Goal: Task Accomplishment & Management: Use online tool/utility

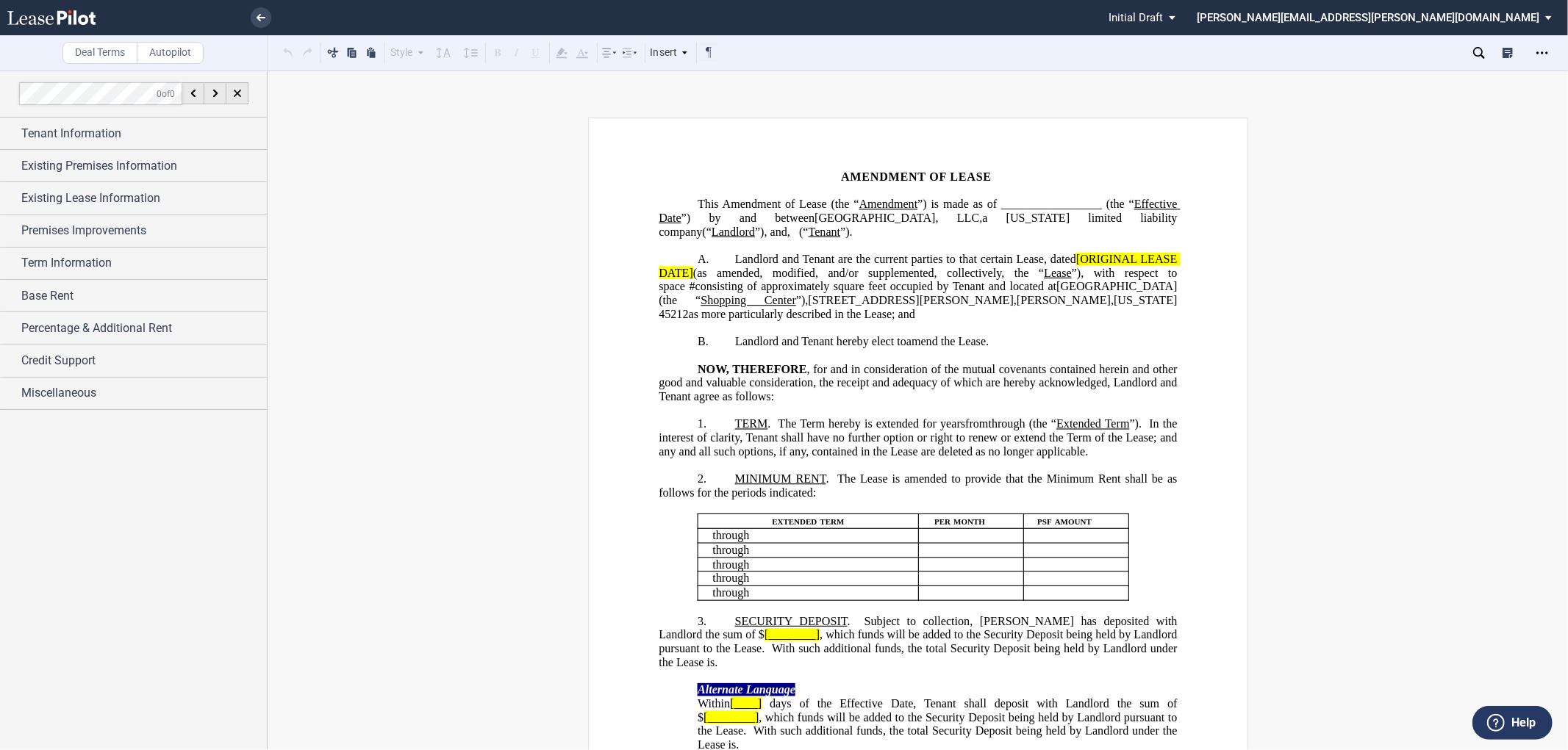
click at [858, 204] on span "Amendment of Lease (the “" at bounding box center [790, 204] width 137 height 14
drag, startPoint x: 956, startPoint y: 207, endPoint x: 897, endPoint y: 206, distance: 59.0
click at [897, 206] on span "Amendment of Lease (this “ Amendment ”) is made as of _________________ (the “ …" at bounding box center [919, 218] width 521 height 41
click at [494, 51] on button at bounding box center [498, 52] width 18 height 18
click at [1546, 58] on div "Open Lease options menu" at bounding box center [1542, 52] width 23 height 23
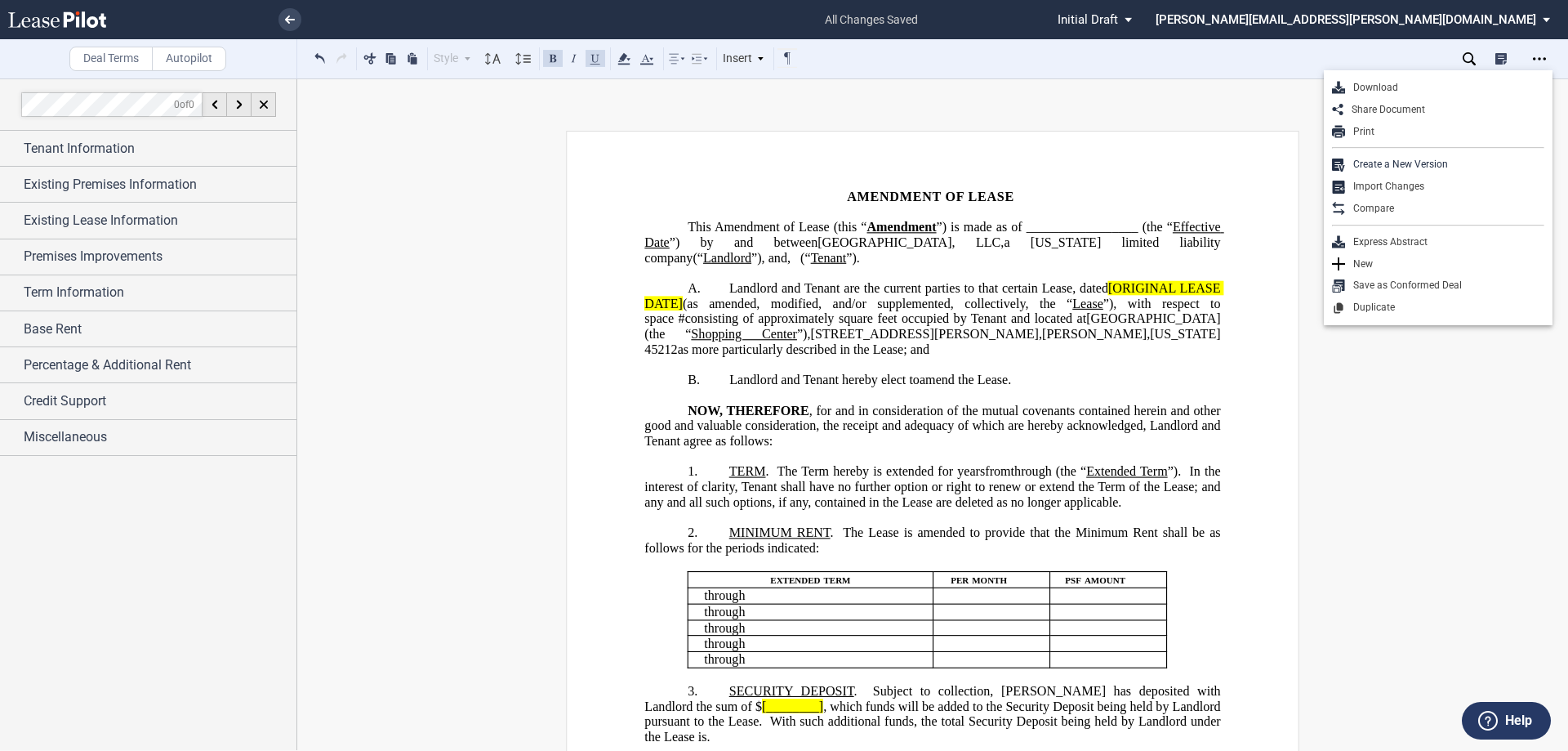
drag, startPoint x: 1685, startPoint y: 0, endPoint x: 1233, endPoint y: 442, distance: 632.2
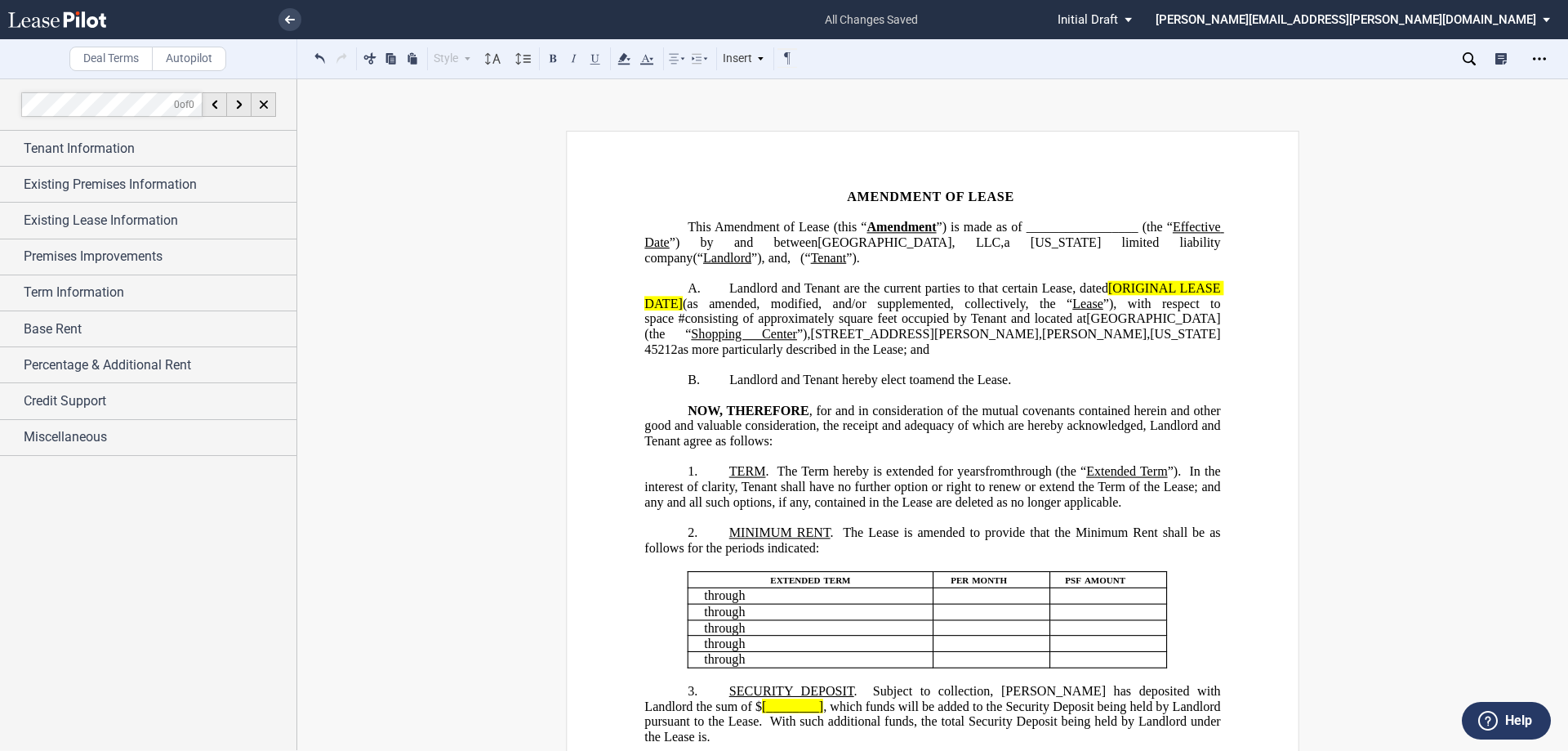
click at [1010, 470] on span "from" at bounding box center [997, 472] width 25 height 15
drag, startPoint x: 860, startPoint y: 488, endPoint x: 783, endPoint y: 488, distance: 77.0
click at [1127, 479] on span "Extended Term" at bounding box center [1167, 472] width 80 height 15
click at [551, 60] on button at bounding box center [553, 58] width 20 height 20
click at [729, 470] on span "TERM" at bounding box center [747, 472] width 36 height 15
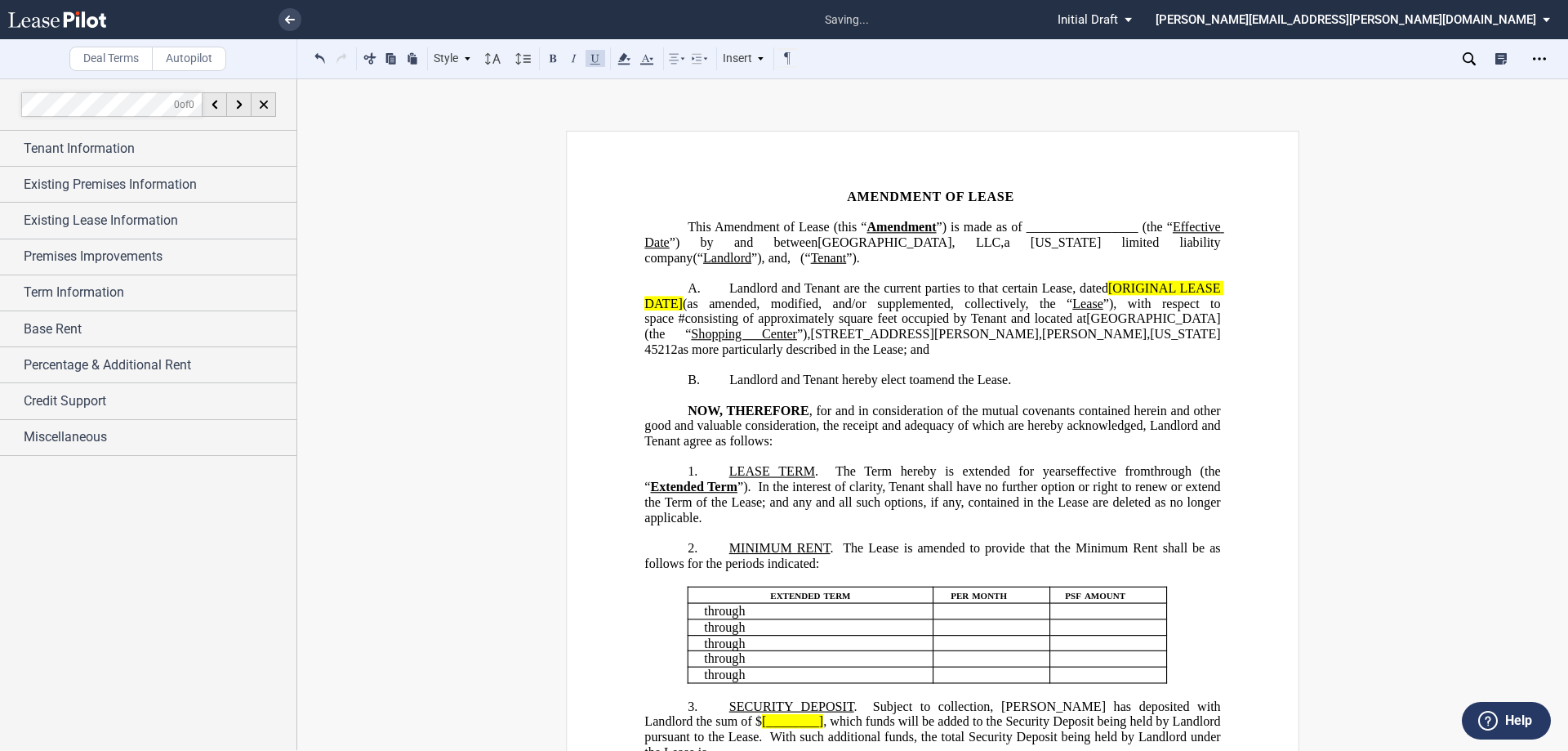
click at [842, 472] on span "The Term hereby is extended for" at bounding box center [934, 472] width 198 height 15
drag, startPoint x: 1053, startPoint y: 303, endPoint x: 1025, endPoint y: 303, distance: 28.0
click at [1073, 303] on span "Lease" at bounding box center [1088, 303] width 31 height 15
click at [554, 61] on button at bounding box center [553, 58] width 20 height 20
click at [1071, 290] on span "Landlord and Tenant are the current parties to that certain Lease, dated" at bounding box center [919, 288] width 379 height 15
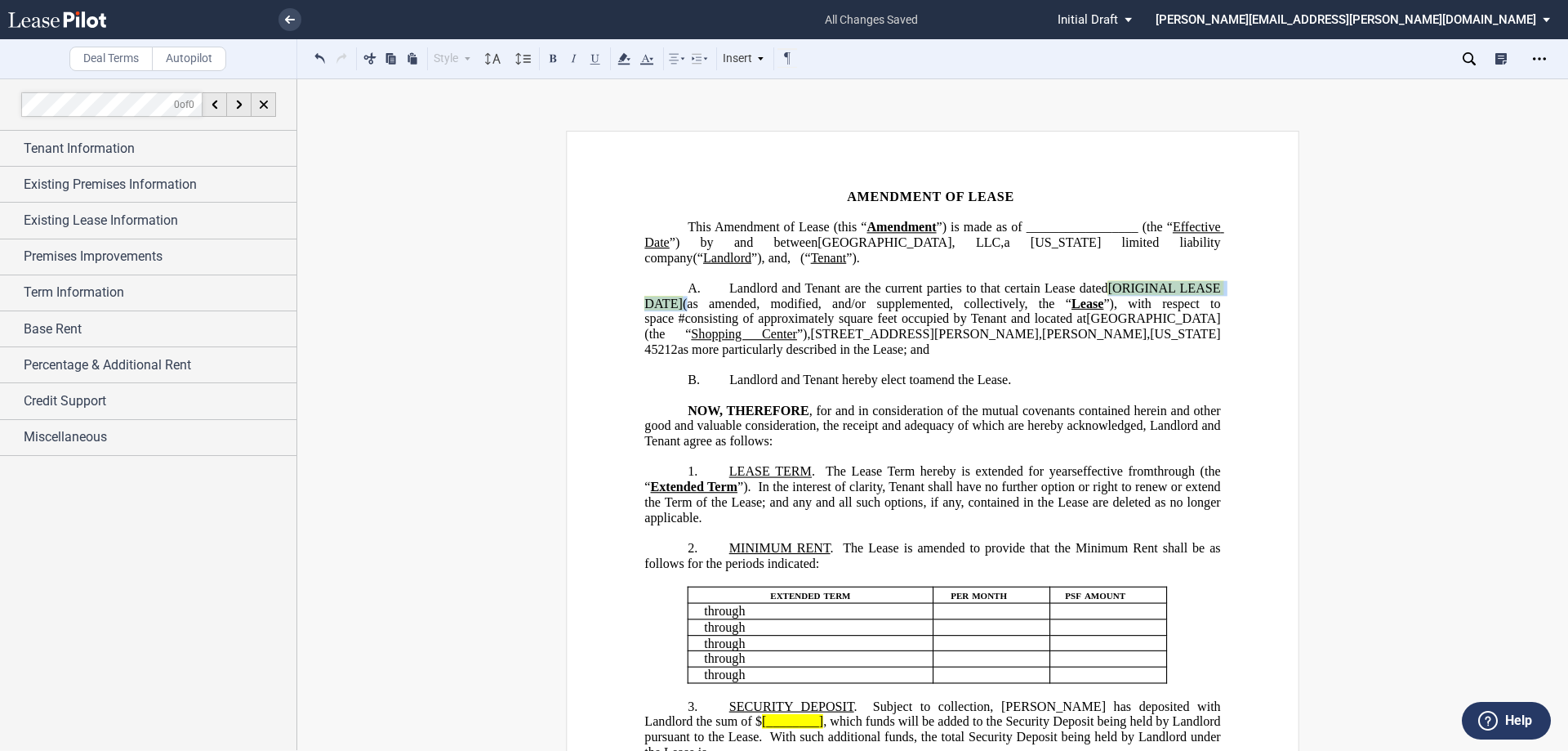
drag, startPoint x: 1103, startPoint y: 290, endPoint x: 683, endPoint y: 307, distance: 420.3
click at [683, 307] on span "Landlord and Tenant are the current parties to that certain Lease dated [ORIGIN…" at bounding box center [933, 319] width 579 height 75
drag, startPoint x: 1135, startPoint y: 319, endPoint x: 685, endPoint y: 332, distance: 450.2
click at [685, 332] on span "Landlord and Tenant are the current parties to that certain Lease dated [DATE] …" at bounding box center [933, 319] width 579 height 75
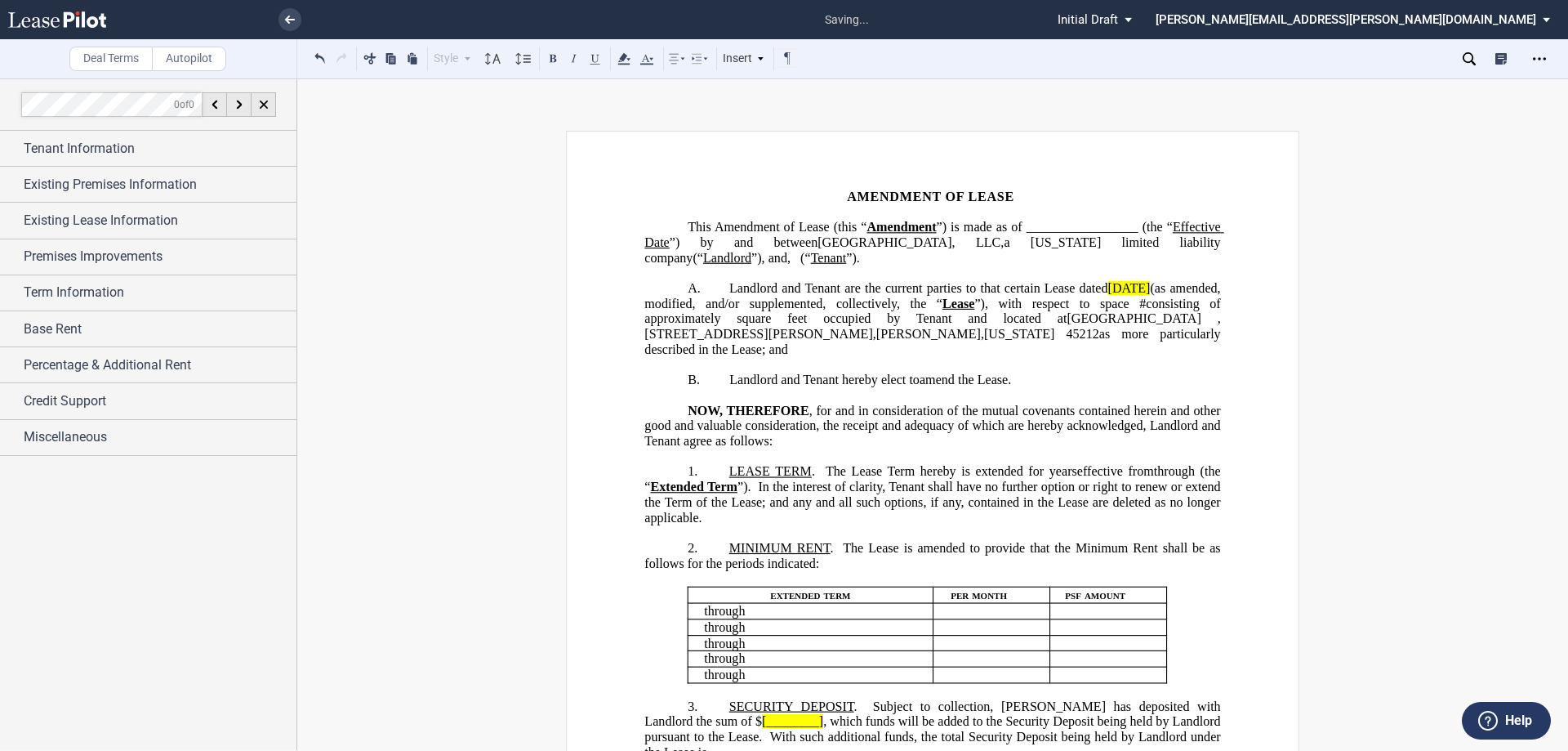
click at [864, 336] on span "as more particularly described in the Lease; and" at bounding box center [933, 341] width 579 height 29
click at [1218, 318] on span "," at bounding box center [1219, 319] width 4 height 15
click at [1126, 303] on span "”), with respect to space" at bounding box center [1051, 303] width 155 height 15
click at [1161, 301] on span "consisting of approximately" at bounding box center [933, 310] width 579 height 29
click at [829, 319] on span "square feet occupied by Tenant and located at" at bounding box center [911, 319] width 344 height 15
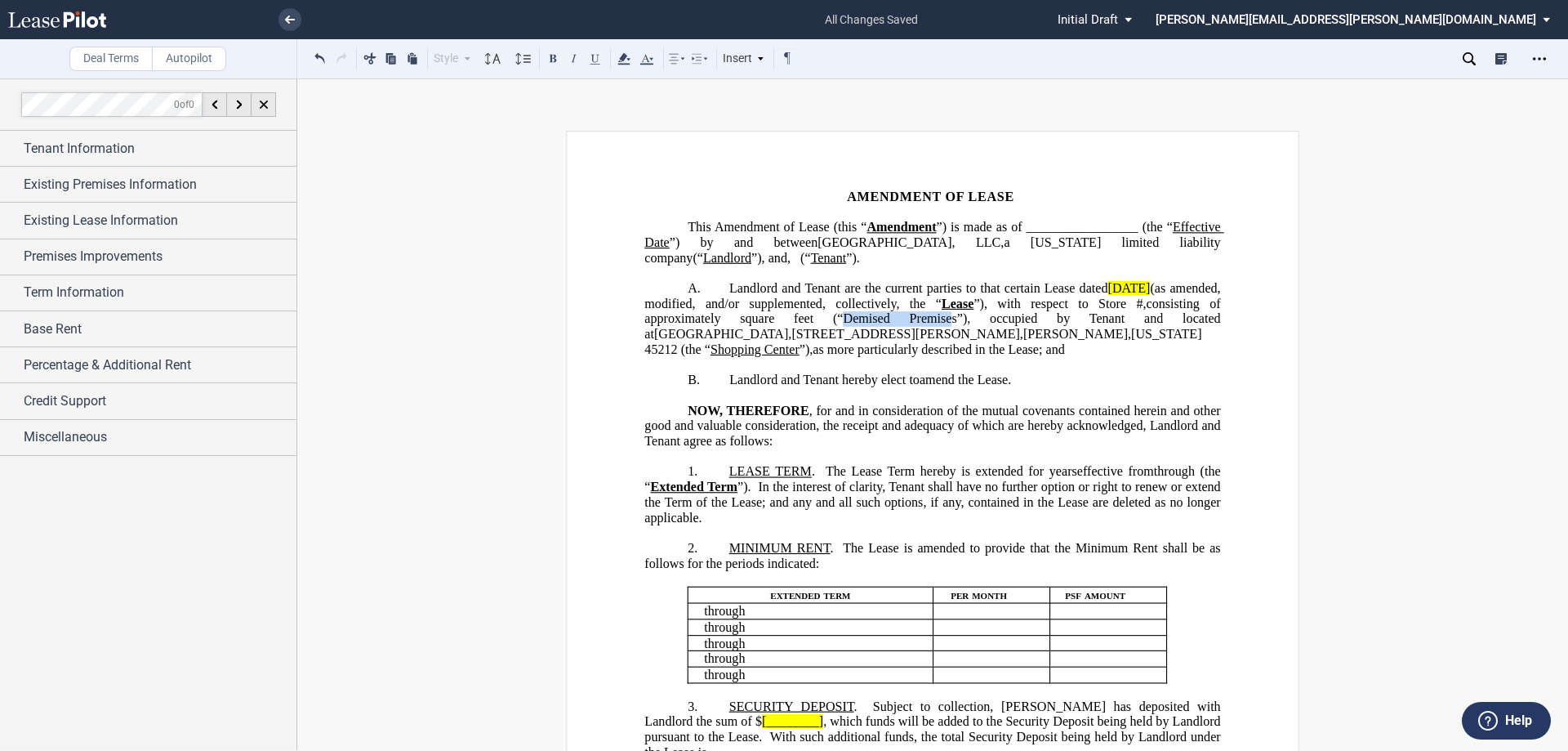
drag, startPoint x: 945, startPoint y: 320, endPoint x: 851, endPoint y: 318, distance: 94.0
click at [851, 318] on span "square feet (“Demised Premises”), occupied by Tenant and located at" at bounding box center [933, 326] width 579 height 29
drag, startPoint x: 923, startPoint y: 321, endPoint x: 852, endPoint y: 322, distance: 71.0
click at [852, 322] on span "square feet (“Demised Premises”), occupied by Tenant and located at" at bounding box center [933, 326] width 579 height 29
click at [556, 61] on button at bounding box center [553, 58] width 20 height 20
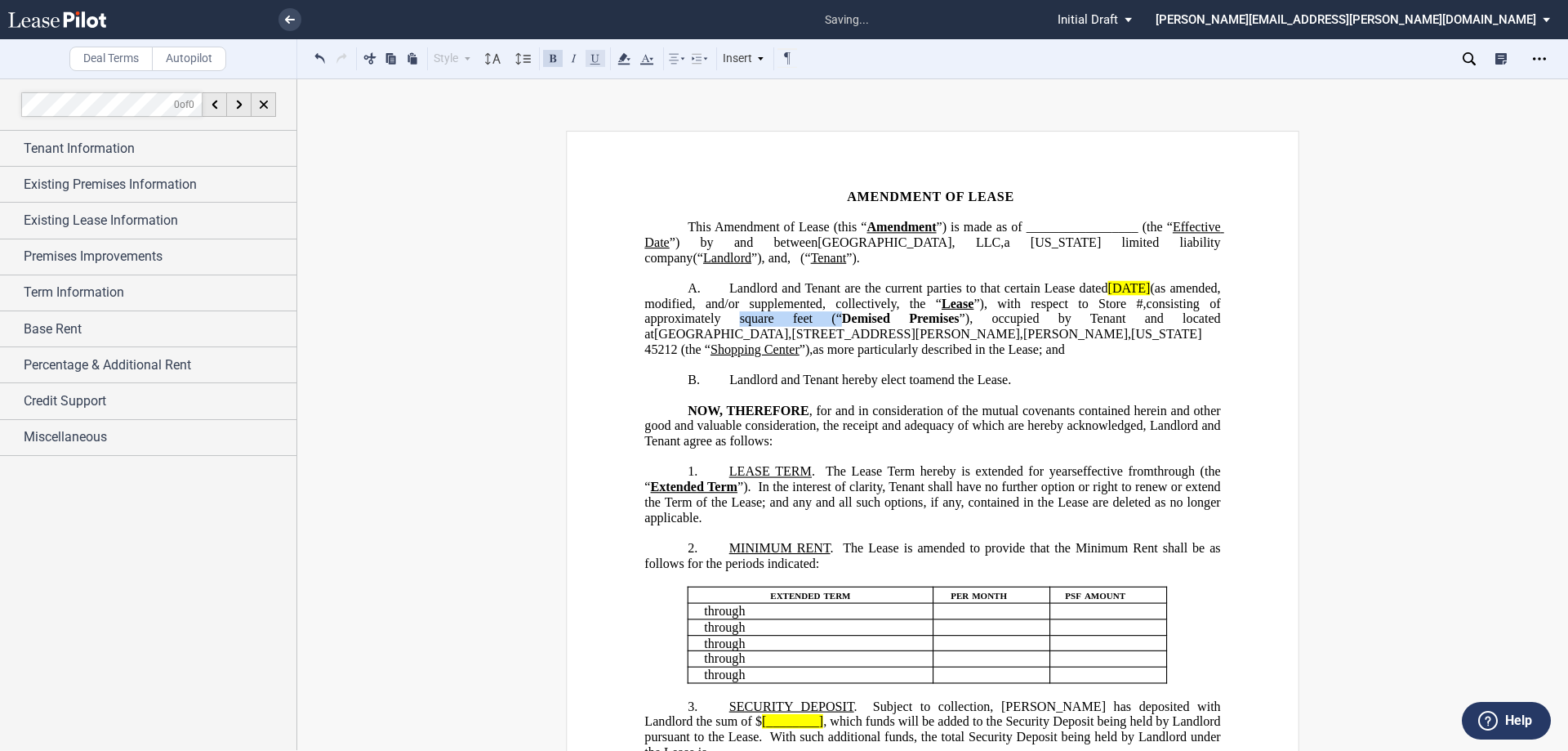
click at [595, 61] on button at bounding box center [595, 58] width 20 height 20
drag, startPoint x: 794, startPoint y: 258, endPoint x: 747, endPoint y: 259, distance: 47.0
click at [747, 259] on span "Amendment of Lease (this “ Amendment ”) is made as of _________________ (the “ …" at bounding box center [933, 242] width 579 height 45
click at [556, 62] on button at bounding box center [553, 58] width 20 height 20
drag, startPoint x: 725, startPoint y: 244, endPoint x: 553, endPoint y: 88, distance: 232.2
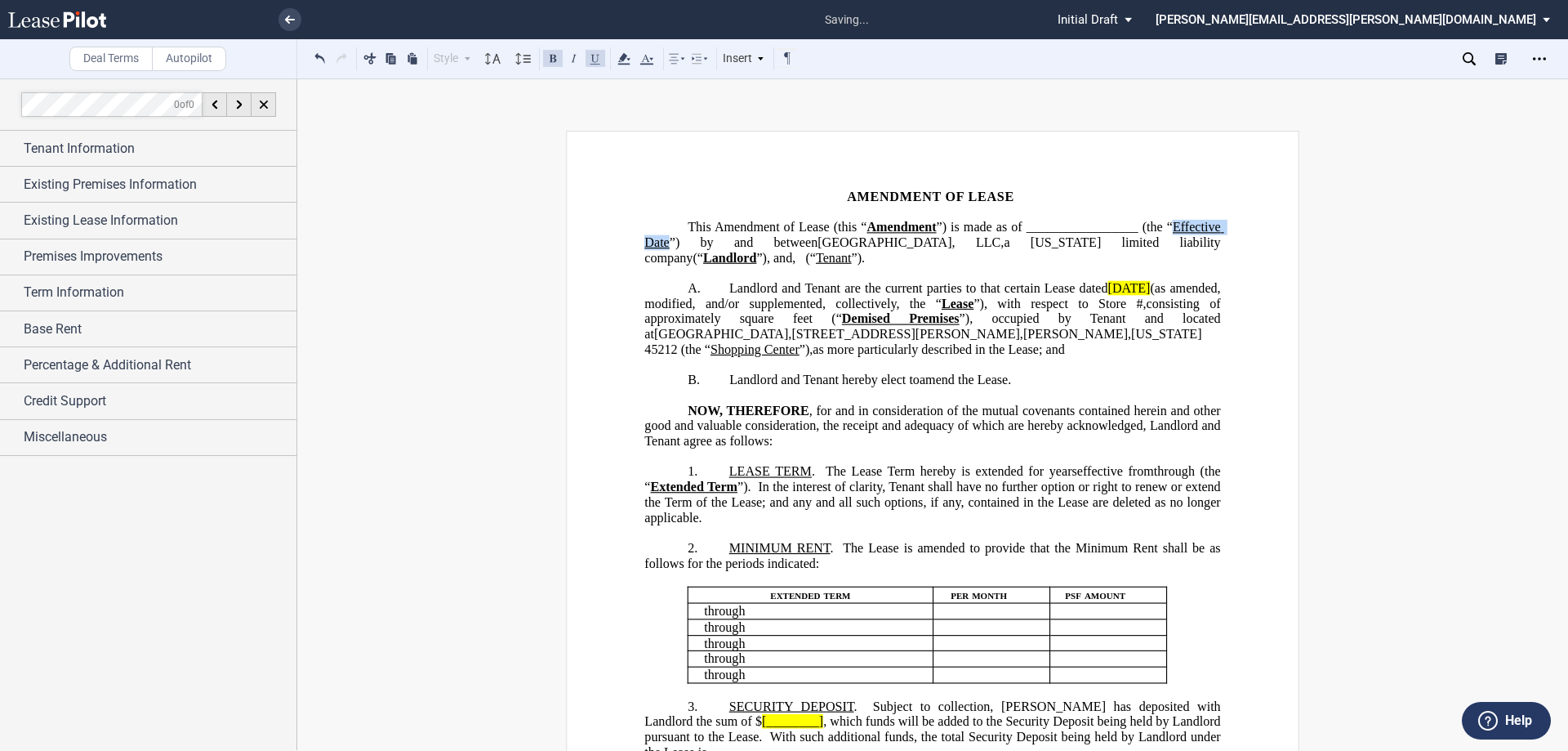
click at [650, 237] on span "Effective Date" at bounding box center [933, 234] width 579 height 29
click at [556, 57] on button at bounding box center [553, 58] width 20 height 20
click at [1158, 234] on span "”) is made as of _________________ (the “" at bounding box center [1053, 227] width 235 height 15
drag, startPoint x: 1176, startPoint y: 259, endPoint x: 1139, endPoint y: 259, distance: 37.0
click at [864, 259] on span "(“ Tenant ”)." at bounding box center [834, 257] width 60 height 15
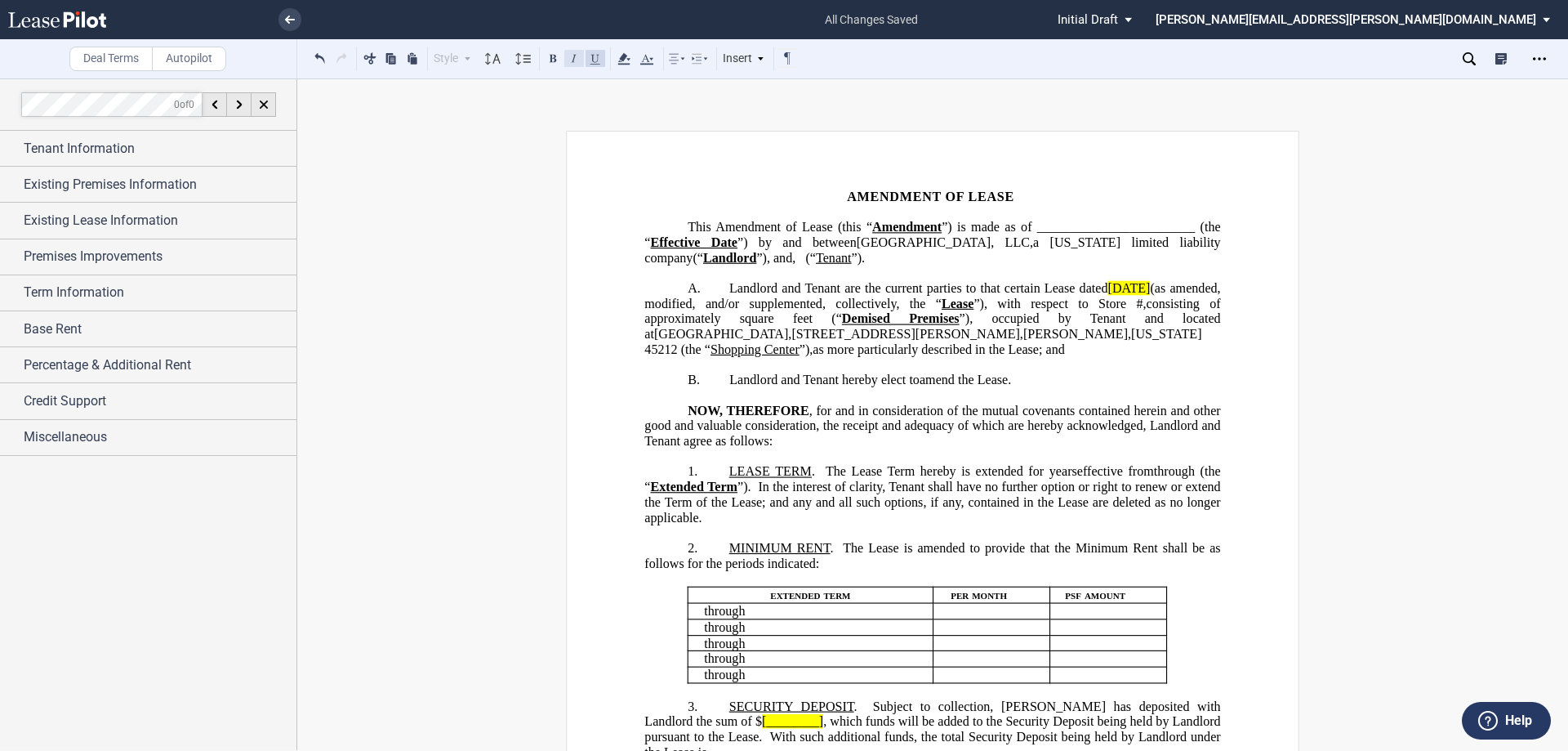
click at [547, 59] on button at bounding box center [553, 58] width 20 height 20
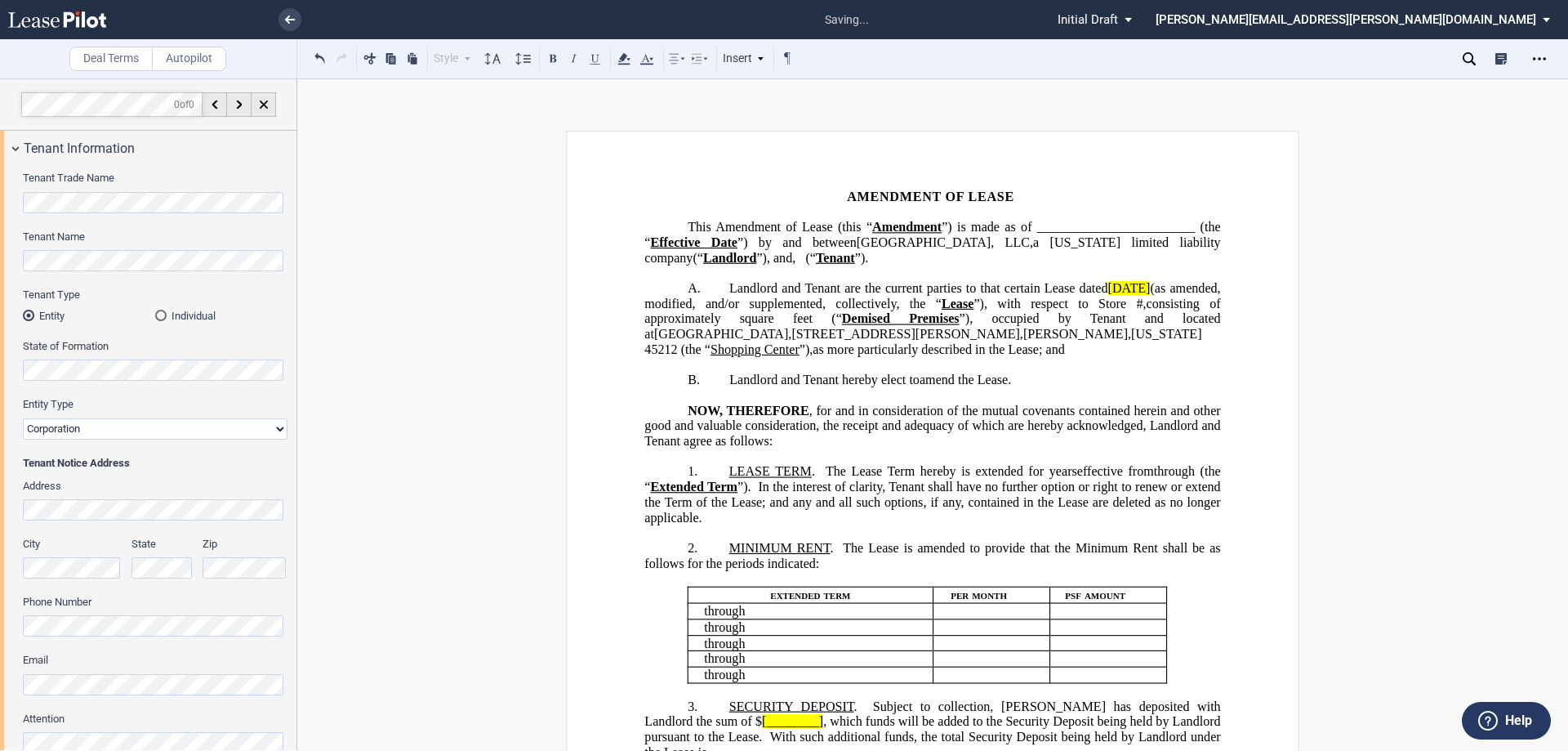
click at [816, 254] on span "(“" at bounding box center [810, 257] width 11 height 15
drag, startPoint x: 1083, startPoint y: 350, endPoint x: 993, endPoint y: 350, distance: 90.0
click at [800, 350] on span "Shopping Center" at bounding box center [755, 350] width 89 height 15
click at [557, 59] on button at bounding box center [553, 58] width 20 height 20
drag, startPoint x: 1215, startPoint y: 335, endPoint x: 1171, endPoint y: 332, distance: 44.1
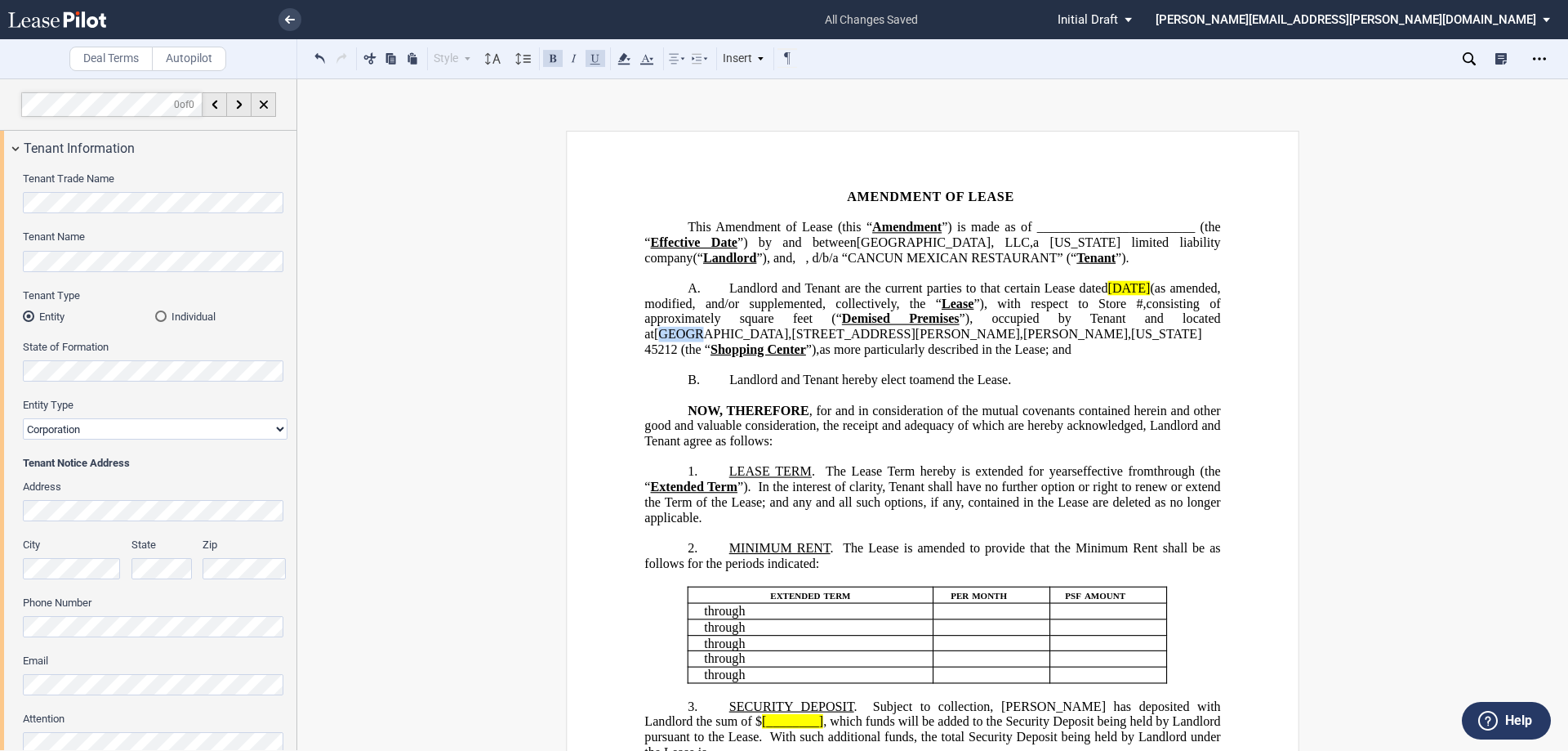
click at [788, 332] on span "[GEOGRAPHIC_DATA]" at bounding box center [720, 334] width 134 height 15
drag, startPoint x: 1208, startPoint y: 304, endPoint x: 817, endPoint y: 129, distance: 428.4
click at [1107, 296] on span "Landlord and Tenant are the current parties to that certain Lease dated [DATE] …" at bounding box center [933, 319] width 579 height 75
click at [629, 64] on use at bounding box center [623, 59] width 12 height 12
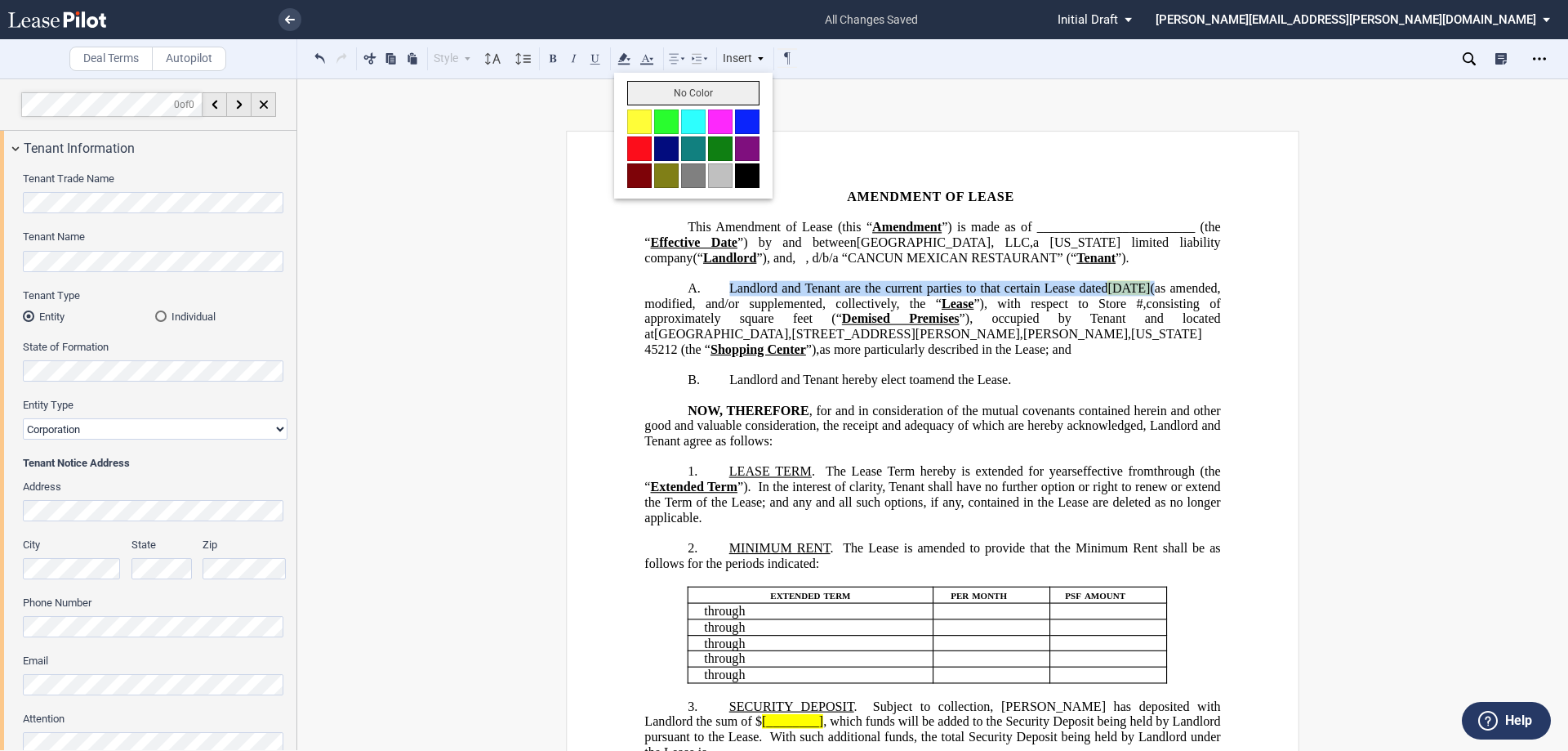
click at [656, 93] on button "No Color" at bounding box center [693, 93] width 133 height 25
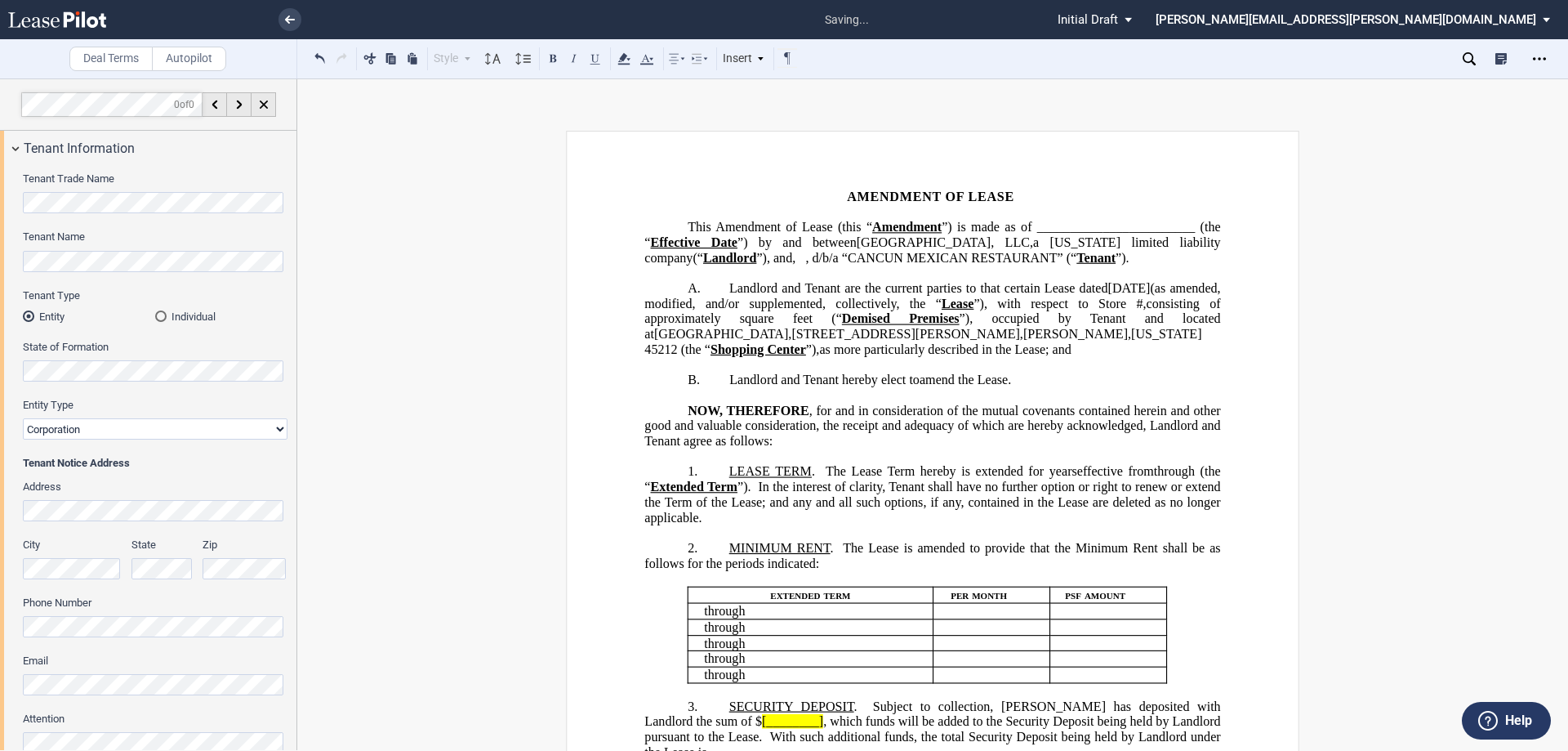
click at [844, 281] on p "﻿" at bounding box center [931, 272] width 575 height 15
drag, startPoint x: 804, startPoint y: 494, endPoint x: 599, endPoint y: 125, distance: 422.1
click at [729, 479] on span "LEASE TERM" at bounding box center [770, 472] width 83 height 15
click at [552, 65] on button at bounding box center [553, 58] width 20 height 20
click at [901, 519] on span "In the interest of clarity, Tenant shall have no further option or right to ren…" at bounding box center [933, 502] width 579 height 45
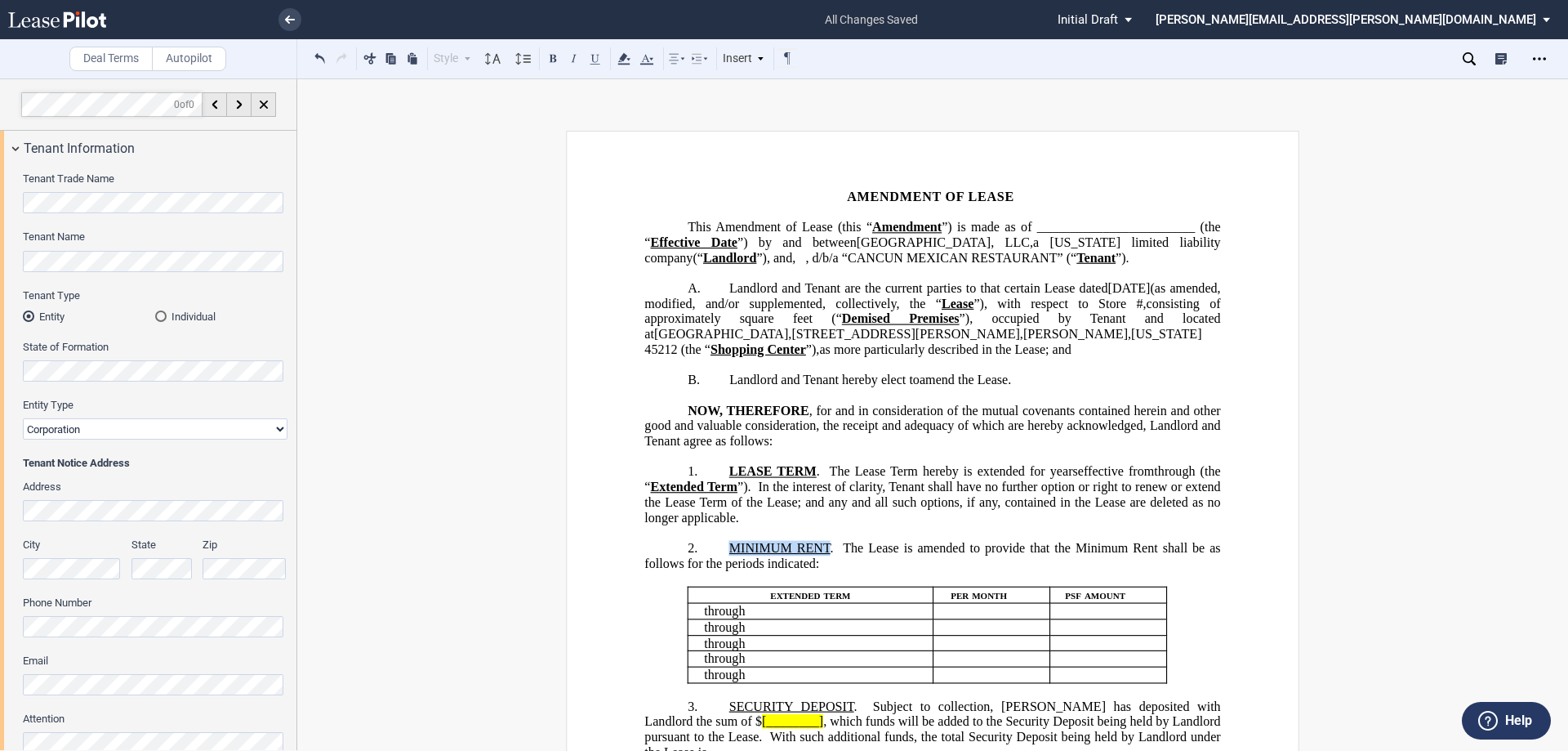
drag, startPoint x: 825, startPoint y: 564, endPoint x: 720, endPoint y: 565, distance: 105.0
click at [720, 565] on p "2. MINIMUM RENT . The Lease is amended to provide that the Minimum Rent shall b…" at bounding box center [931, 556] width 575 height 30
click at [551, 59] on button at bounding box center [553, 58] width 20 height 20
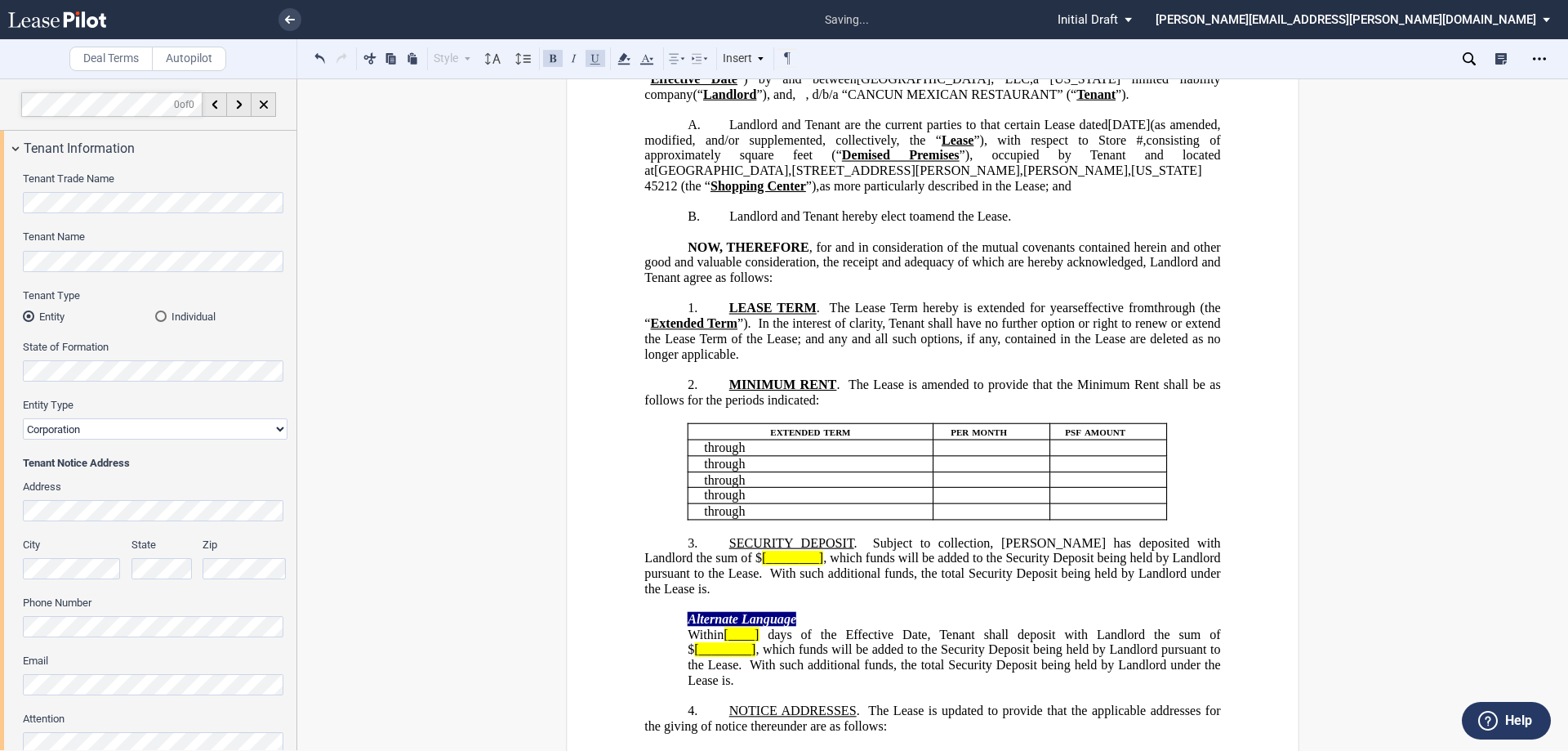
scroll to position [408, 0]
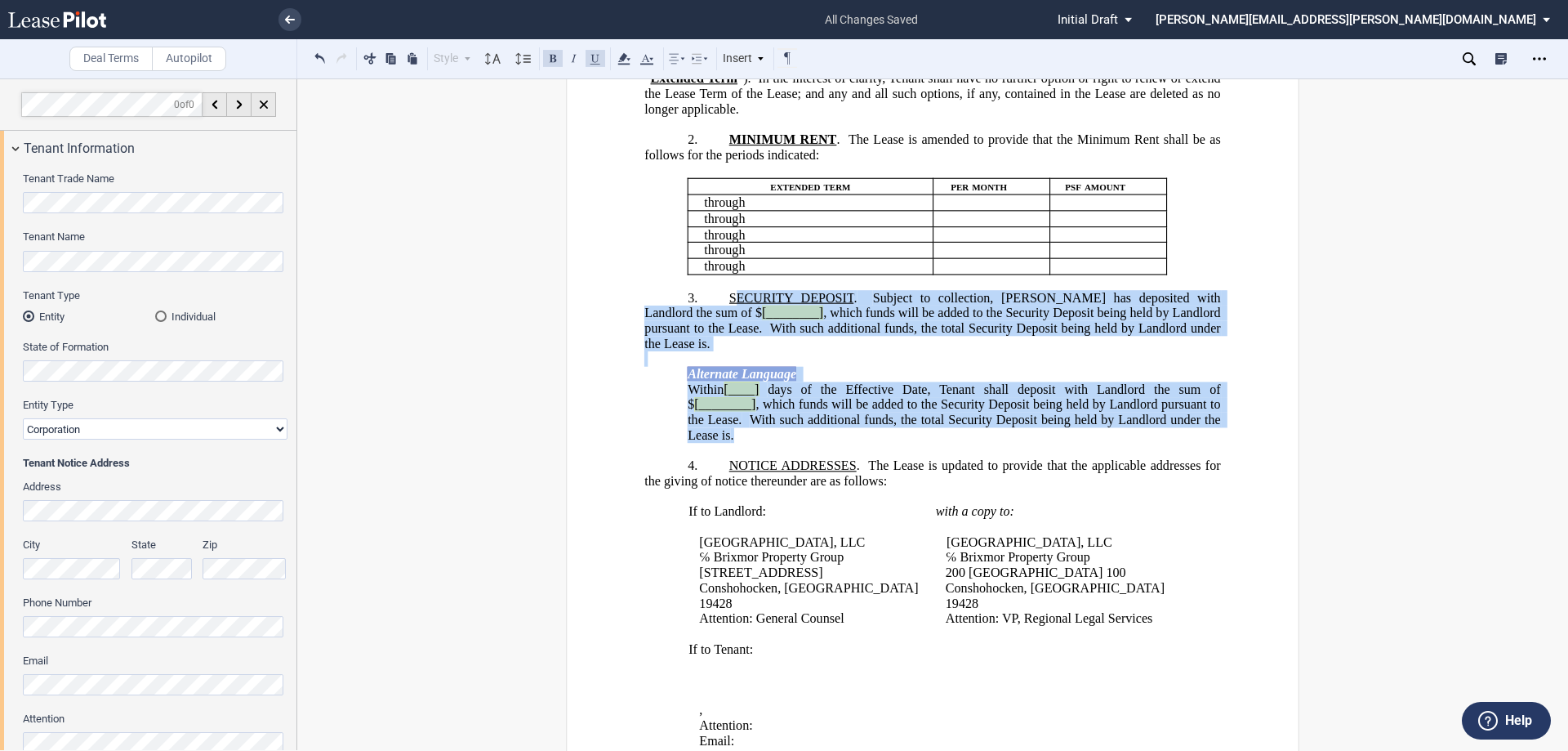
drag, startPoint x: 798, startPoint y: 530, endPoint x: 729, endPoint y: 393, distance: 153.4
click at [729, 393] on div "﻿ !!SET_LEVEL_1!! !!ARTICLE_LEVEL_2!! 3. SECURITY DEPOSIT . Subject to collecti…" at bounding box center [931, 359] width 575 height 168
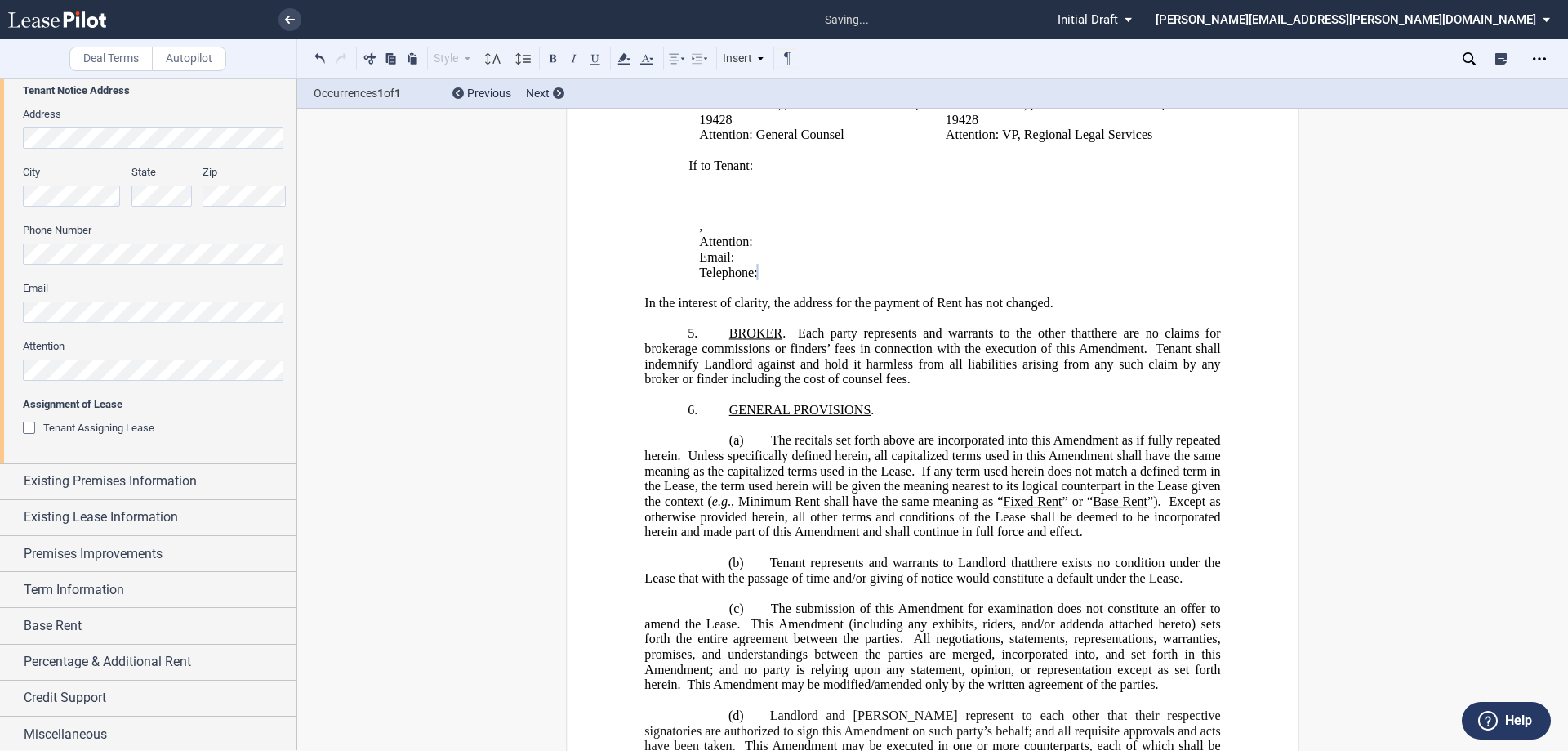
scroll to position [375, 0]
click at [155, 494] on div "Existing Premises Information" at bounding box center [148, 479] width 296 height 35
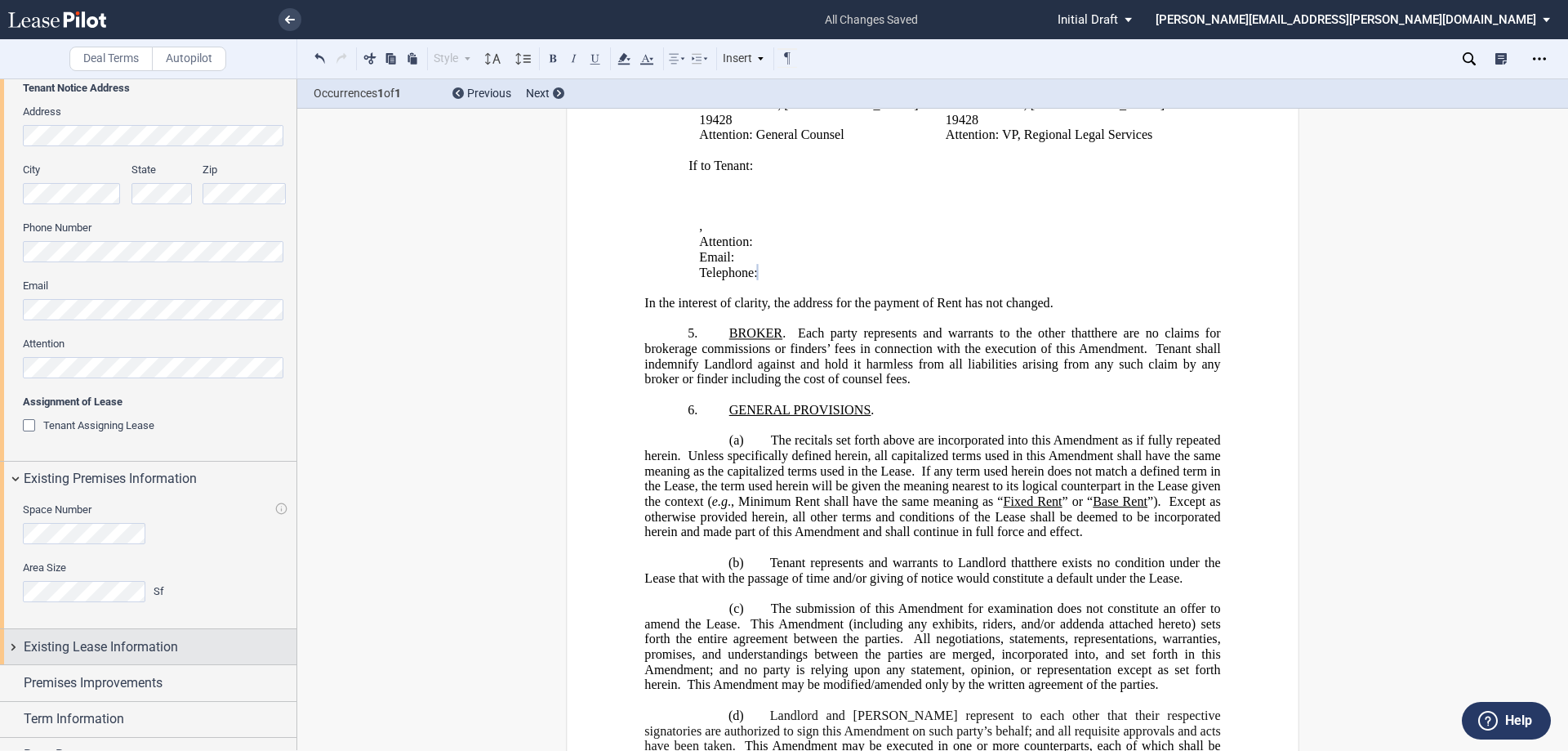
click at [133, 647] on span "Existing Lease Information" at bounding box center [101, 647] width 155 height 20
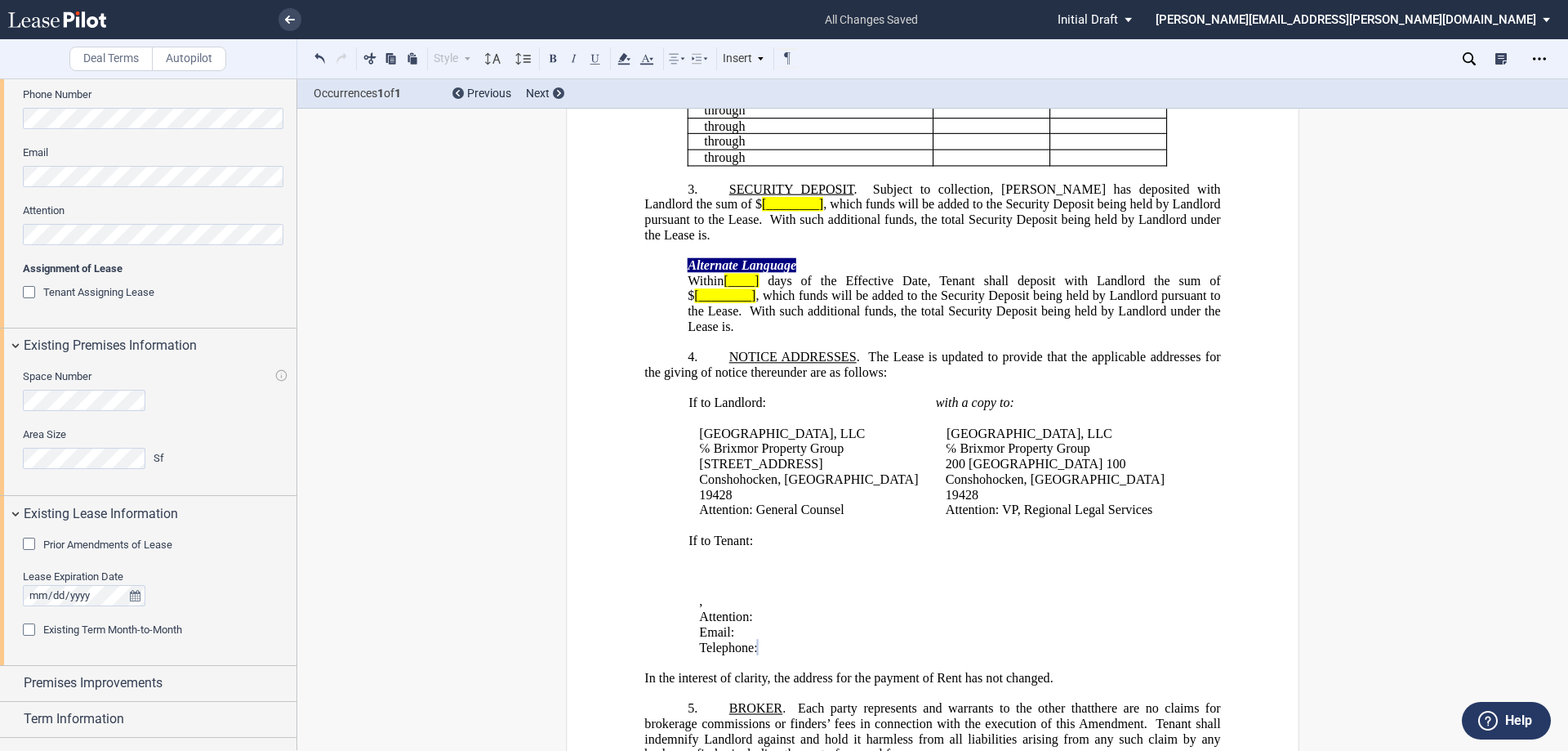
scroll to position [484, 0]
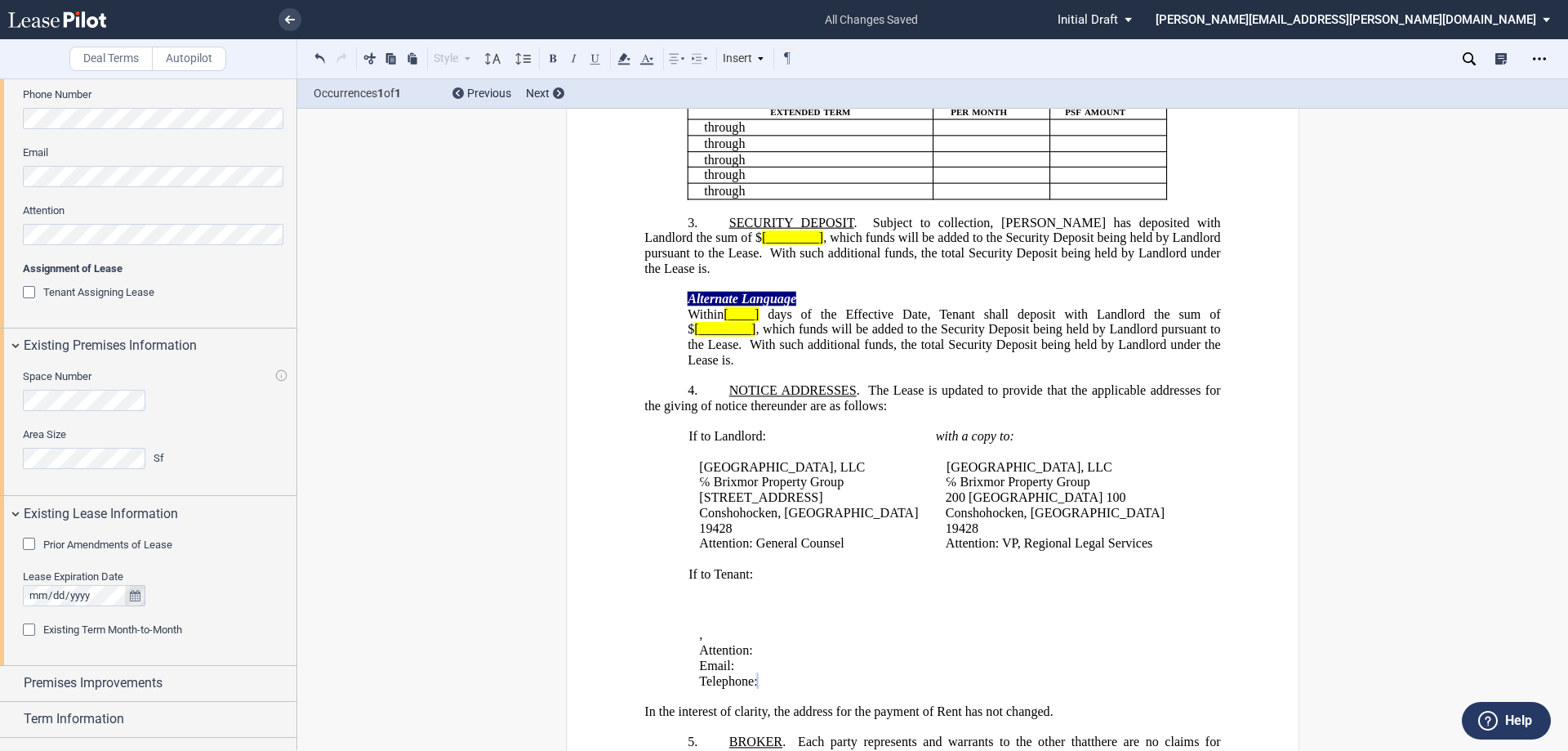
click at [135, 596] on icon "true" at bounding box center [135, 595] width 11 height 12
click at [276, 369] on icon "button" at bounding box center [278, 371] width 8 height 13
click at [180, 419] on span "01" at bounding box center [176, 418] width 13 height 13
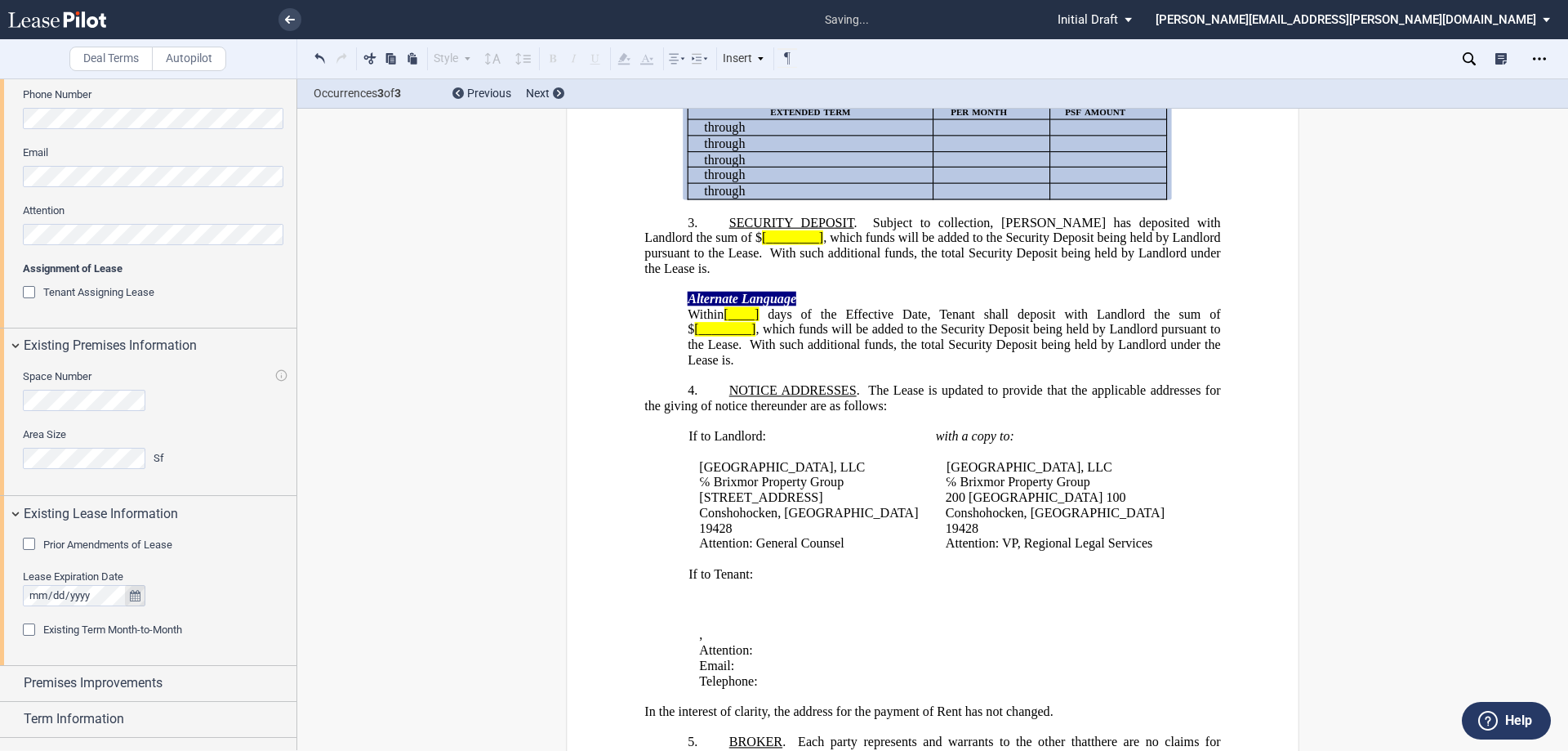
click at [135, 602] on button "true" at bounding box center [134, 595] width 20 height 21
click at [242, 529] on span "31" at bounding box center [245, 532] width 13 height 13
click at [92, 630] on span "Existing Term Month-to-Month" at bounding box center [113, 630] width 139 height 12
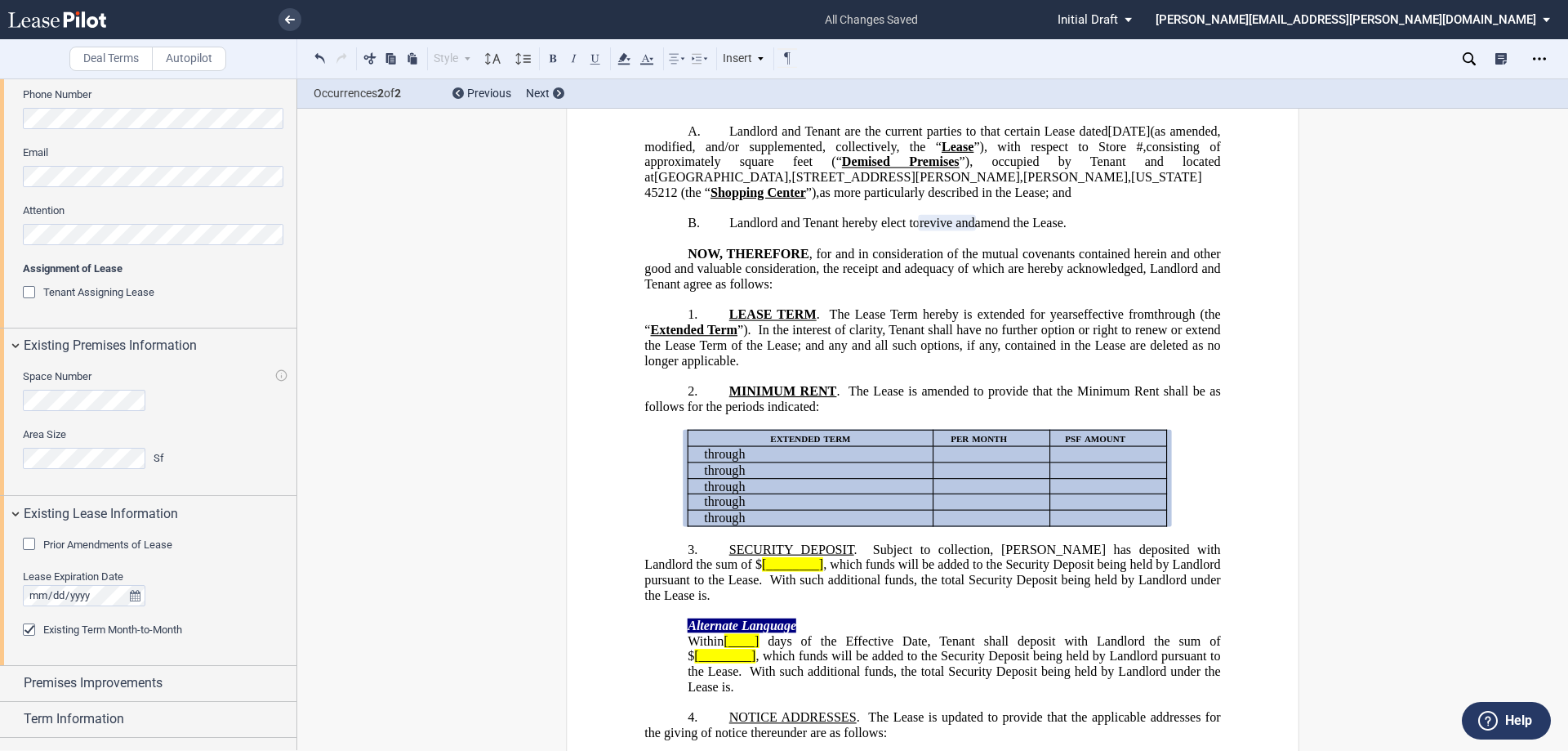
click at [1130, 406] on span "The Lease is amended to provide that the Minimum Rent shall be as follows for t…" at bounding box center [933, 399] width 579 height 29
click at [794, 399] on span "MINIMUM RENT" at bounding box center [783, 392] width 107 height 15
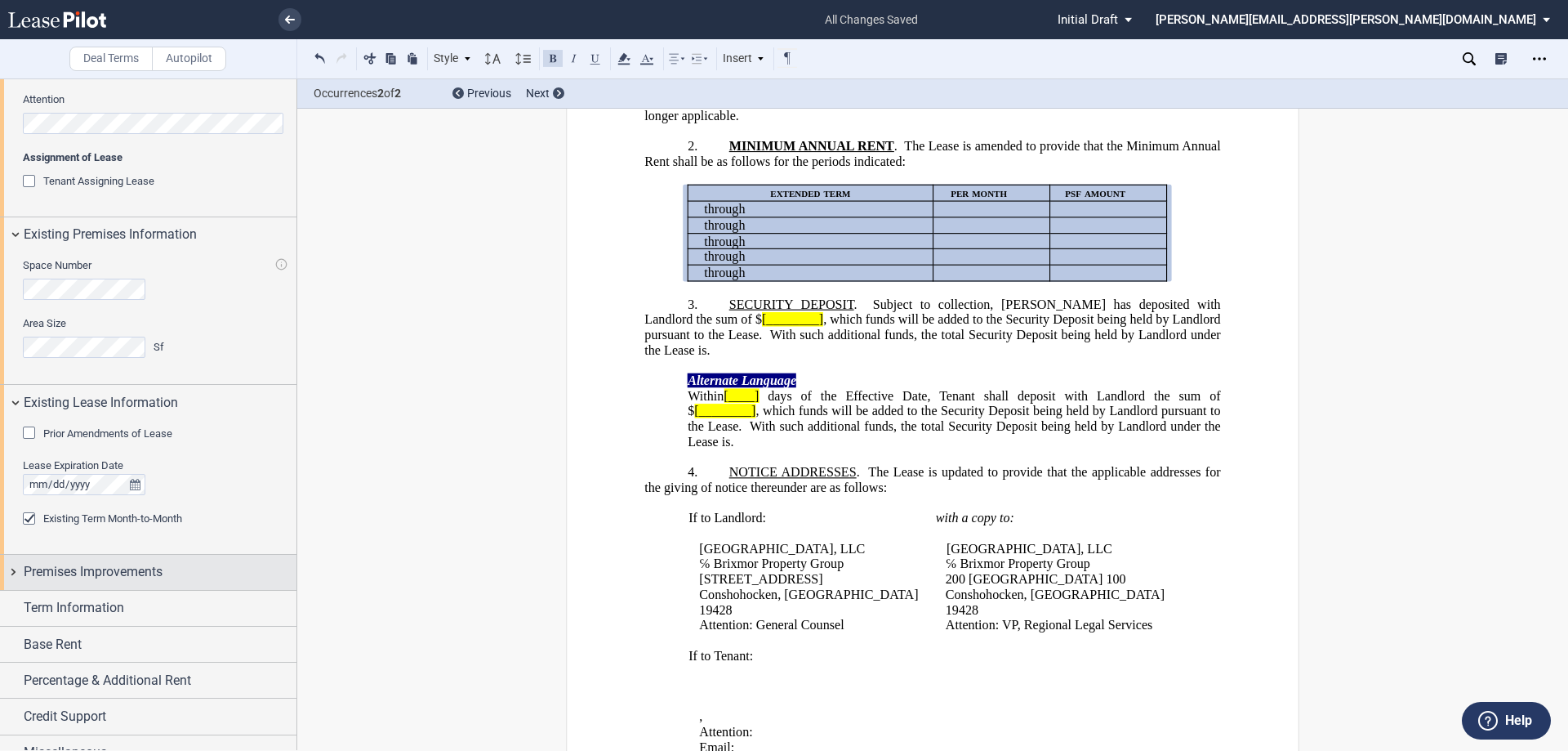
scroll to position [641, 0]
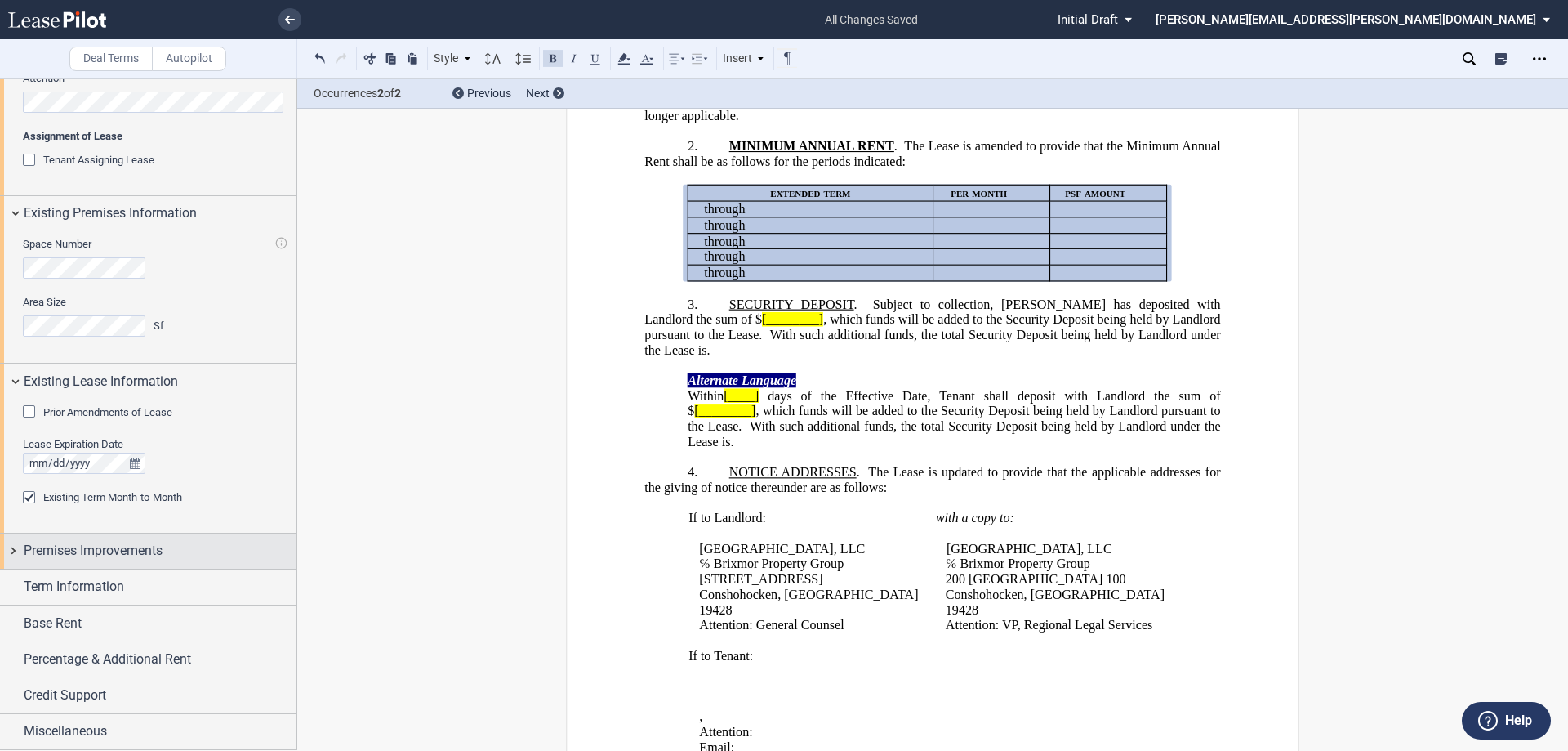
click at [151, 541] on div "Premises Improvements" at bounding box center [148, 551] width 296 height 35
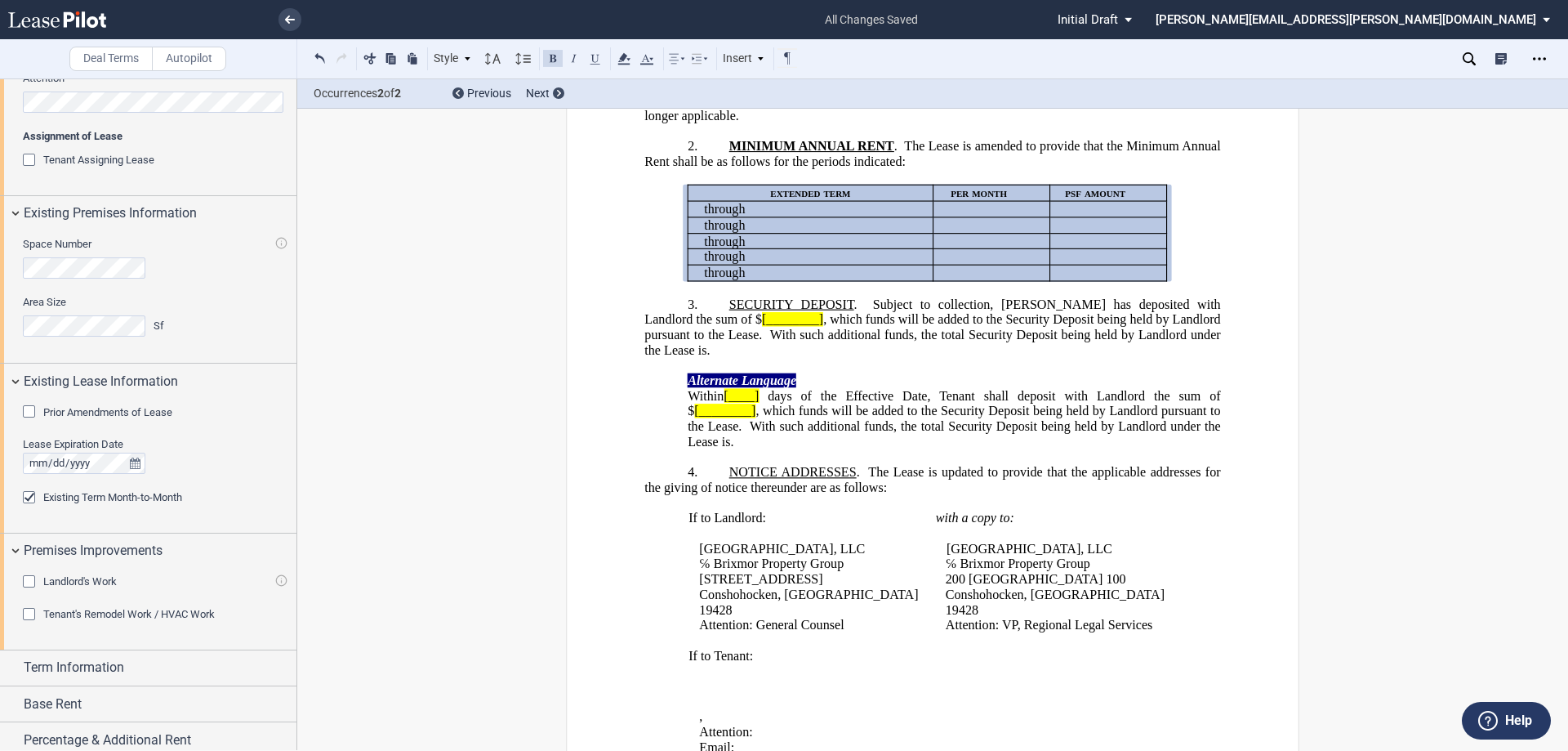
click at [118, 664] on span "Term Information" at bounding box center [74, 667] width 101 height 20
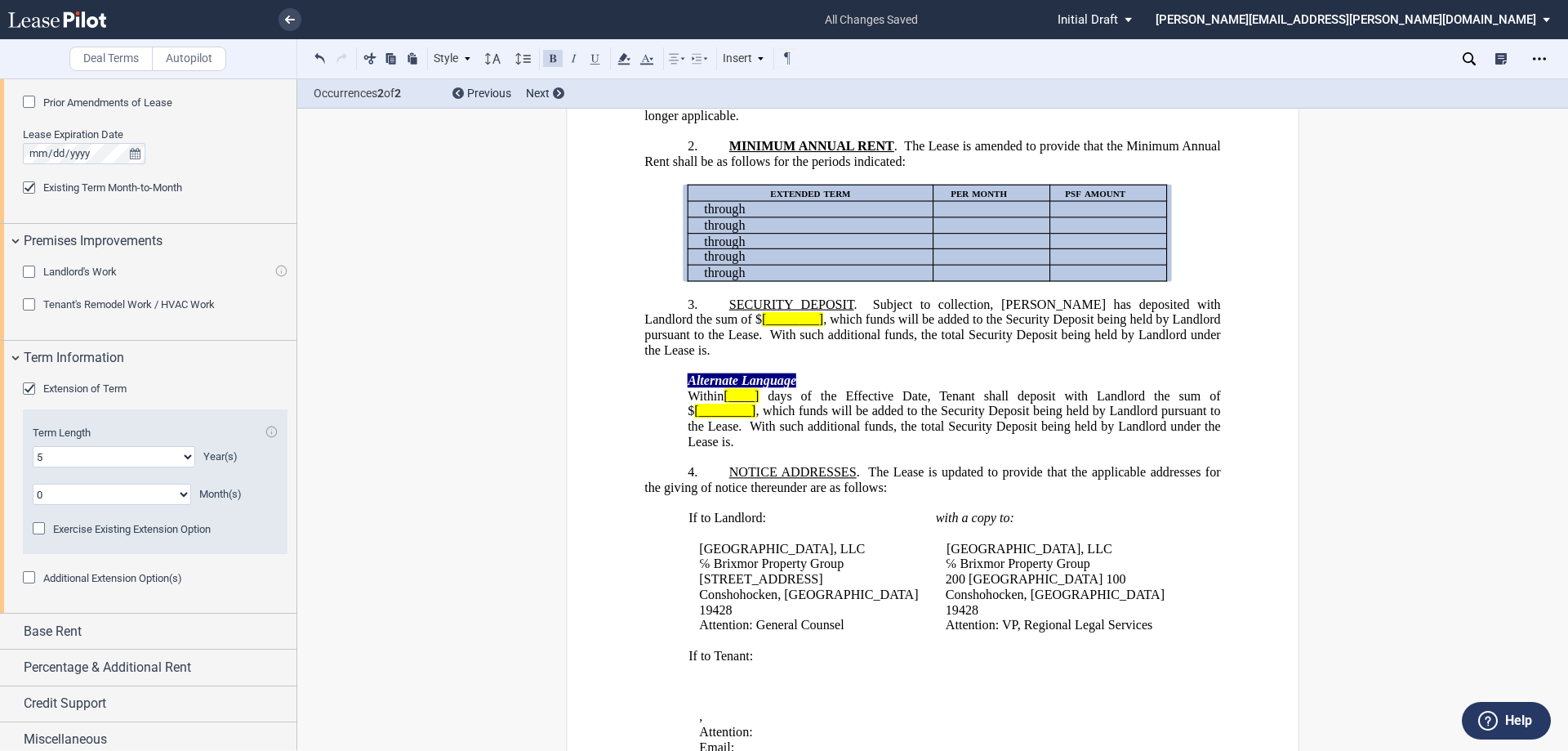
scroll to position [958, 0]
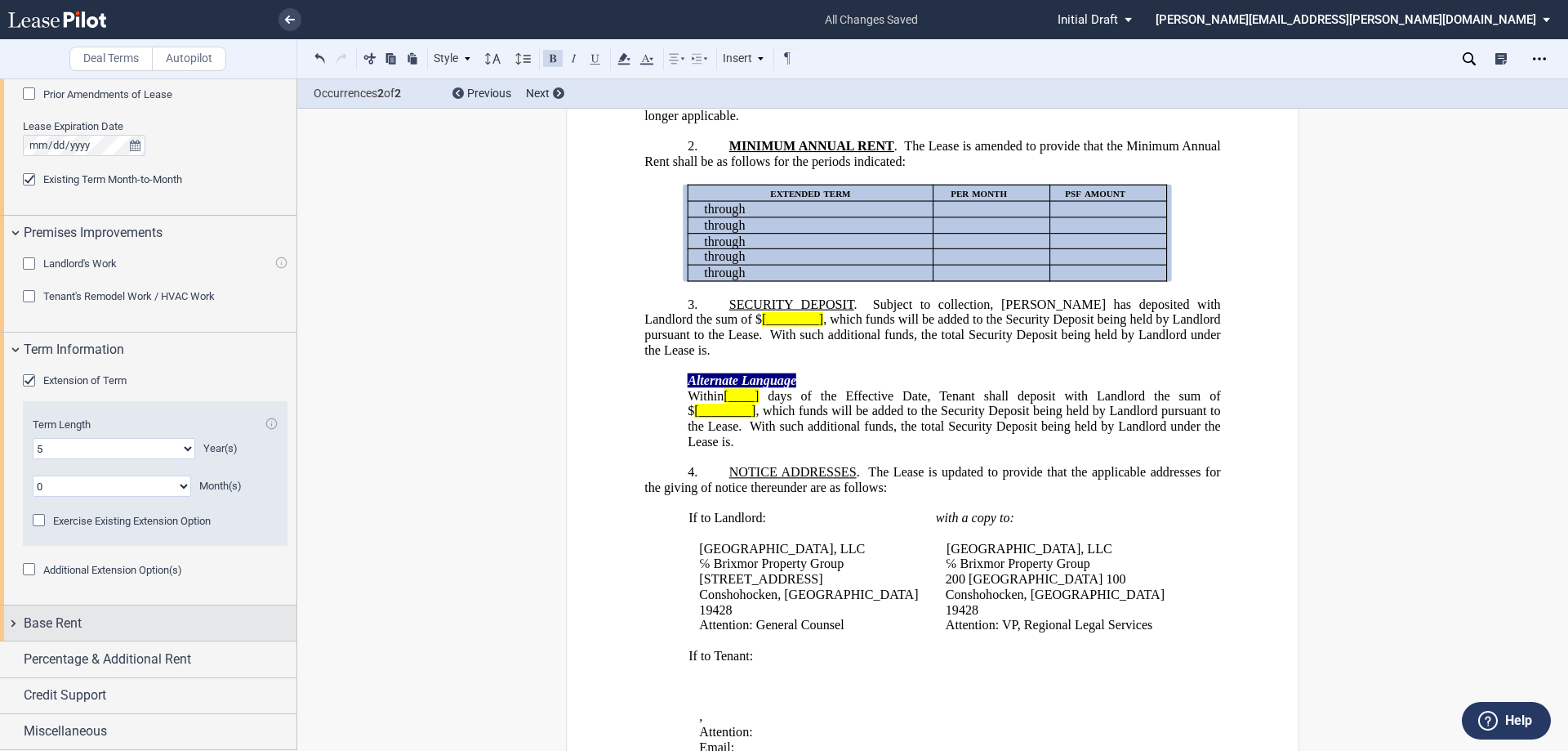
click at [111, 626] on div "Base Rent" at bounding box center [160, 624] width 273 height 20
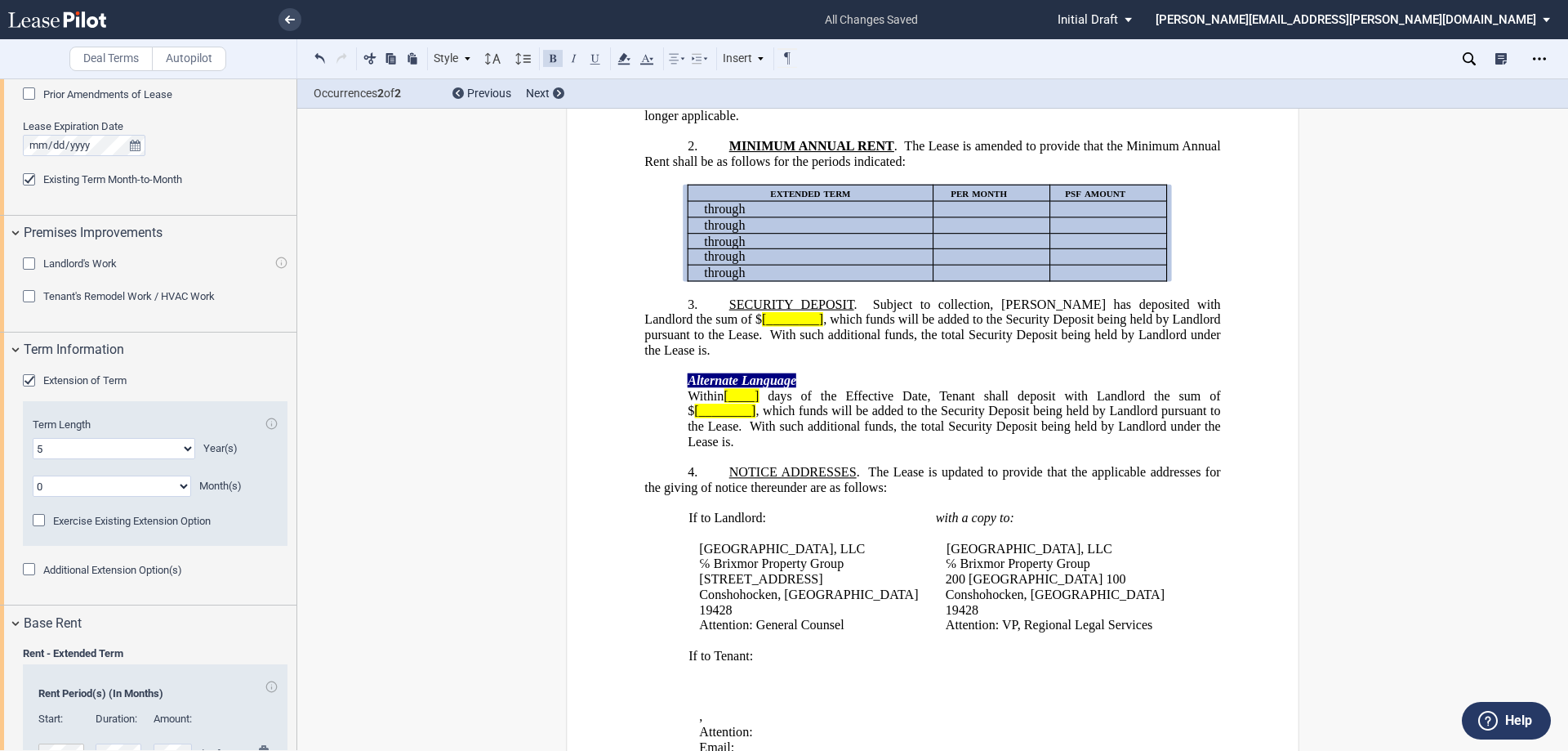
scroll to position [1304, 0]
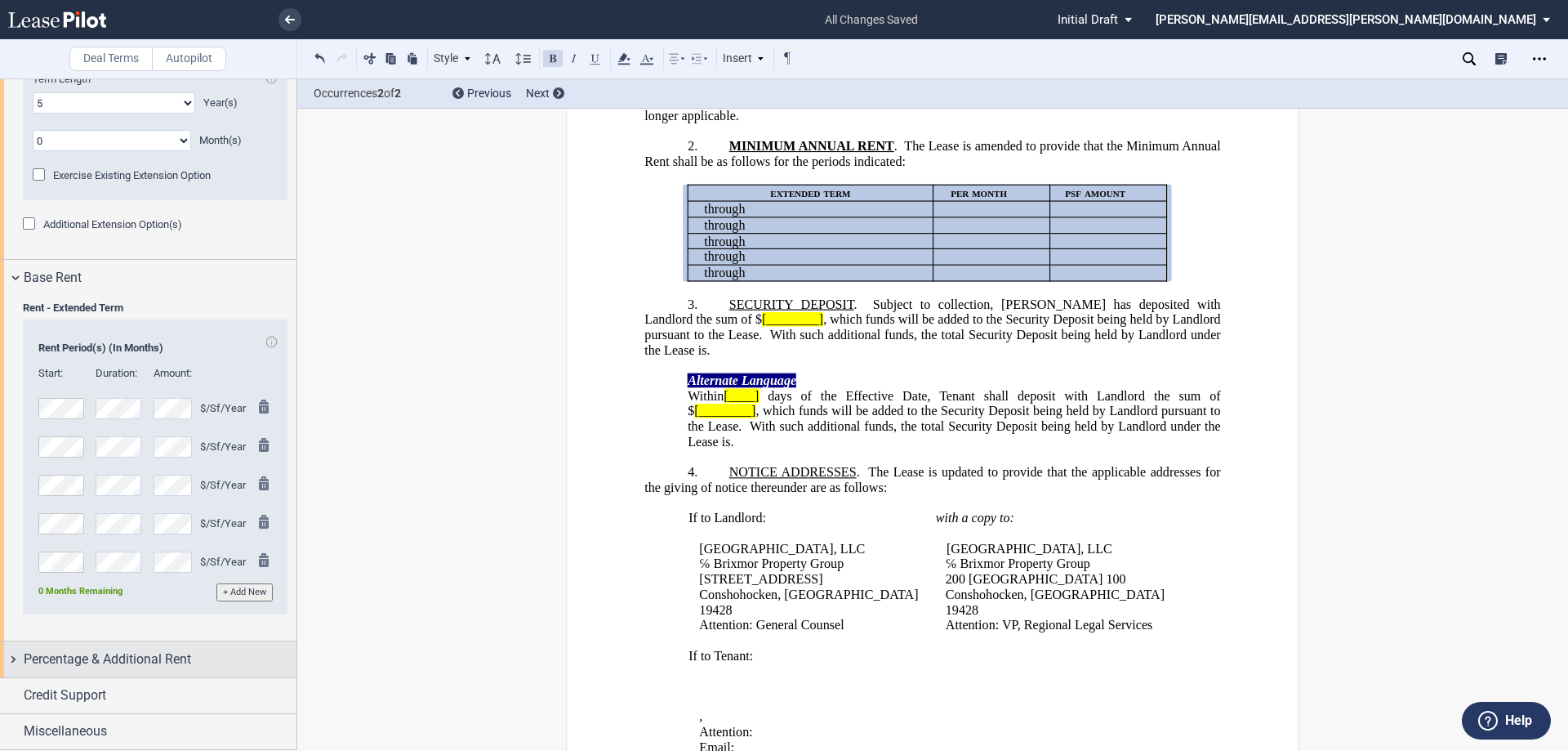
click at [181, 664] on span "Percentage & Additional Rent" at bounding box center [108, 659] width 167 height 20
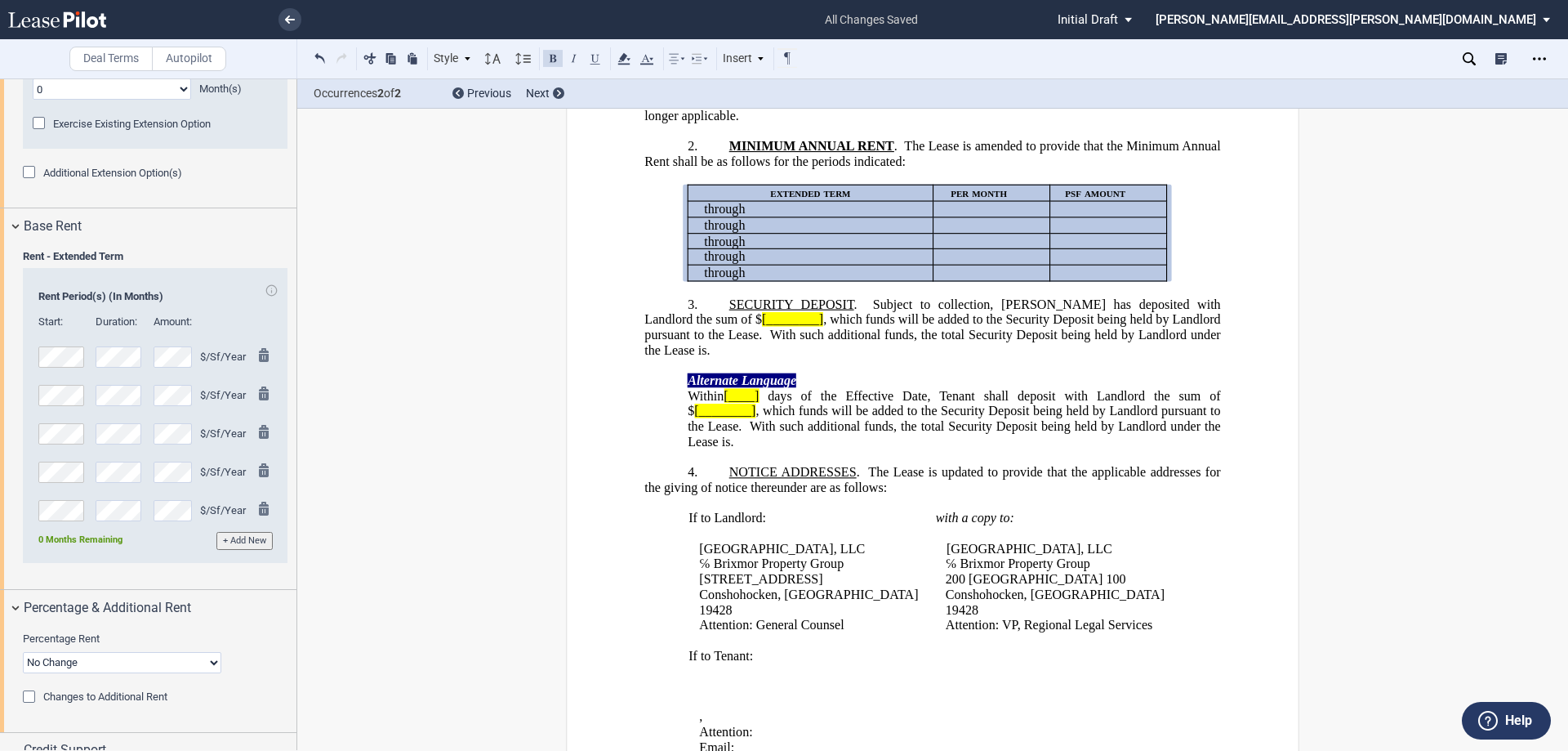
scroll to position [1410, 0]
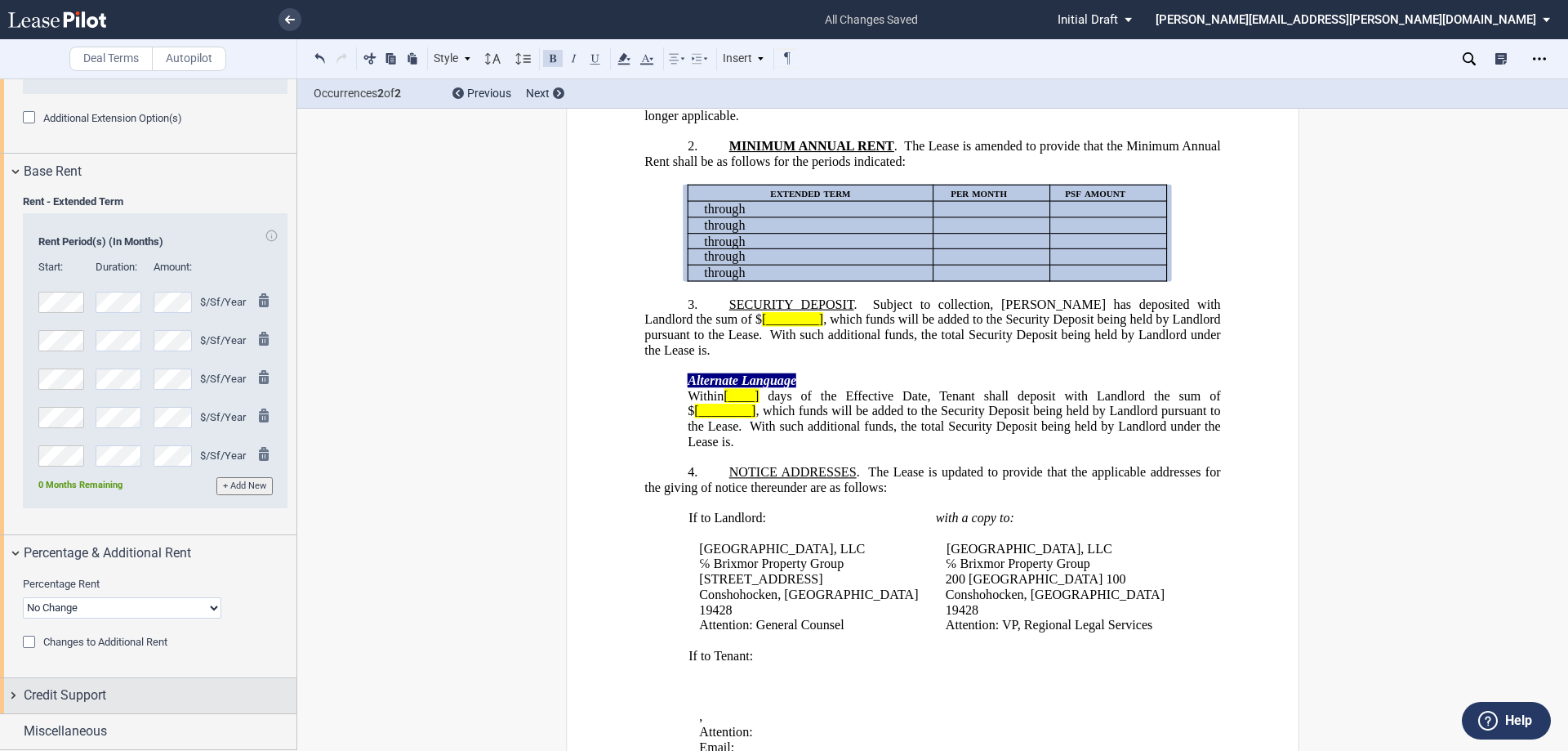
click at [131, 700] on div "Credit Support" at bounding box center [160, 695] width 273 height 20
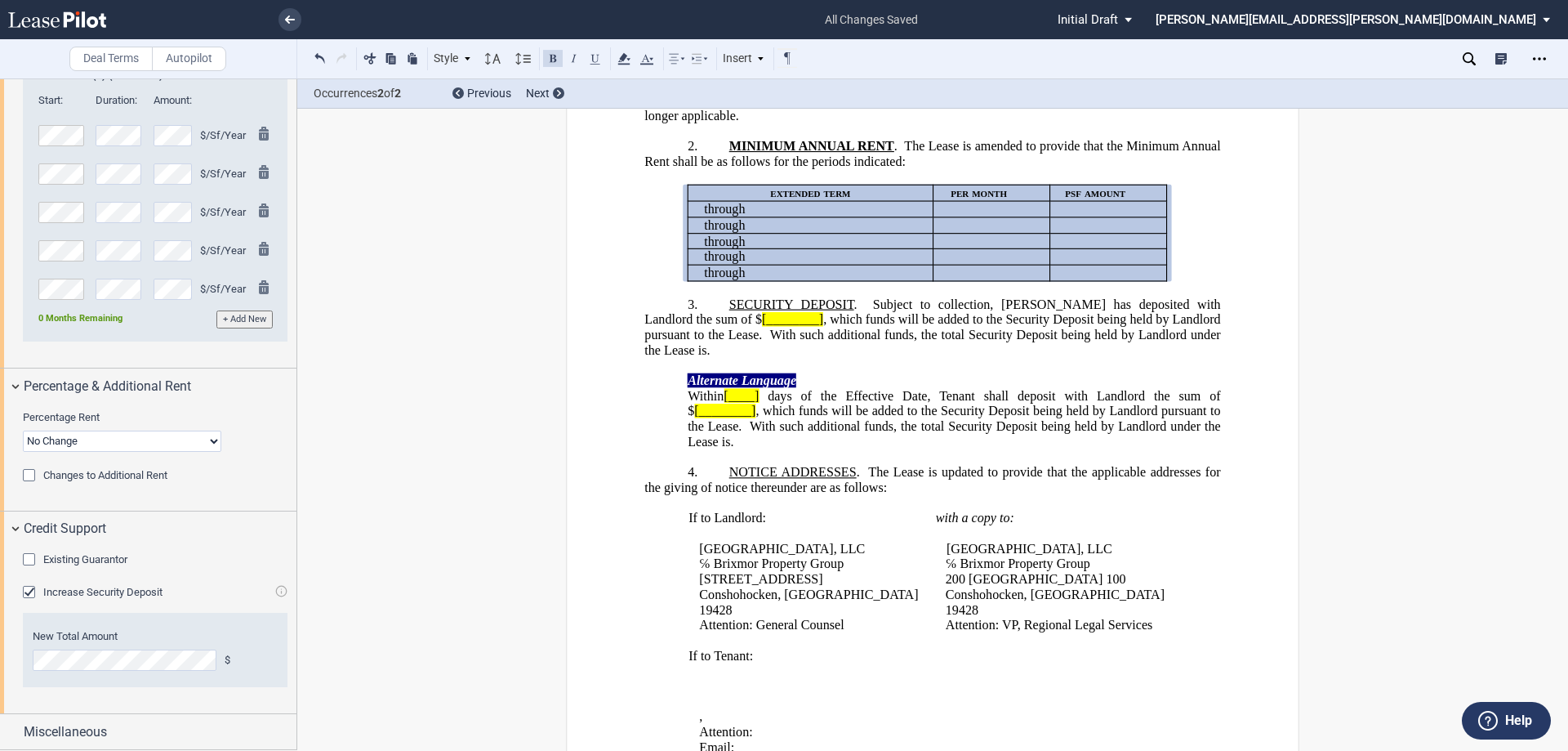
click at [26, 593] on div "Increase Security Deposit" at bounding box center [31, 594] width 16 height 16
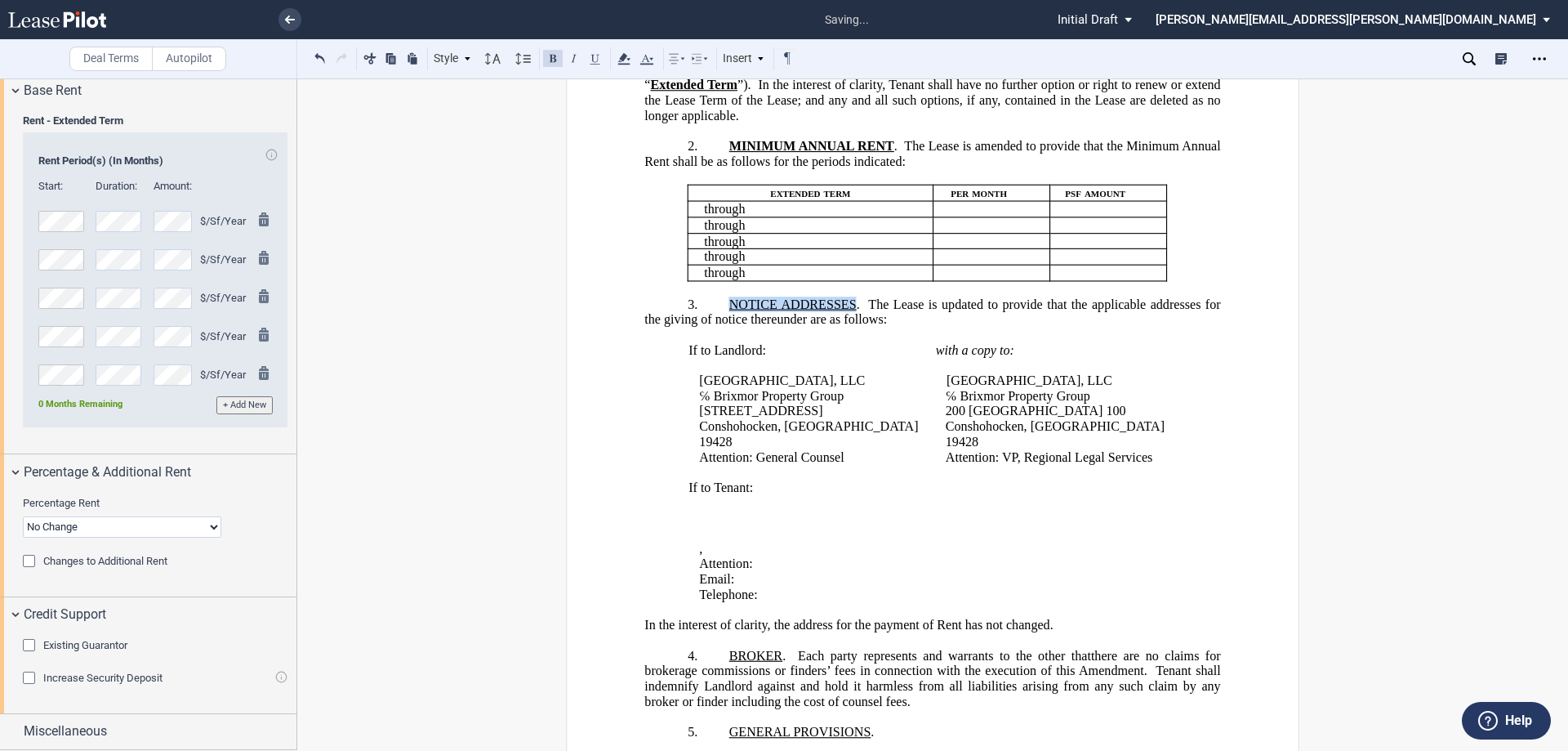
drag, startPoint x: 852, startPoint y: 397, endPoint x: 723, endPoint y: 398, distance: 129.0
click at [723, 327] on p "3. NOTICE ADDRESSES . The Lease is updated to provide that the applicable addre…" at bounding box center [931, 311] width 575 height 30
click at [549, 55] on button at bounding box center [553, 58] width 20 height 20
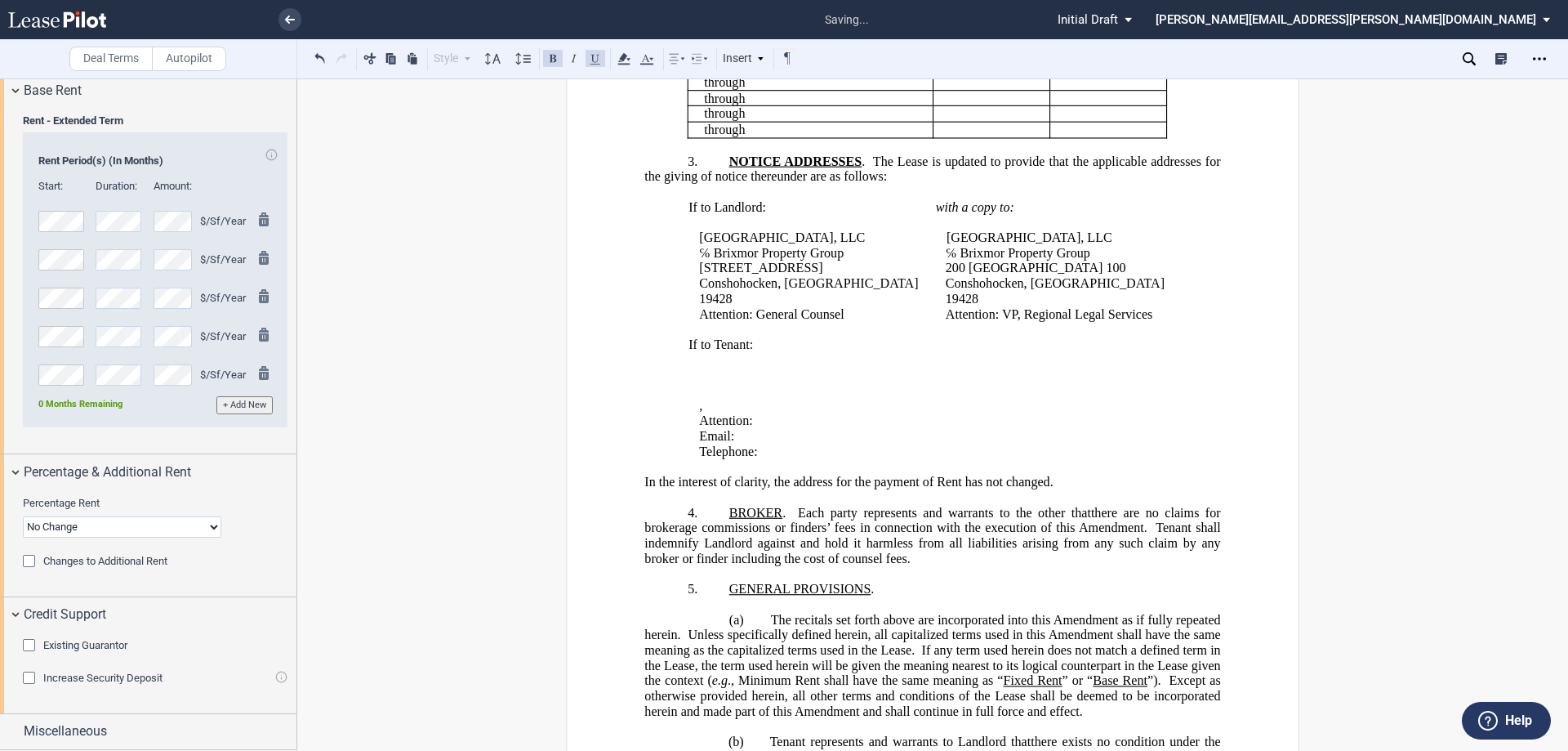
scroll to position [647, 0]
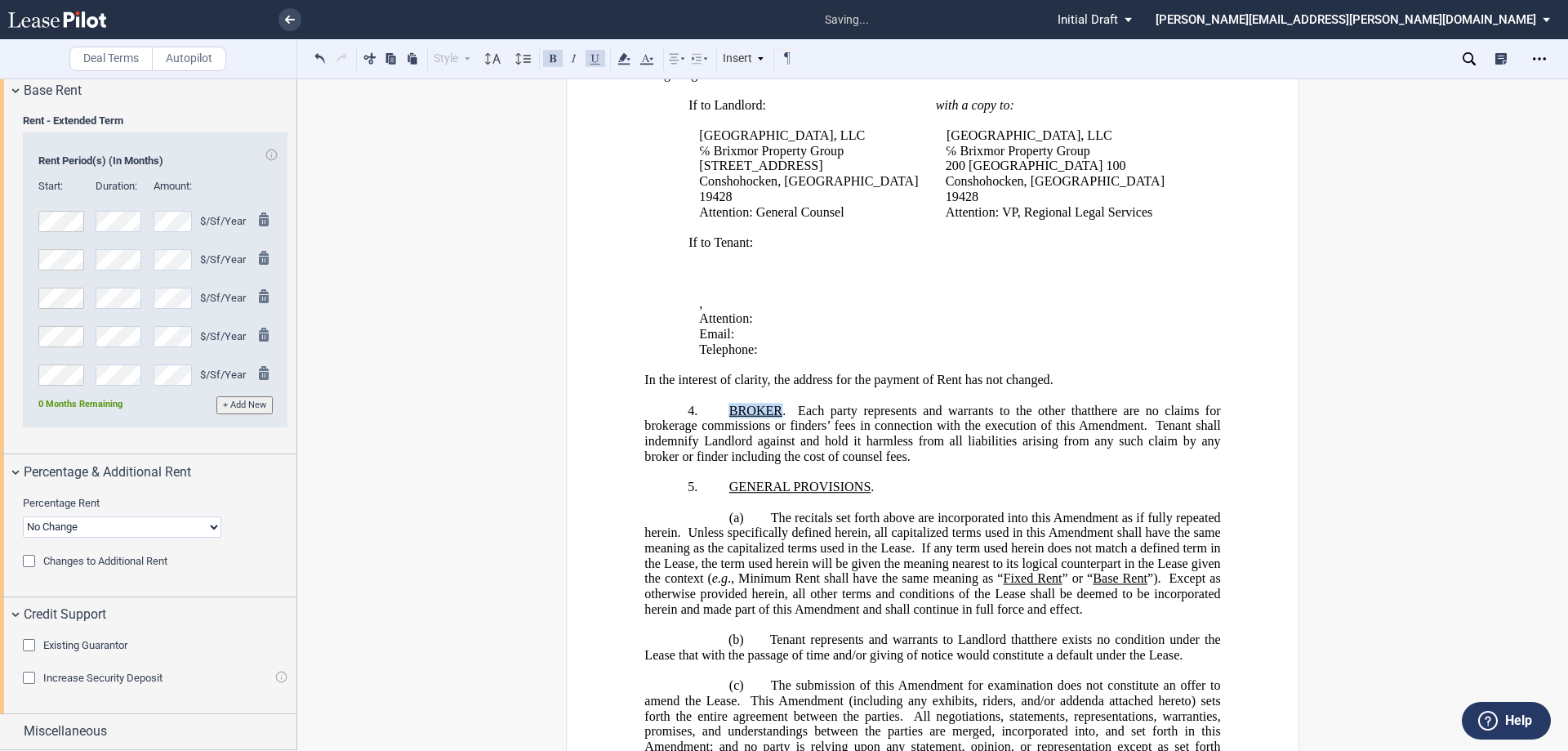
drag, startPoint x: 778, startPoint y: 505, endPoint x: 728, endPoint y: 505, distance: 50.0
click at [729, 417] on span "BROKER ." at bounding box center [763, 410] width 68 height 15
drag, startPoint x: 543, startPoint y: 57, endPoint x: 582, endPoint y: 108, distance: 64.2
click at [543, 58] on button at bounding box center [553, 58] width 20 height 20
drag, startPoint x: 864, startPoint y: 581, endPoint x: 589, endPoint y: 154, distance: 507.9
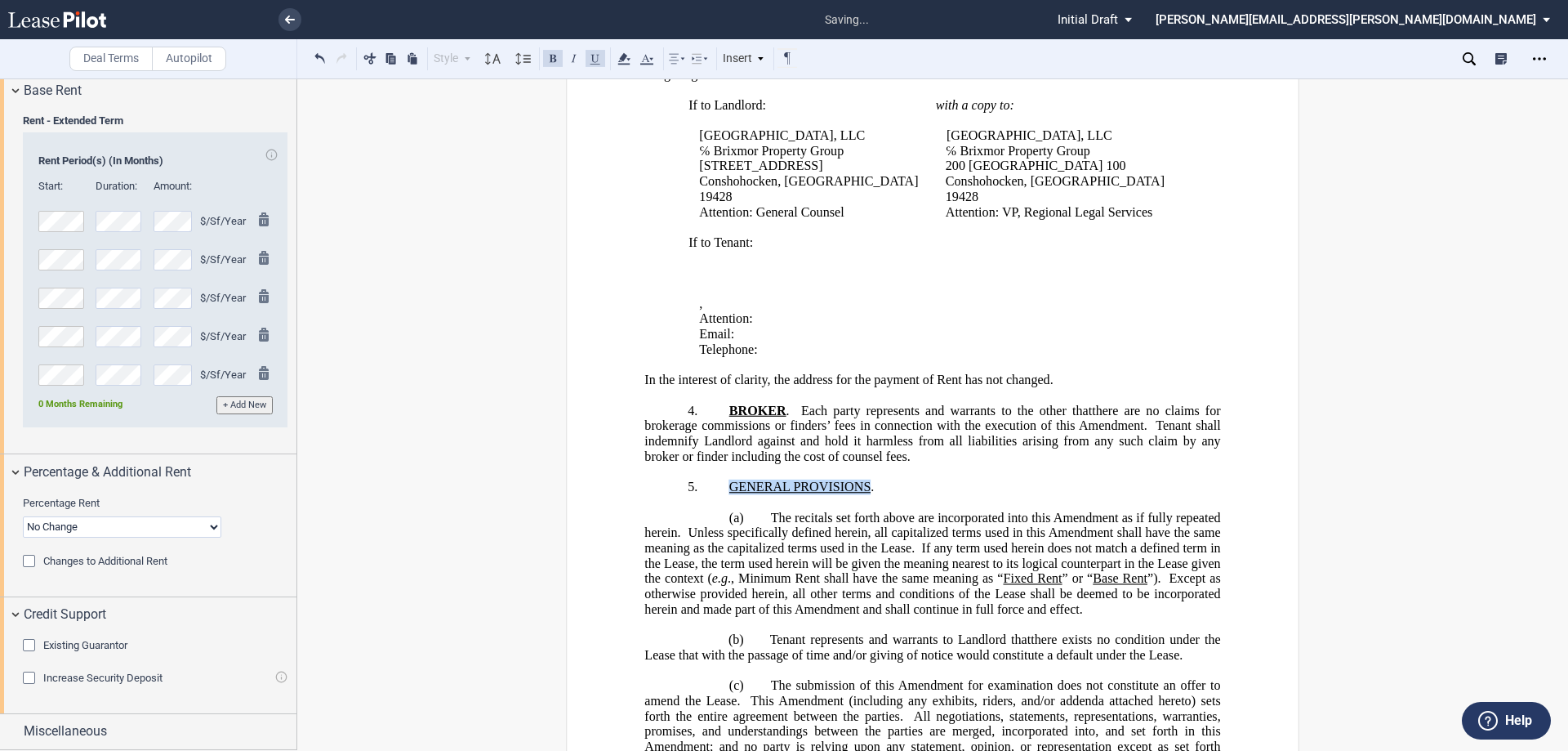
click at [720, 495] on p "5. GENERAL PROVISIONS ." at bounding box center [931, 487] width 575 height 15
click at [554, 61] on button at bounding box center [553, 58] width 20 height 20
click at [784, 511] on p "﻿" at bounding box center [931, 502] width 575 height 15
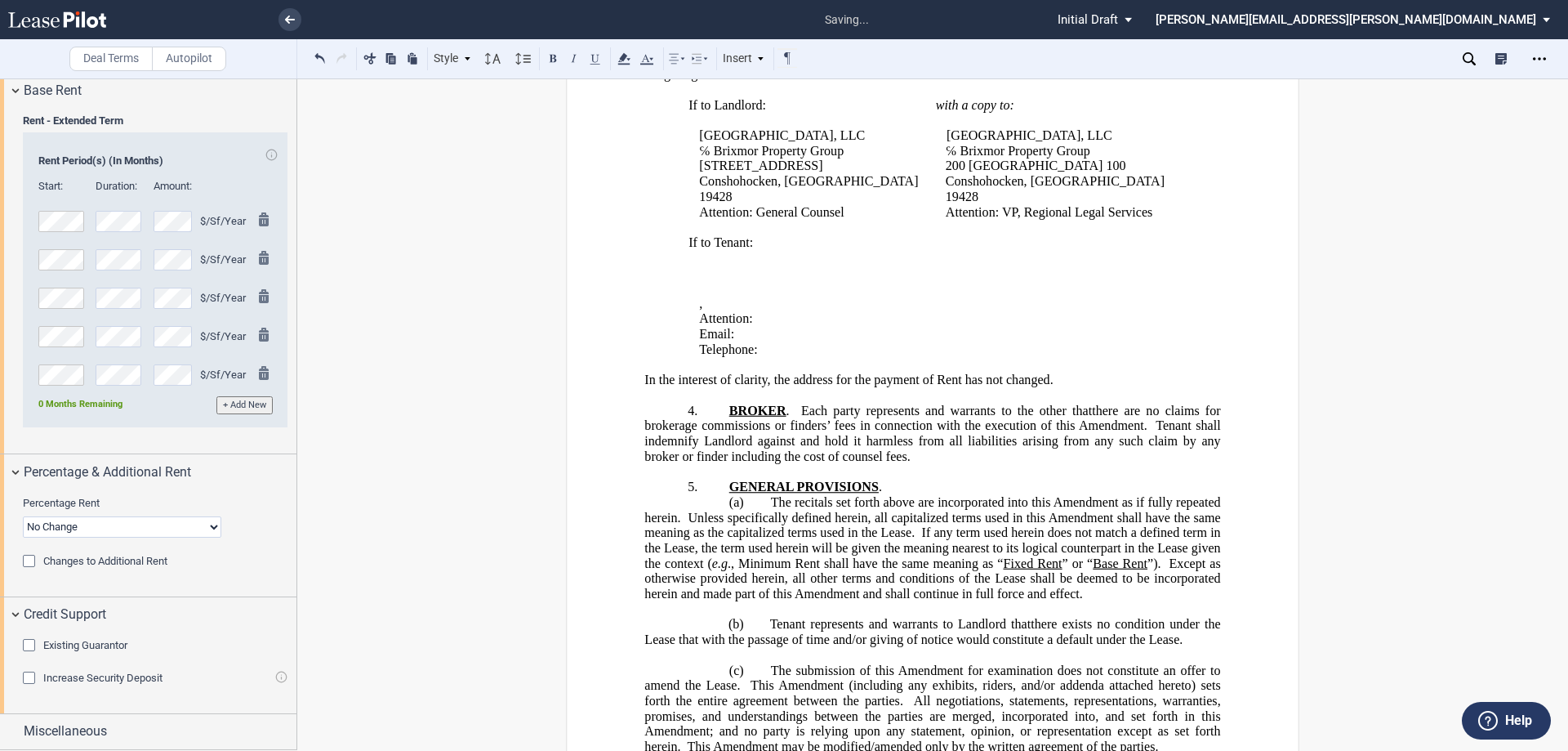
click at [771, 618] on p "﻿" at bounding box center [931, 610] width 575 height 15
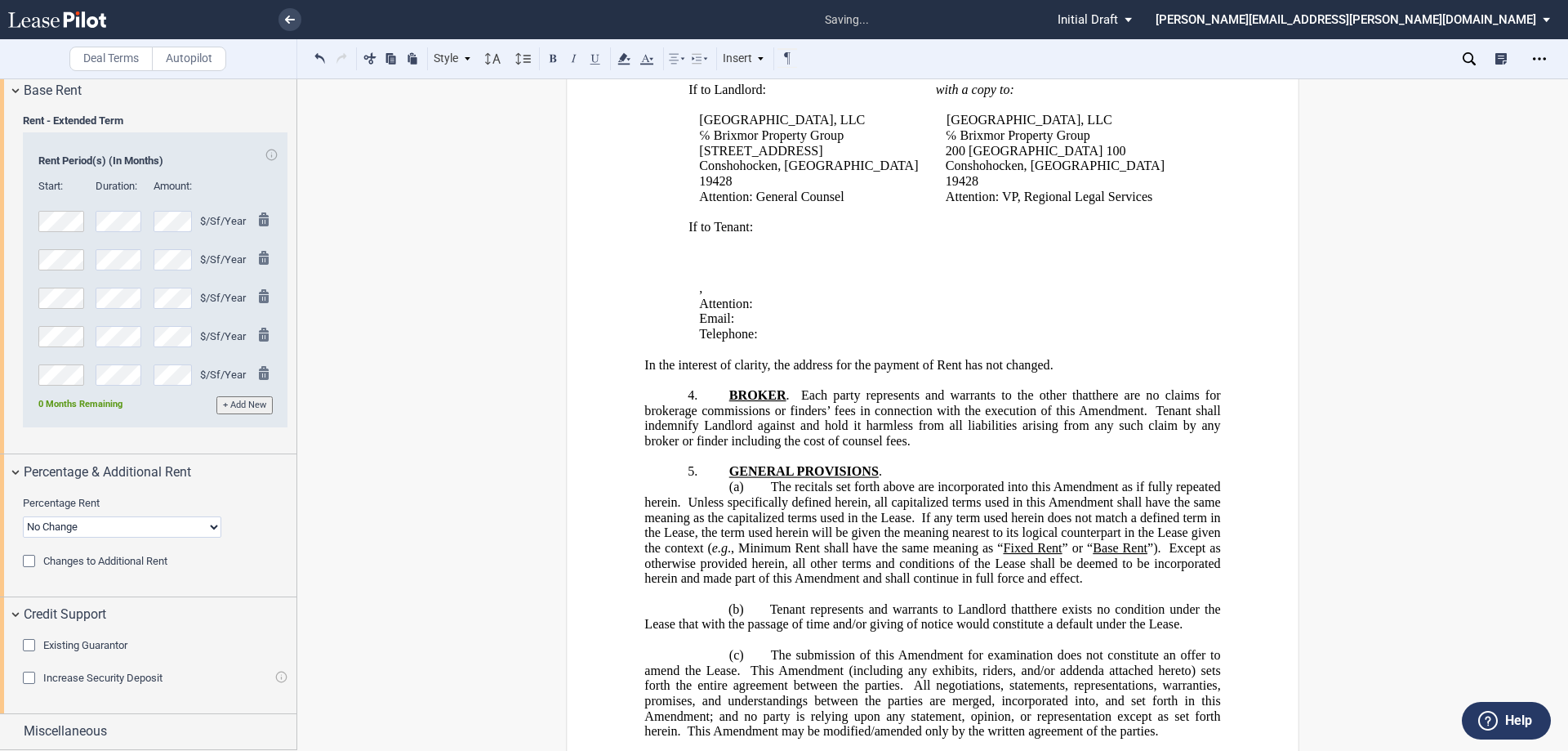
scroll to position [632, 0]
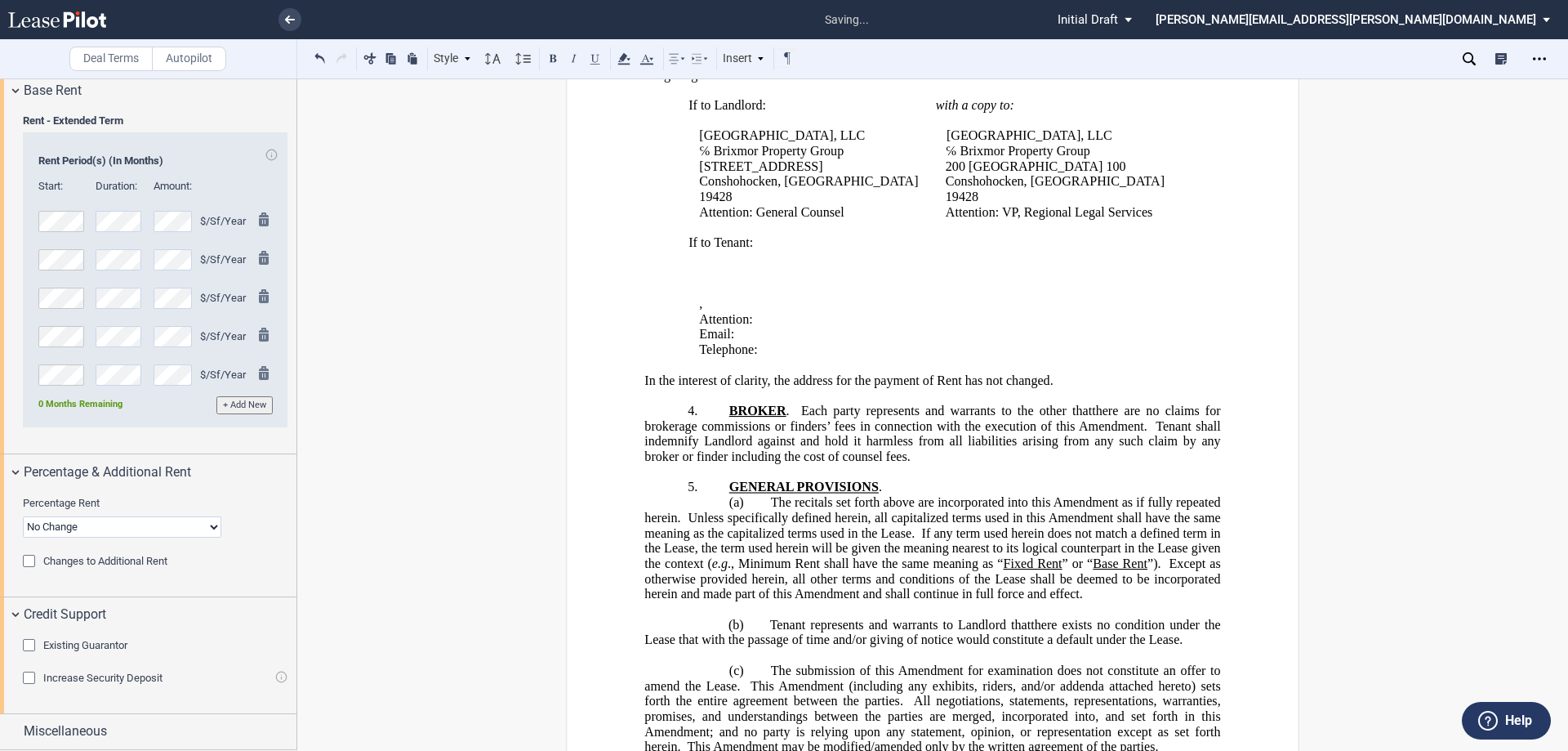
click at [744, 618] on p "﻿" at bounding box center [931, 610] width 575 height 15
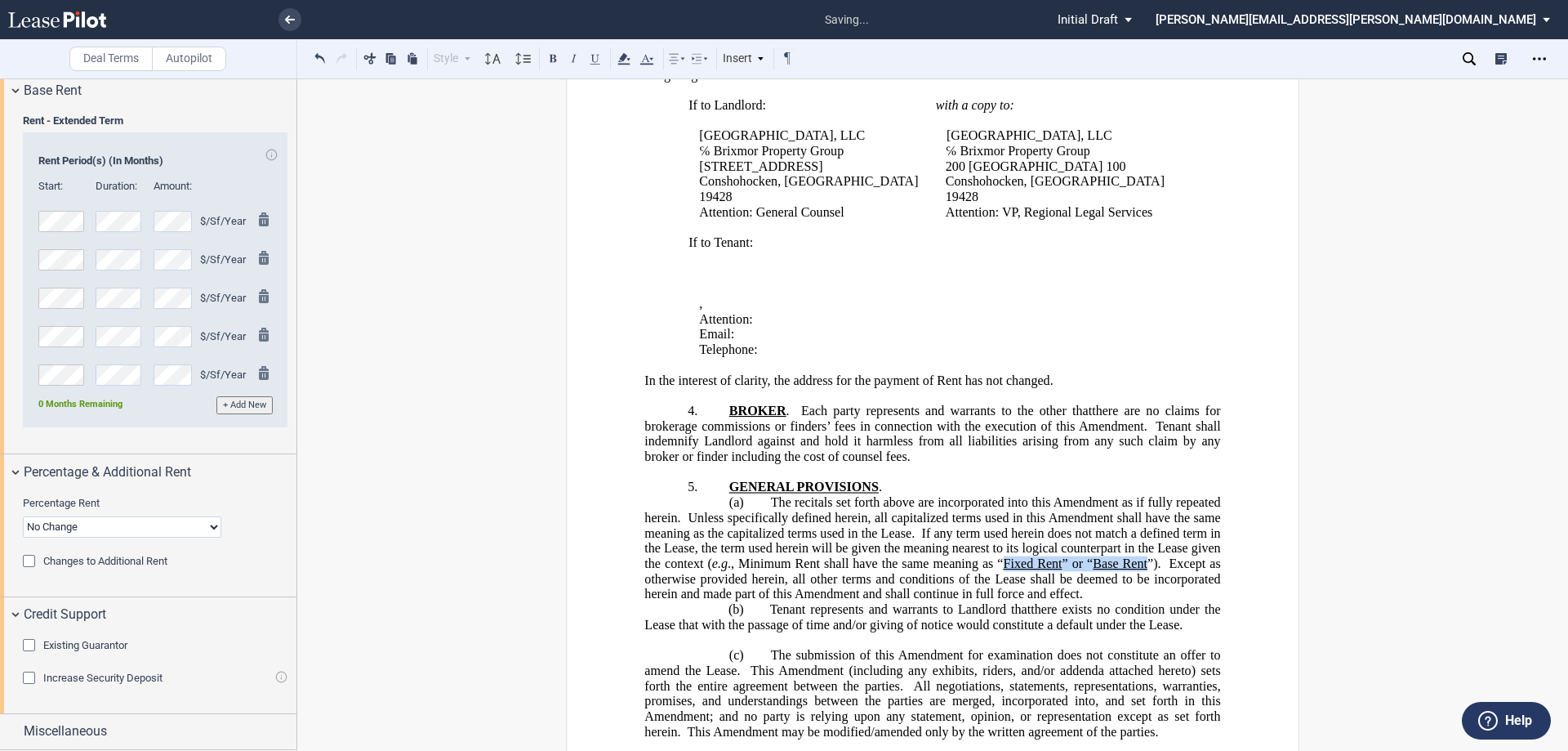
drag, startPoint x: 1140, startPoint y: 655, endPoint x: 997, endPoint y: 653, distance: 143.0
click at [997, 602] on span "The recitals set forth above are incorporated into this Amendment as if fully r…" at bounding box center [933, 547] width 579 height 106
click at [591, 55] on button at bounding box center [595, 58] width 20 height 20
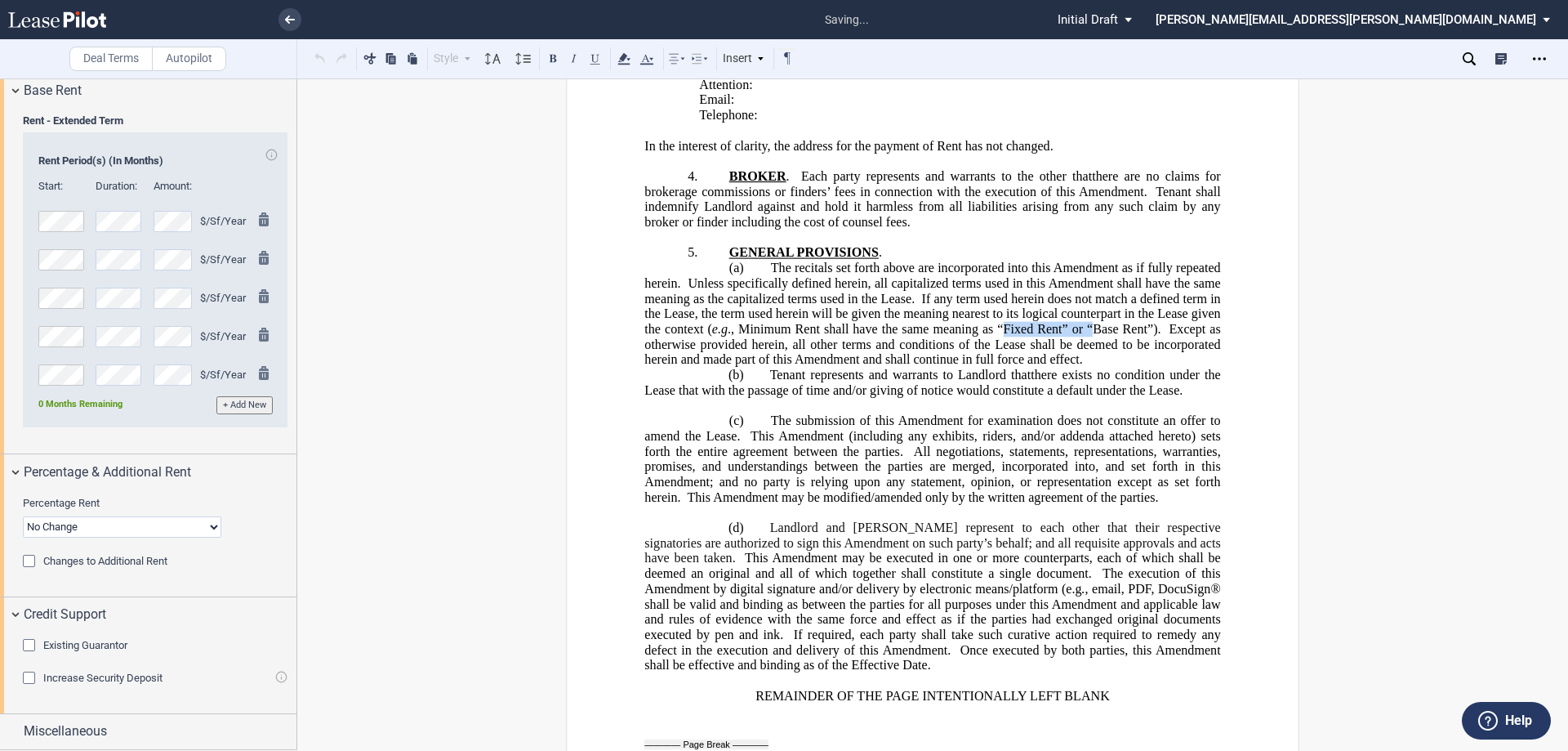
scroll to position [876, 0]
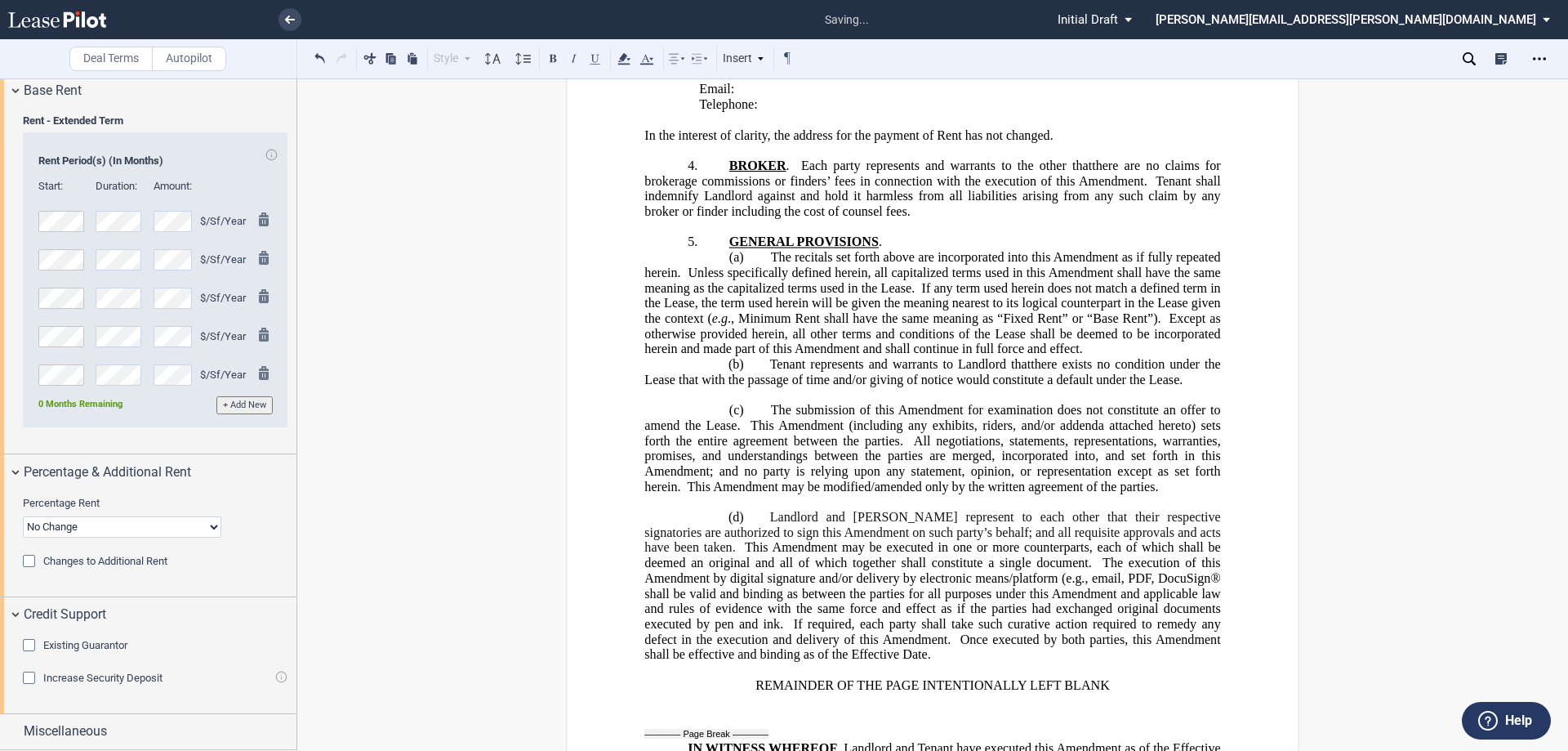
click at [760, 403] on p "﻿" at bounding box center [931, 394] width 575 height 15
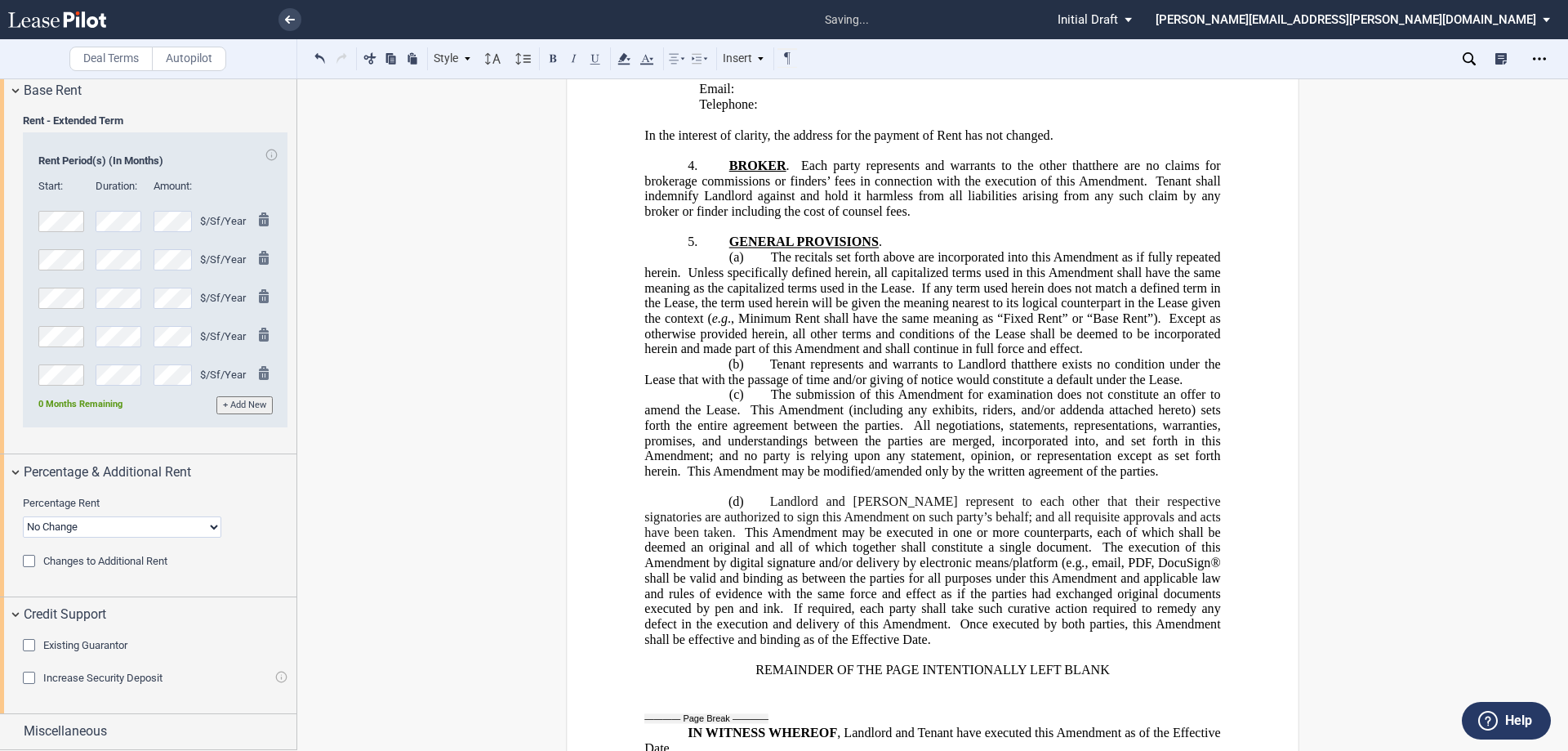
click at [707, 495] on p "﻿" at bounding box center [931, 486] width 575 height 15
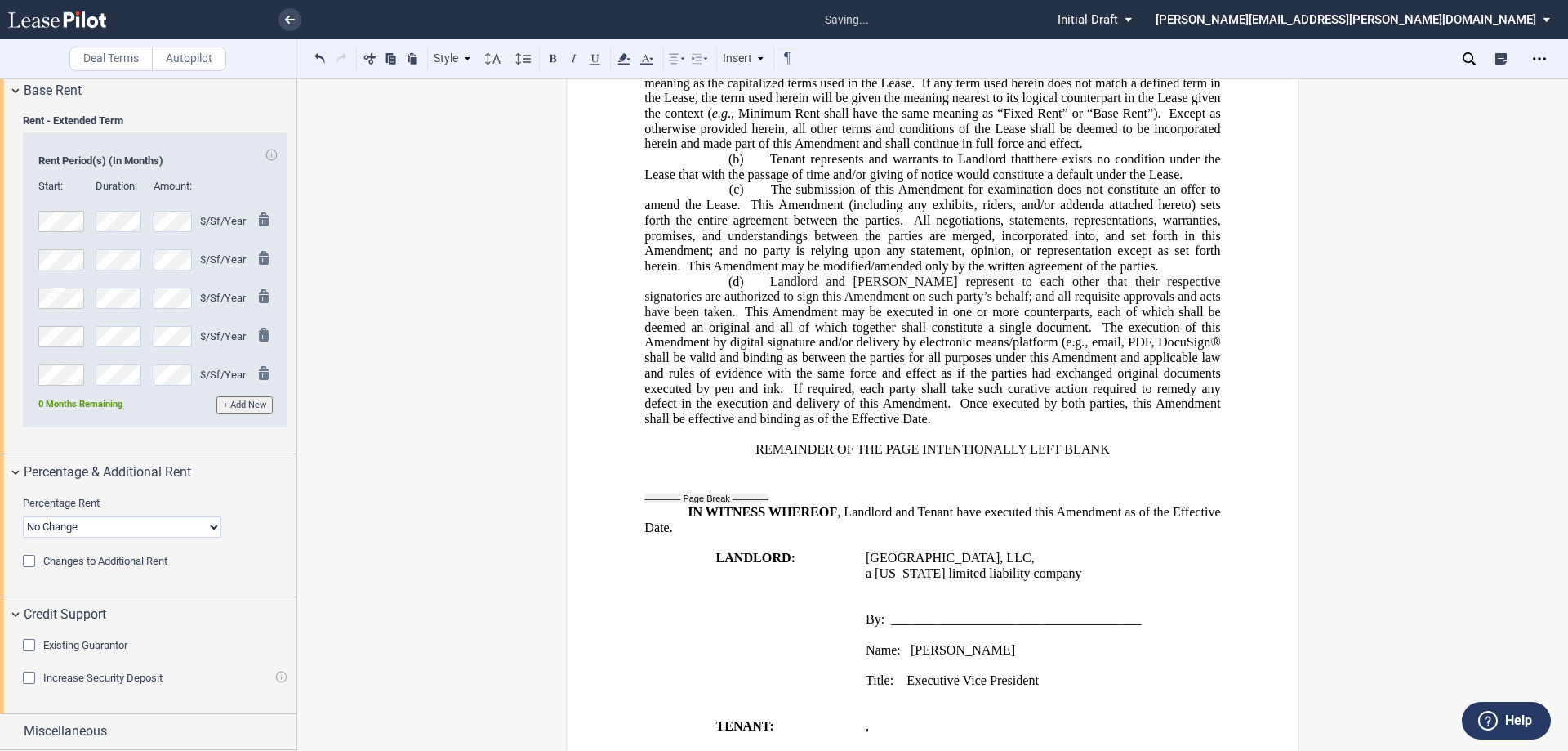
scroll to position [1203, 0]
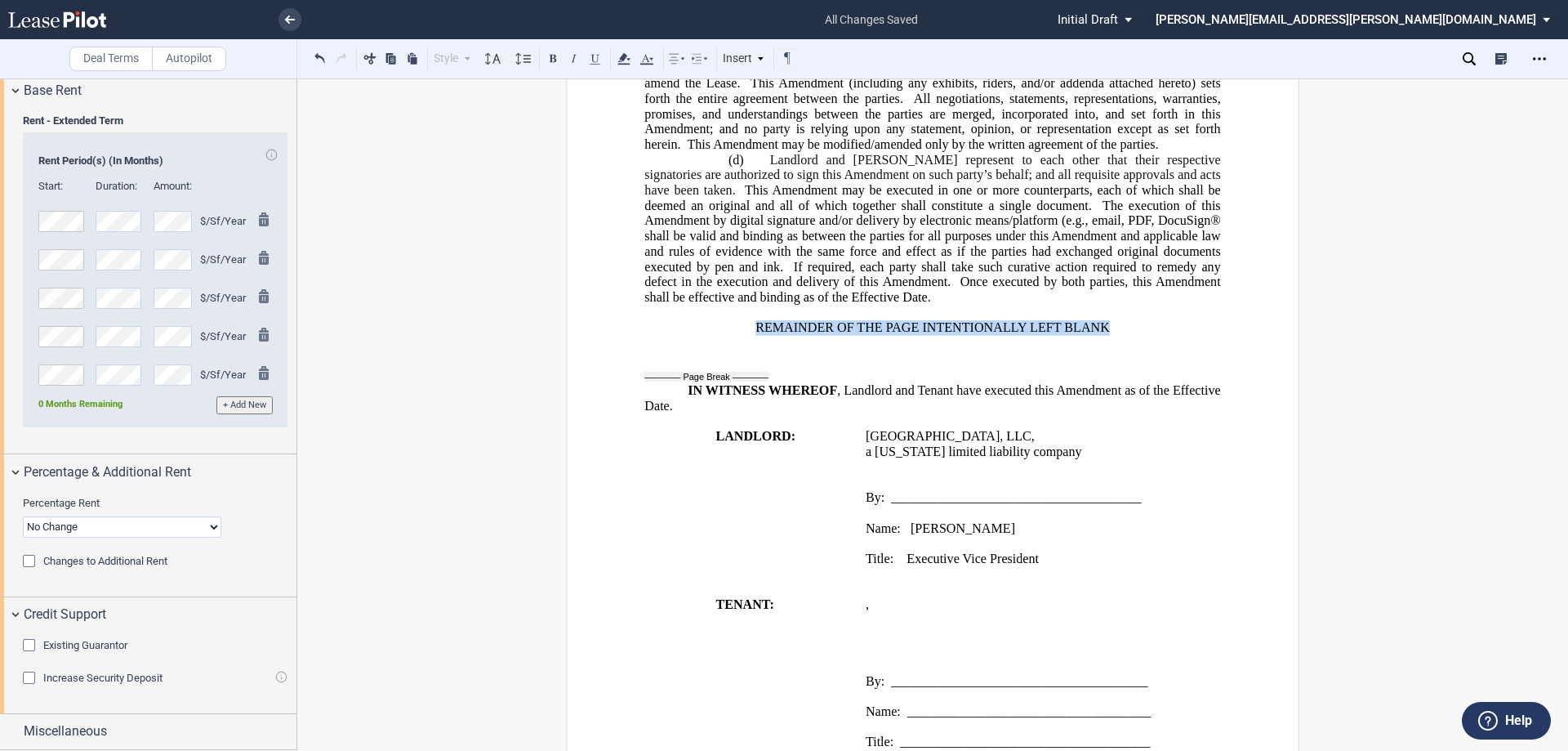
drag, startPoint x: 1114, startPoint y: 420, endPoint x: 618, endPoint y: 143, distance: 568.1
click at [744, 335] on p "REMAINDER OF THE PAGE INTENTIONALLY LEFT BLANK" at bounding box center [931, 327] width 575 height 15
click at [551, 57] on button at bounding box center [553, 58] width 20 height 20
drag, startPoint x: 1106, startPoint y: 524, endPoint x: 559, endPoint y: 110, distance: 686.0
click at [865, 444] on span "[GEOGRAPHIC_DATA], LLC ," at bounding box center [950, 436] width 169 height 15
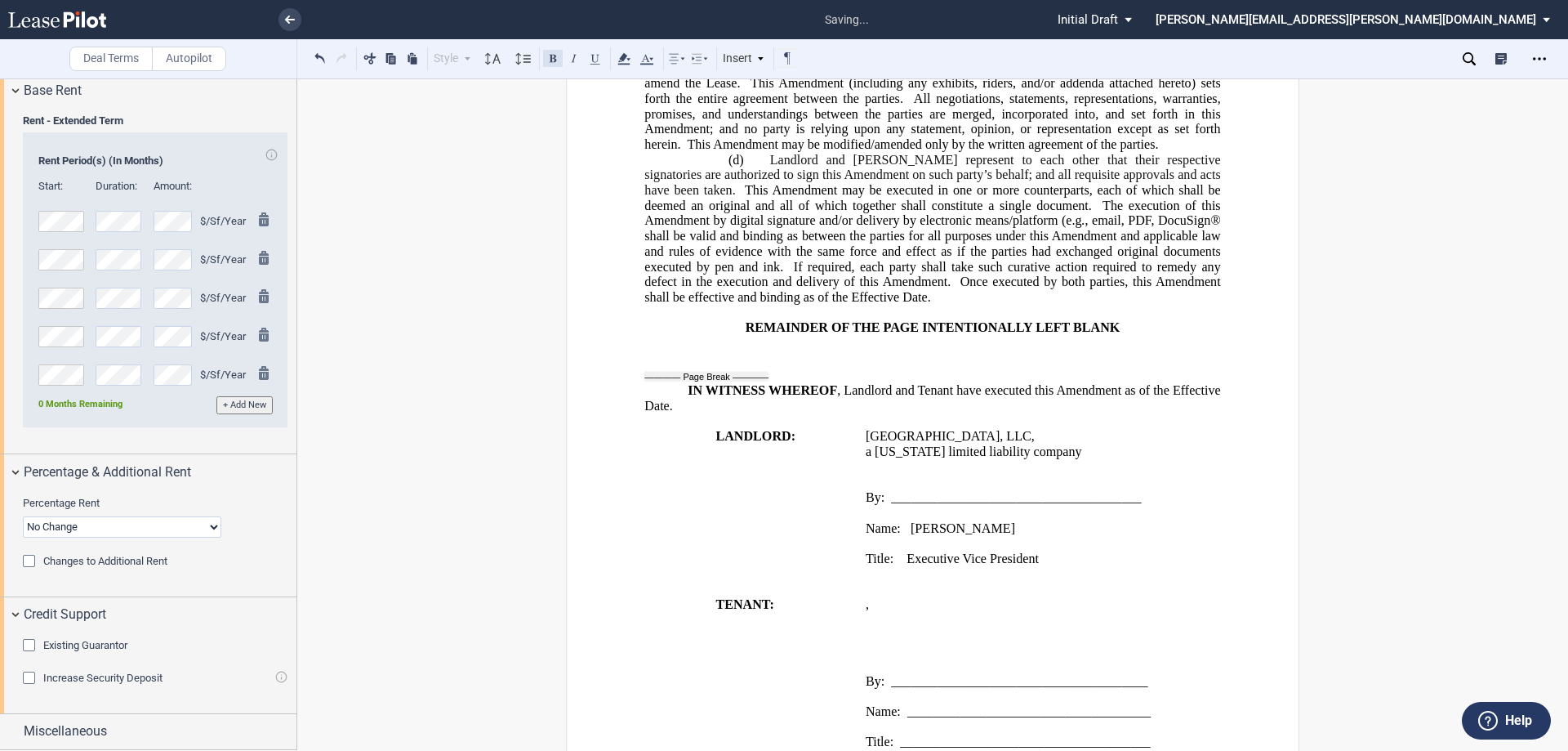
click at [551, 57] on button at bounding box center [553, 58] width 20 height 20
drag, startPoint x: 906, startPoint y: 620, endPoint x: 854, endPoint y: 620, distance: 52.0
click at [859, 582] on td "[GEOGRAPHIC_DATA], LLC , a [US_STATE] limited liability company ﻿ By: _________…" at bounding box center [1043, 505] width 368 height 153
drag, startPoint x: 904, startPoint y: 647, endPoint x: 869, endPoint y: 636, distance: 36.7
click at [869, 567] on div "﻿ ﻿ [PERSON_NAME] ﻿ Title: Executive Vice President" at bounding box center [1043, 536] width 356 height 61
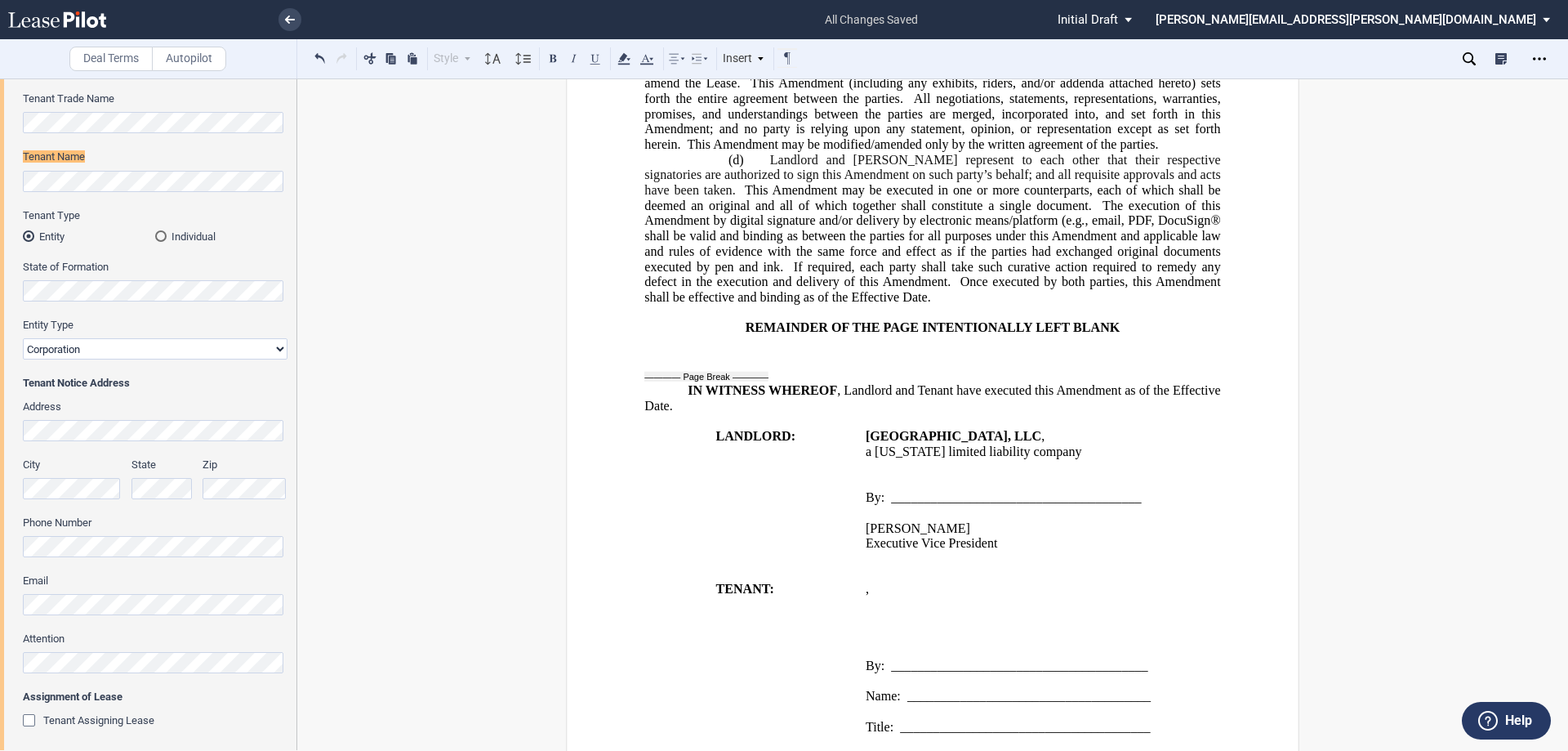
scroll to position [19, 0]
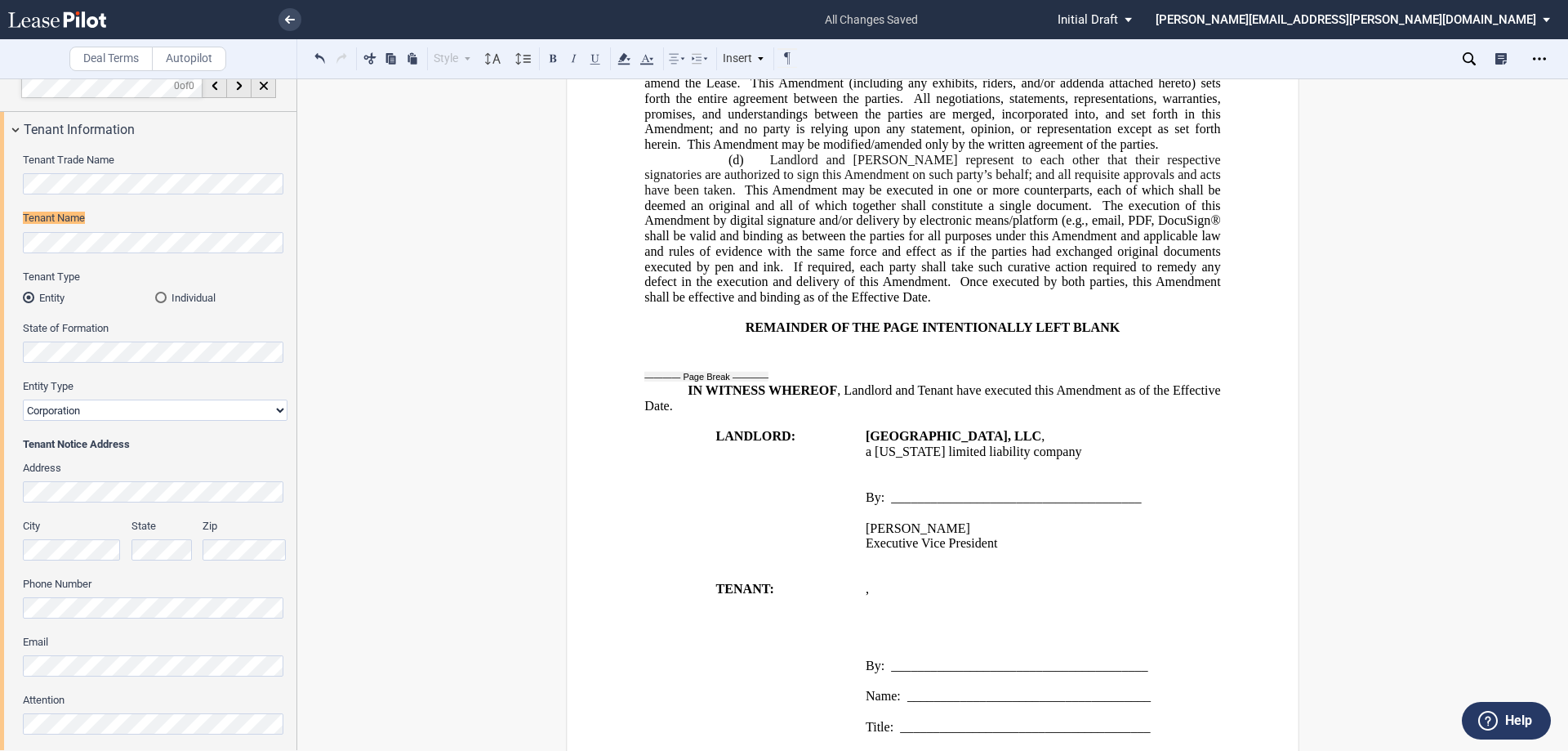
click at [554, 69] on span at bounding box center [575, 59] width 64 height 21
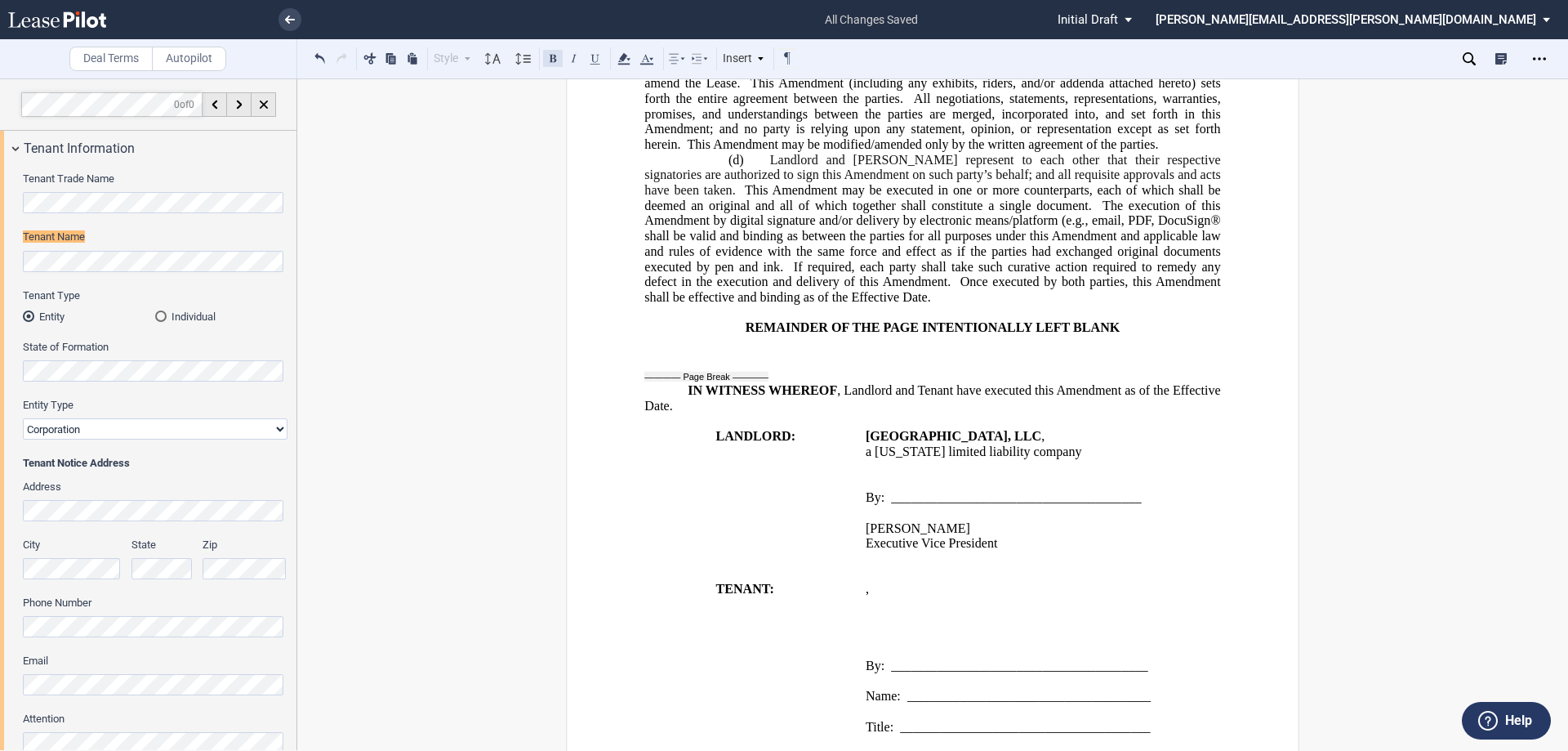
click at [553, 61] on button at bounding box center [553, 58] width 20 height 20
click at [993, 613] on p "﻿ ﻿ ﻿ ﻿ ﻿ ﻿" at bounding box center [1043, 604] width 356 height 15
drag, startPoint x: 1106, startPoint y: 714, endPoint x: 901, endPoint y: 710, distance: 205.0
click at [901, 627] on span "﻿d/b/a “CANCUN MEXICAN RESTAURANT”" at bounding box center [991, 620] width 251 height 15
click at [551, 59] on button at bounding box center [553, 58] width 20 height 20
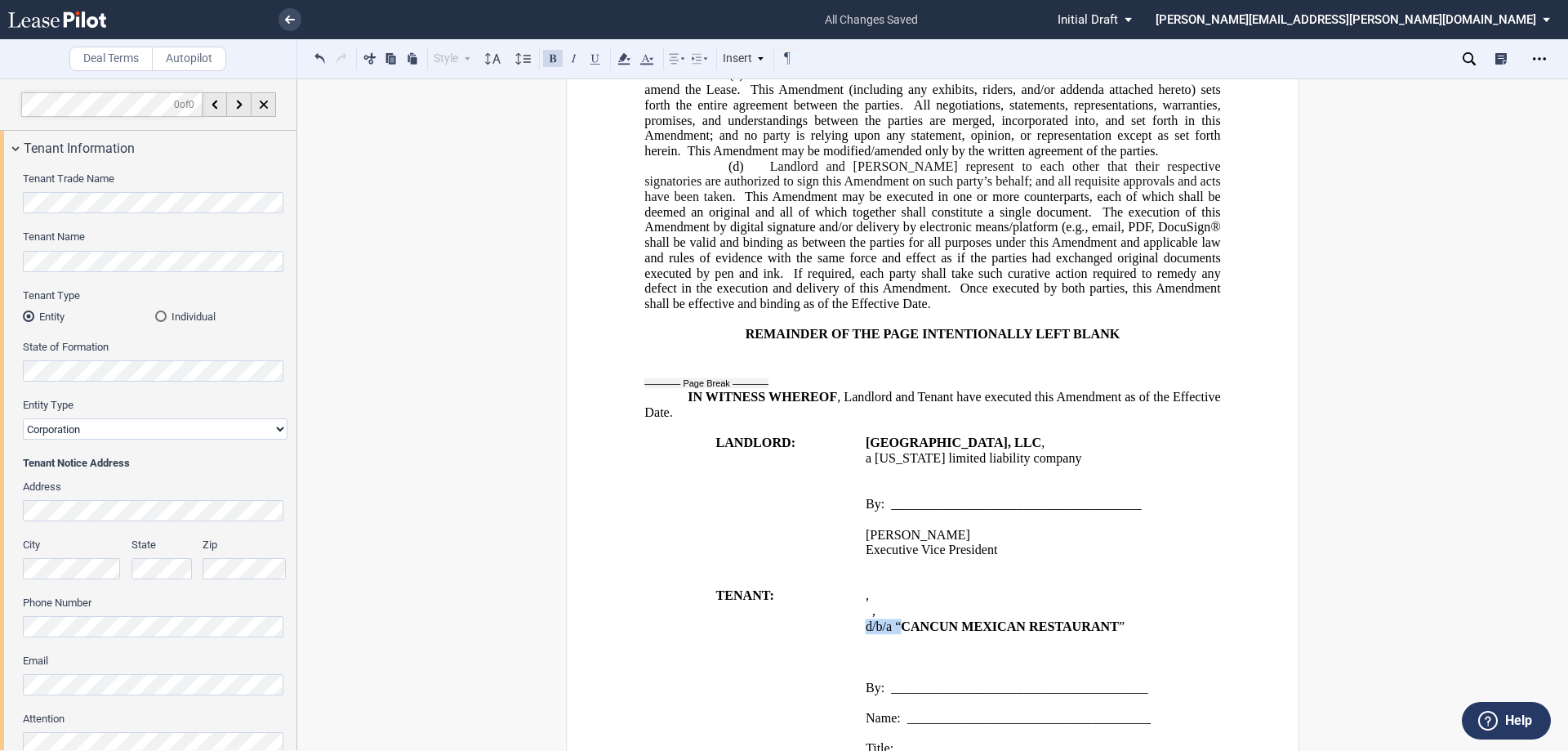
scroll to position [1041, 0]
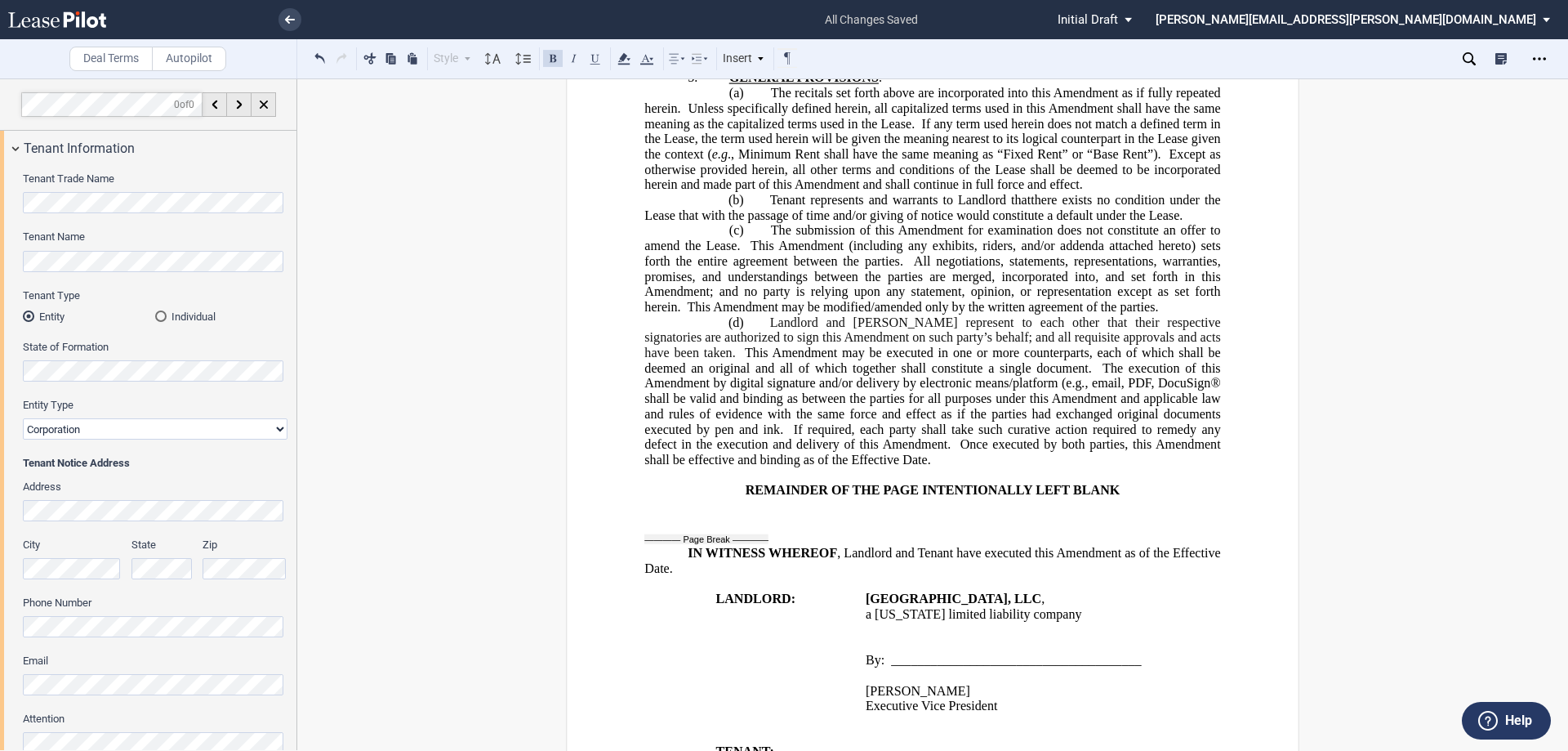
click at [1146, 436] on span ", email, PDF, DocuSign® shall be valid and binding as between the parties for a…" at bounding box center [933, 406] width 579 height 61
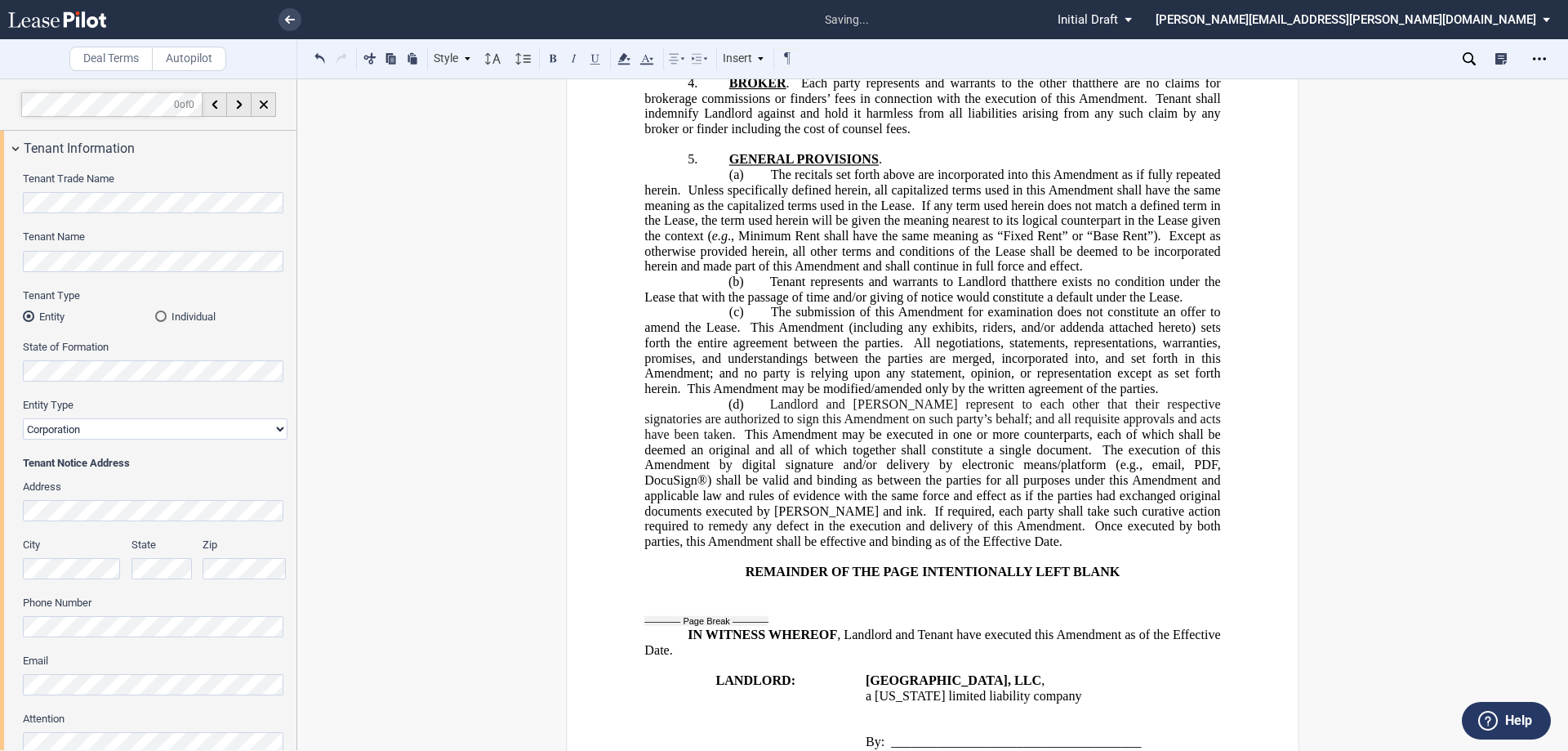
click at [1146, 518] on span ", email, PDF, DocuSign®) shall be valid and binding as between the parties for …" at bounding box center [933, 488] width 579 height 61
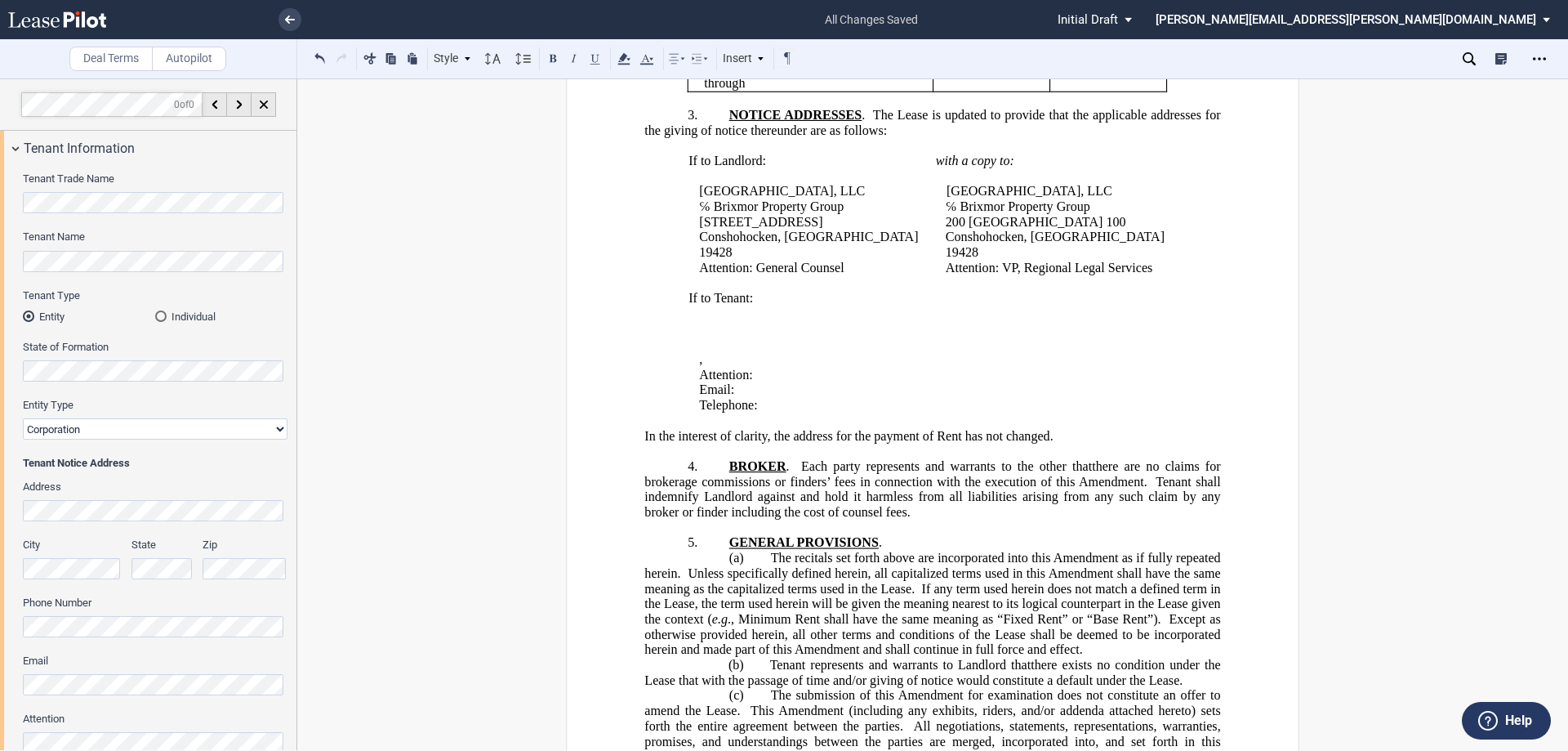
scroll to position [551, 0]
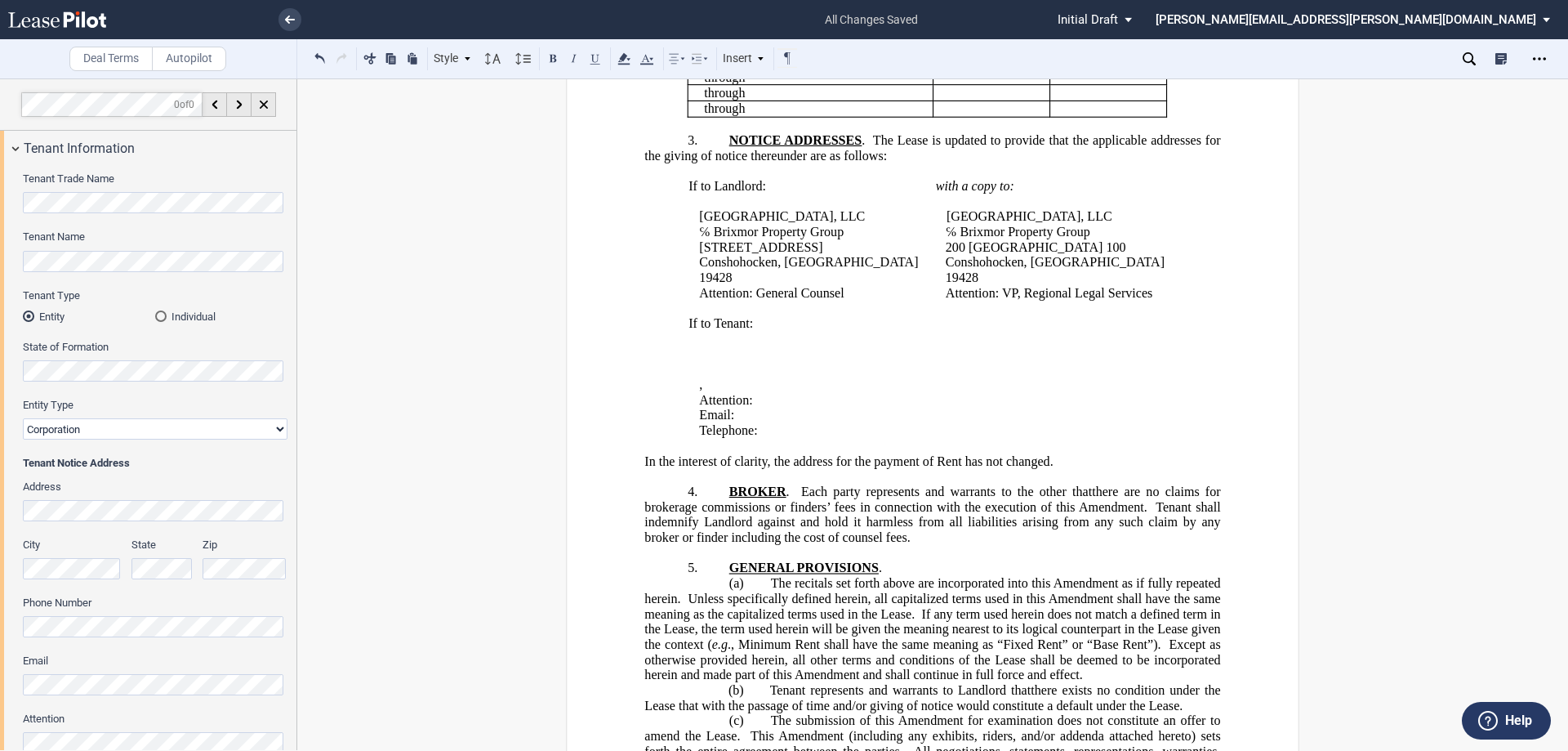
click at [918, 424] on p "Email: ﻿ ﻿" at bounding box center [941, 415] width 484 height 15
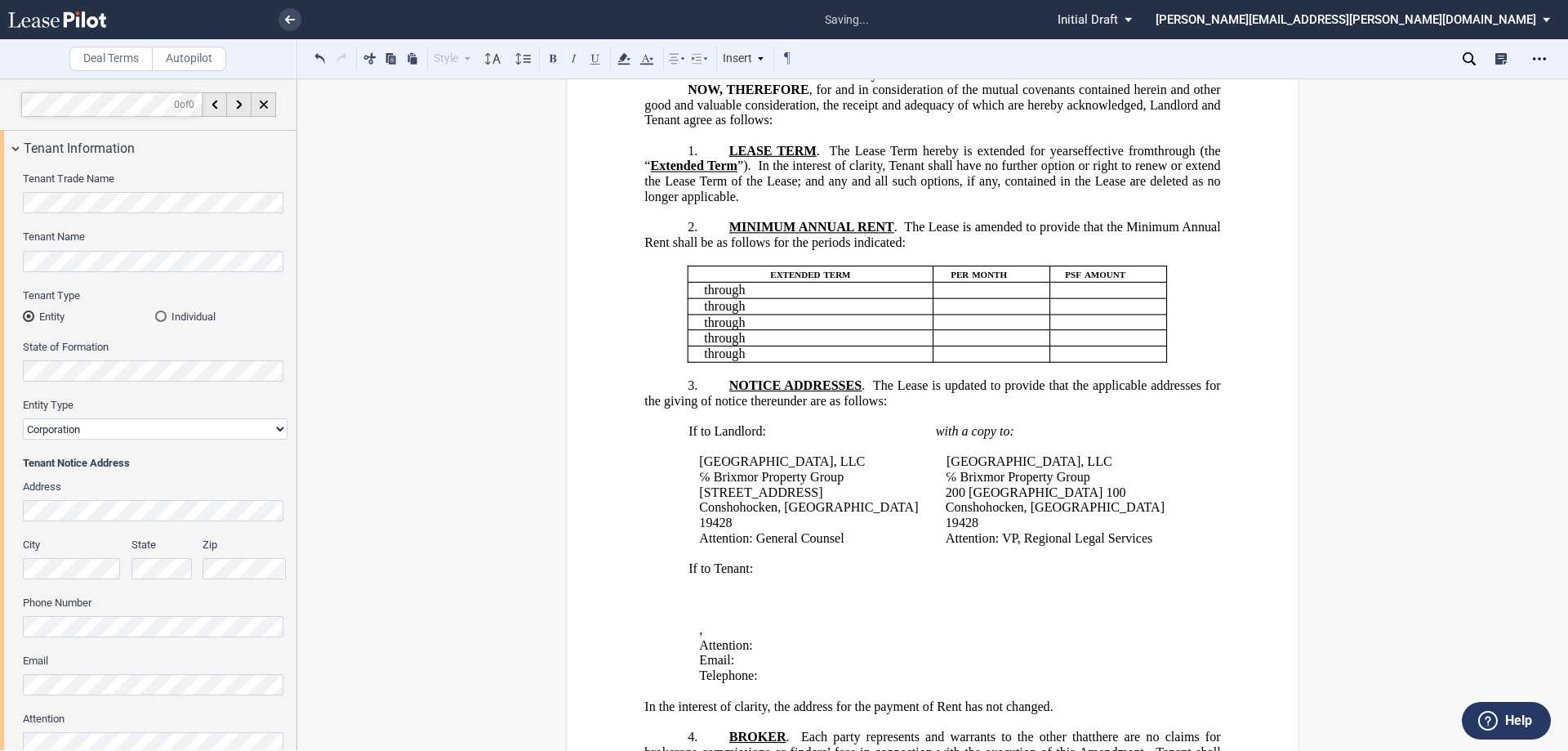
scroll to position [0, 0]
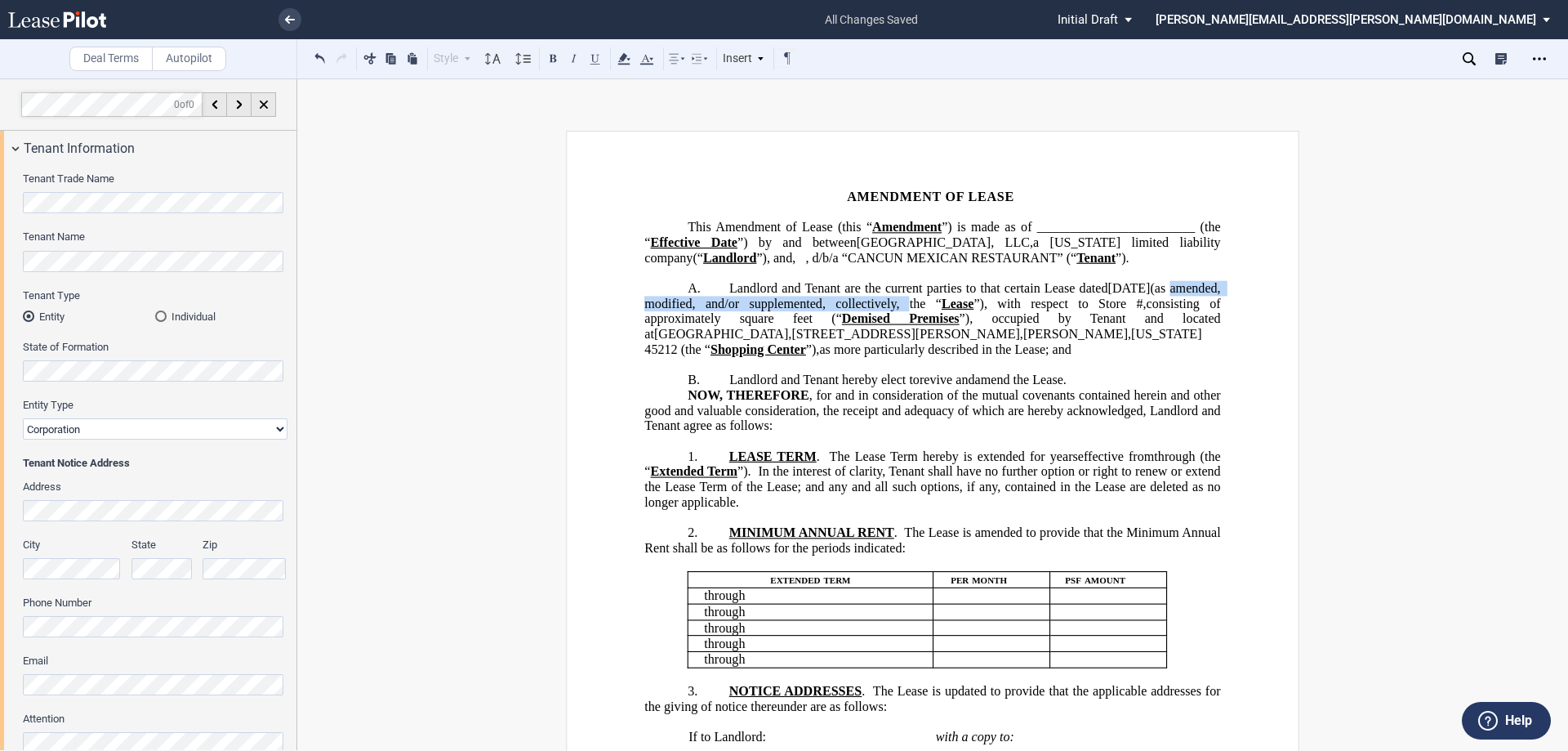
drag, startPoint x: 935, startPoint y: 319, endPoint x: 642, endPoint y: 317, distance: 293.0
click at [644, 311] on span "(as amended, modified, and/or supplemented, collectively, the “" at bounding box center [933, 295] width 579 height 29
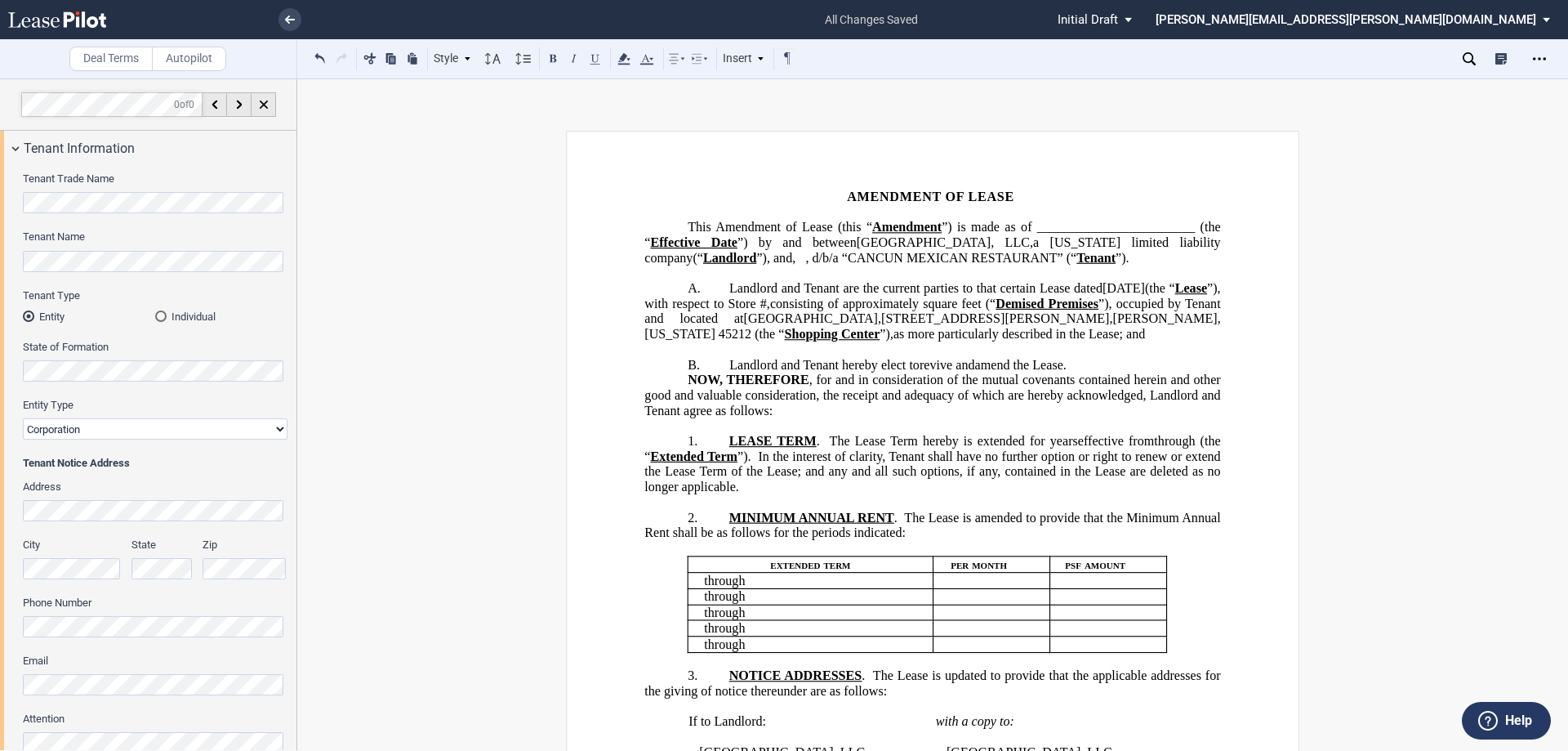
click at [878, 326] on span "[GEOGRAPHIC_DATA]" at bounding box center [810, 319] width 134 height 15
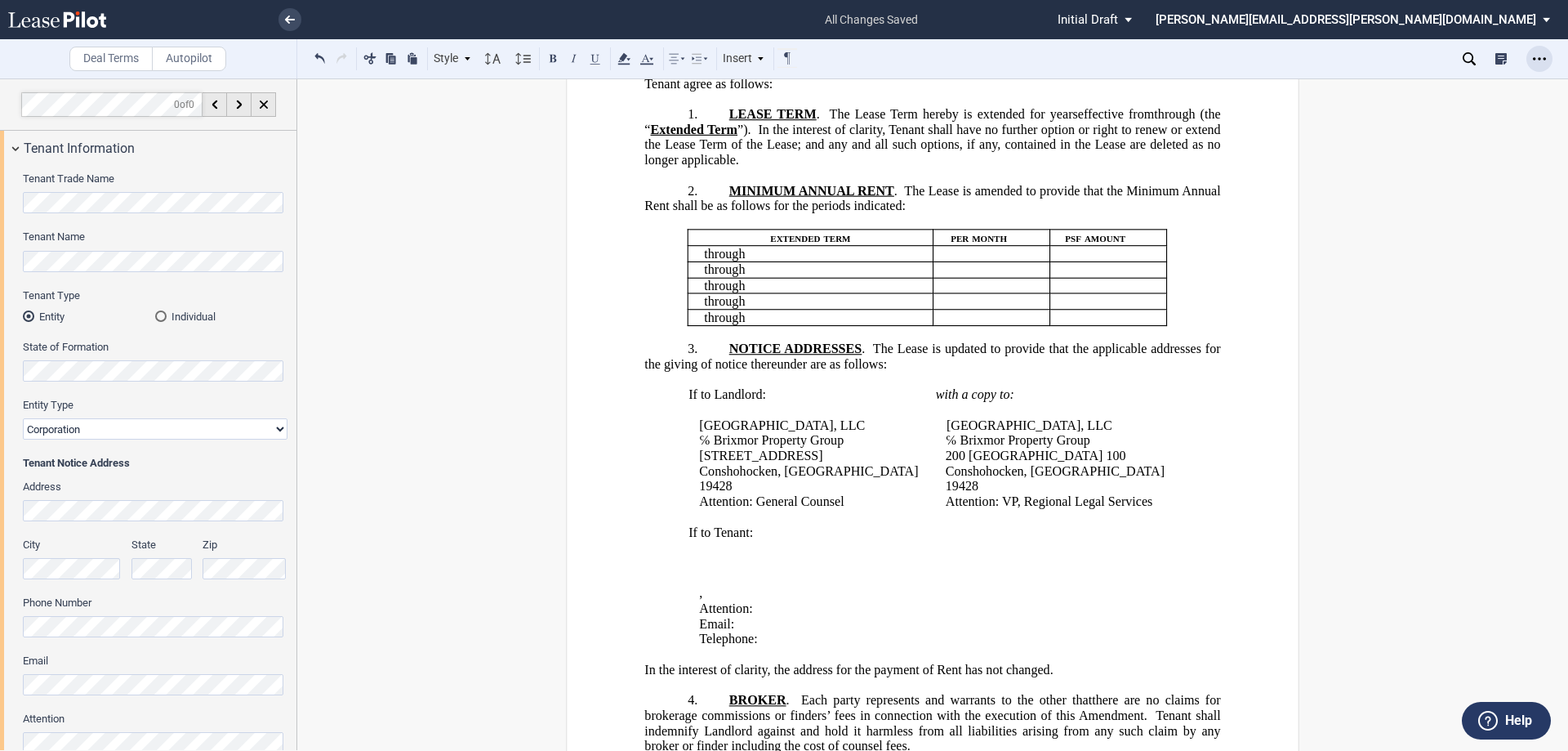
click at [1540, 54] on icon "Open Lease options menu" at bounding box center [1539, 59] width 13 height 13
click at [1363, 84] on div "Download" at bounding box center [1444, 88] width 199 height 14
